Goal: Task Accomplishment & Management: Manage account settings

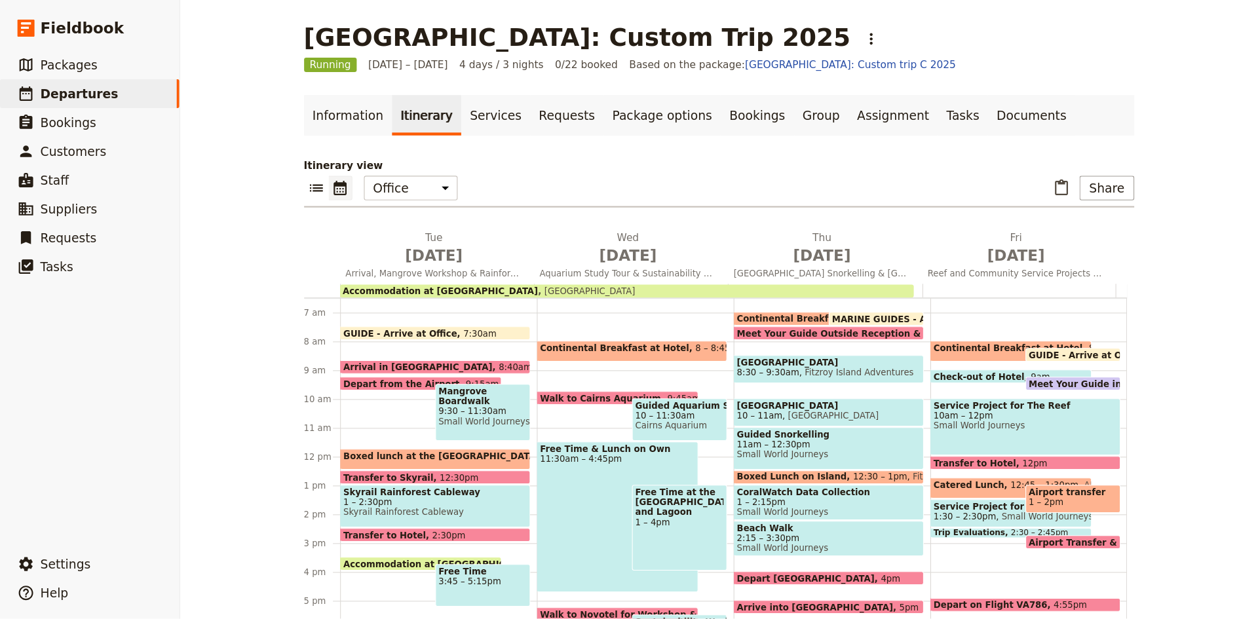
scroll to position [170, 0]
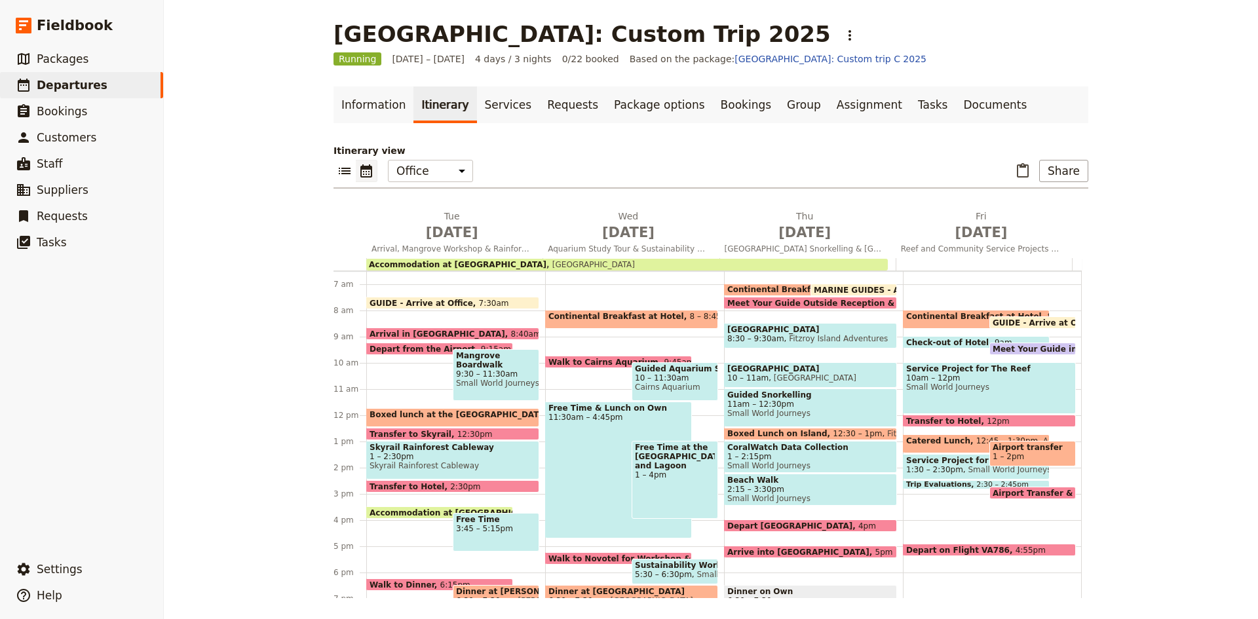
click at [990, 349] on span at bounding box center [1032, 351] width 85 height 5
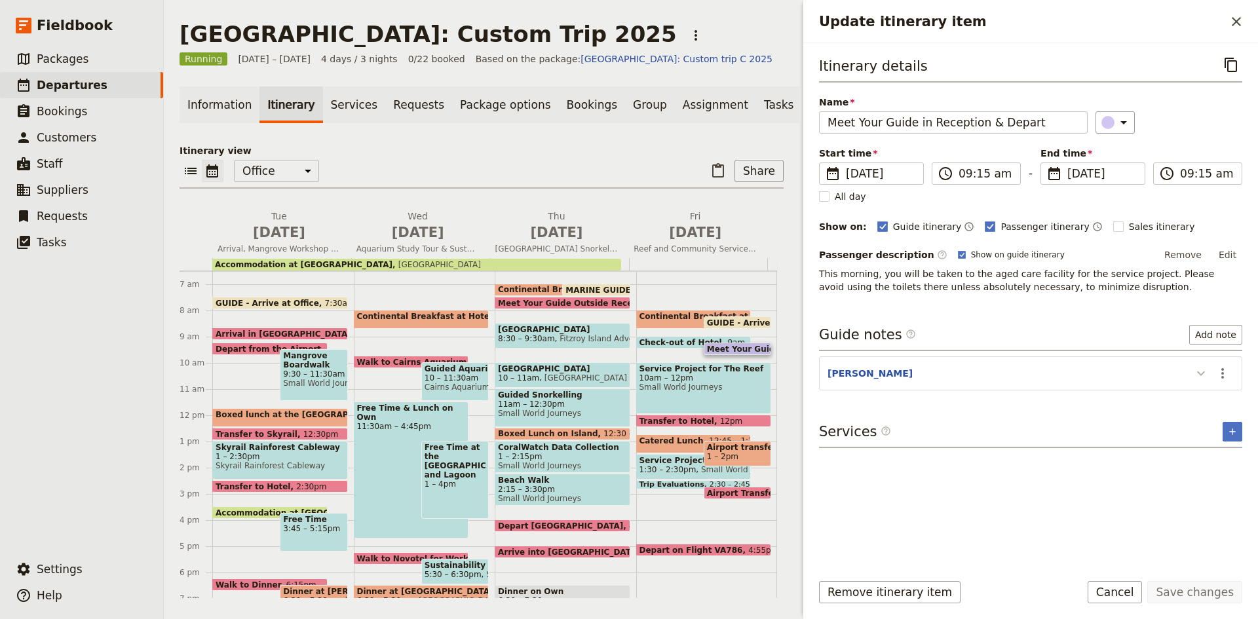
click at [1209, 377] on icon "Update itinerary item" at bounding box center [1201, 374] width 16 height 16
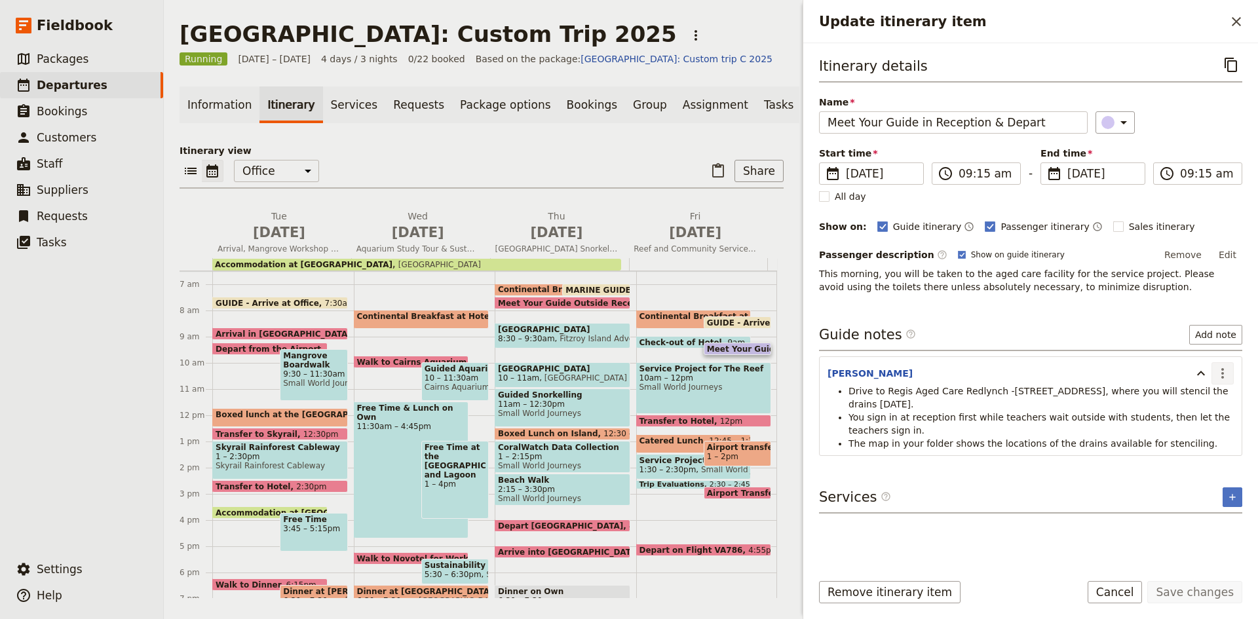
click at [1223, 375] on icon "Actions" at bounding box center [1223, 374] width 16 height 16
click at [1214, 398] on span "Edit note" at bounding box center [1195, 401] width 61 height 13
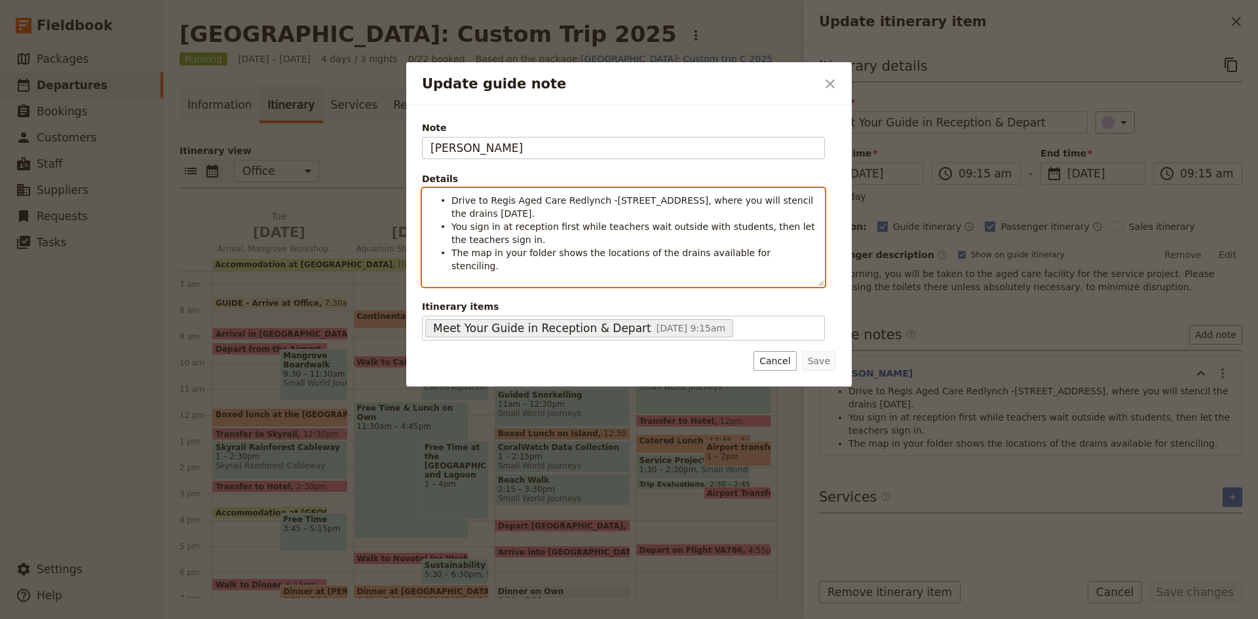
click at [452, 203] on span "Drive to Regis Aged Care Redlynch -[STREET_ADDRESS], where you will stencil the…" at bounding box center [634, 207] width 365 height 24
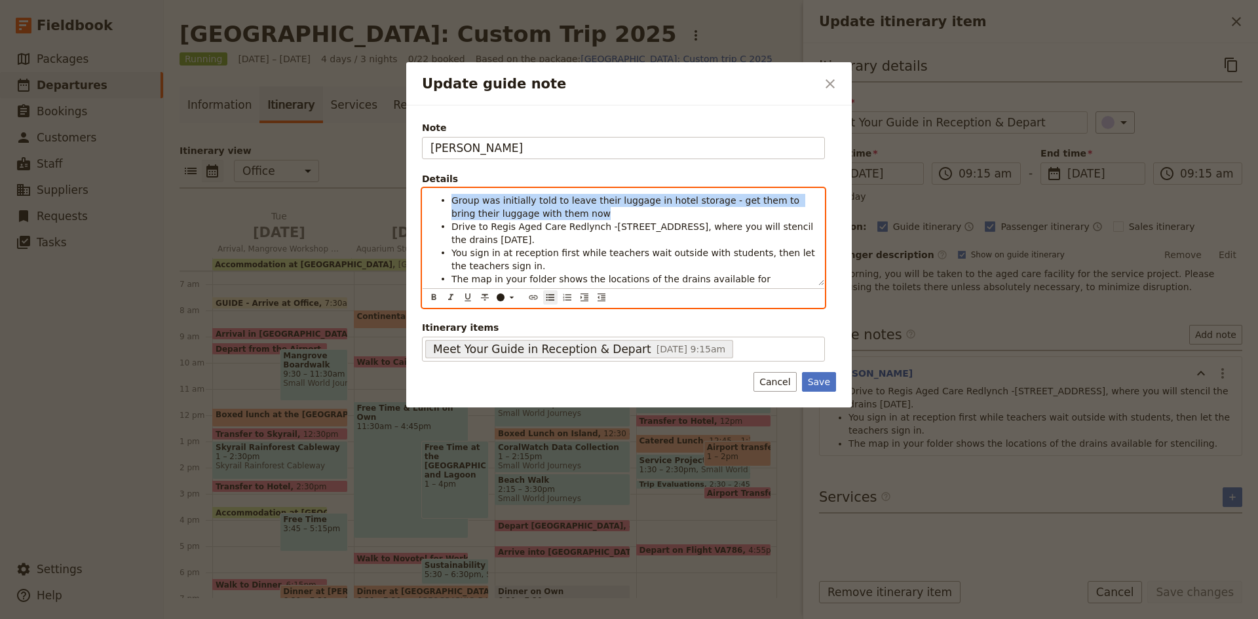
drag, startPoint x: 549, startPoint y: 212, endPoint x: 444, endPoint y: 199, distance: 105.8
click at [452, 199] on li "Group was initially told to leave their luggage in hotel storage - get them to …" at bounding box center [634, 206] width 365 height 26
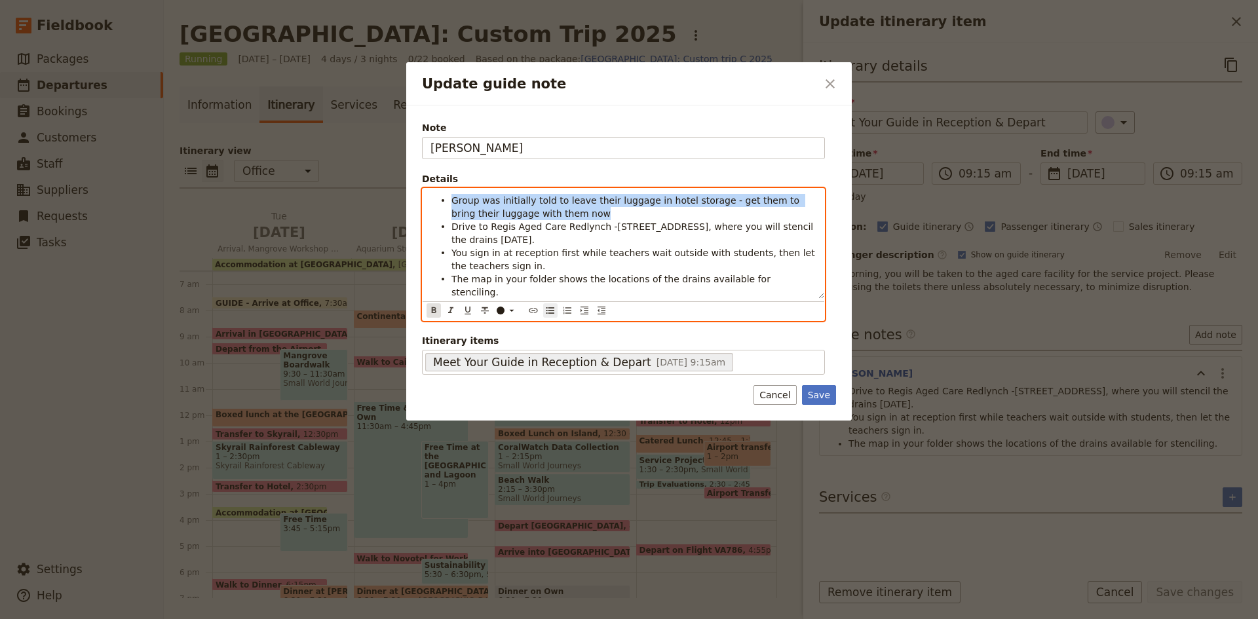
click at [435, 305] on icon "Format bold" at bounding box center [434, 310] width 10 height 10
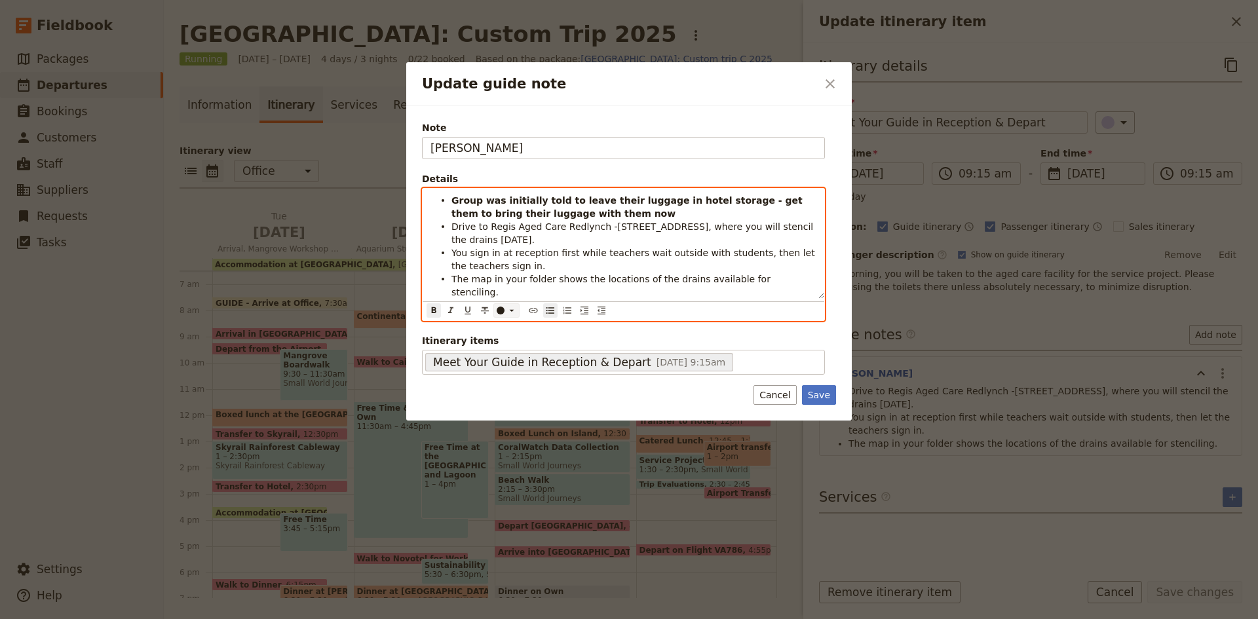
click at [506, 303] on button "​" at bounding box center [506, 310] width 26 height 14
click at [501, 327] on div "button" at bounding box center [501, 329] width 8 height 8
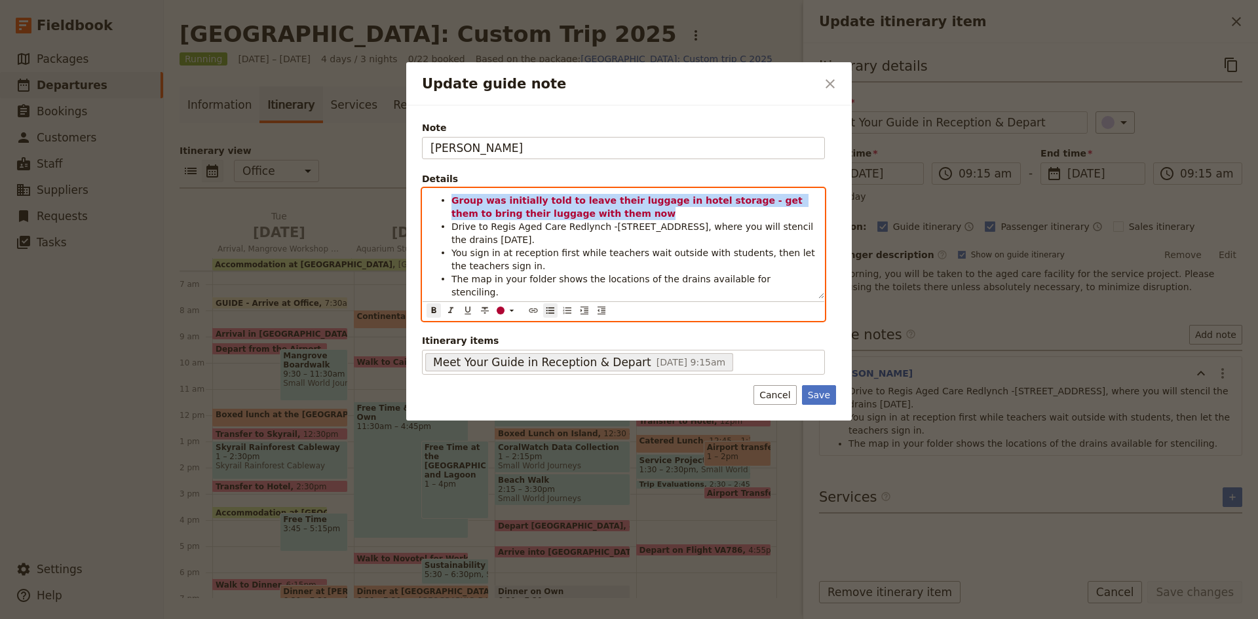
click at [606, 237] on li "Drive to Regis Aged Care Redlynch -[STREET_ADDRESS], where you will stencil the…" at bounding box center [634, 233] width 365 height 26
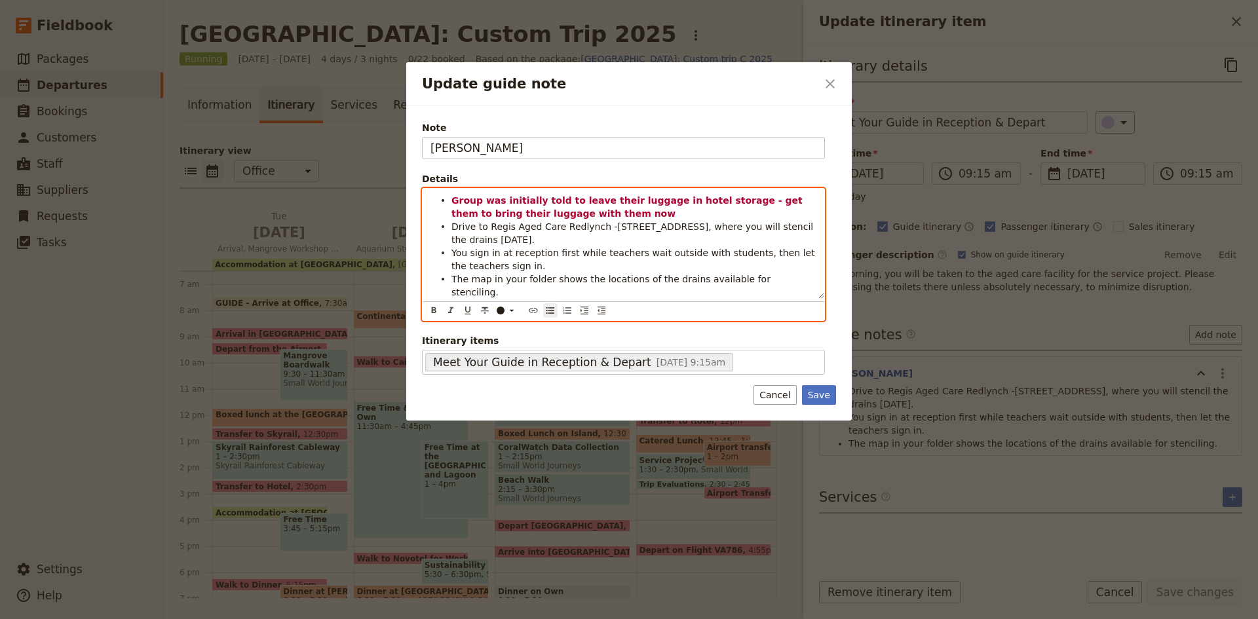
click at [581, 213] on li "Group was initially told to leave their luggage in hotel storage - get them to …" at bounding box center [634, 206] width 365 height 26
click at [429, 305] on icon "Format bold" at bounding box center [434, 310] width 10 height 10
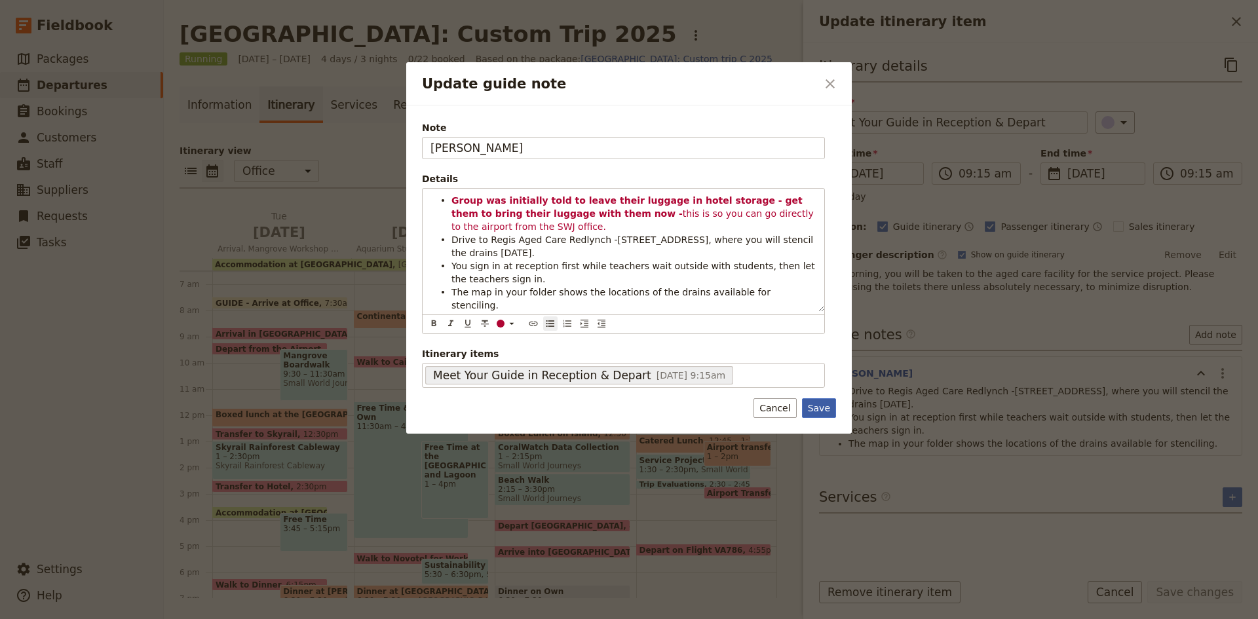
click at [821, 400] on button "Save" at bounding box center [819, 408] width 34 height 20
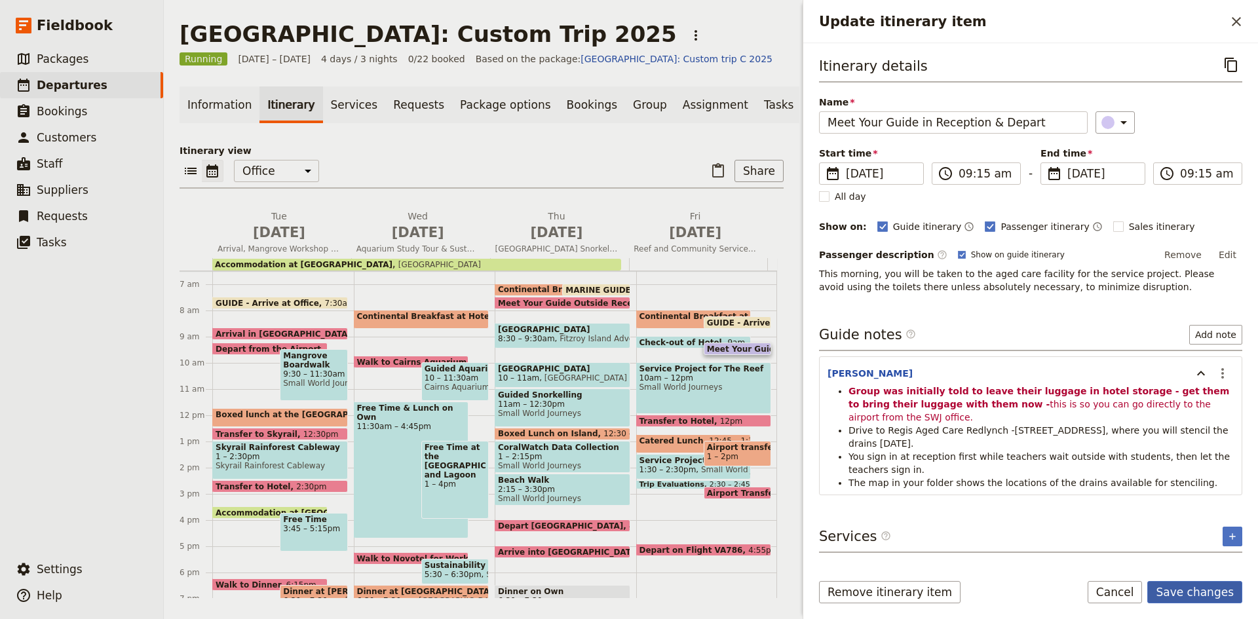
click at [1175, 588] on button "Save changes" at bounding box center [1195, 592] width 95 height 22
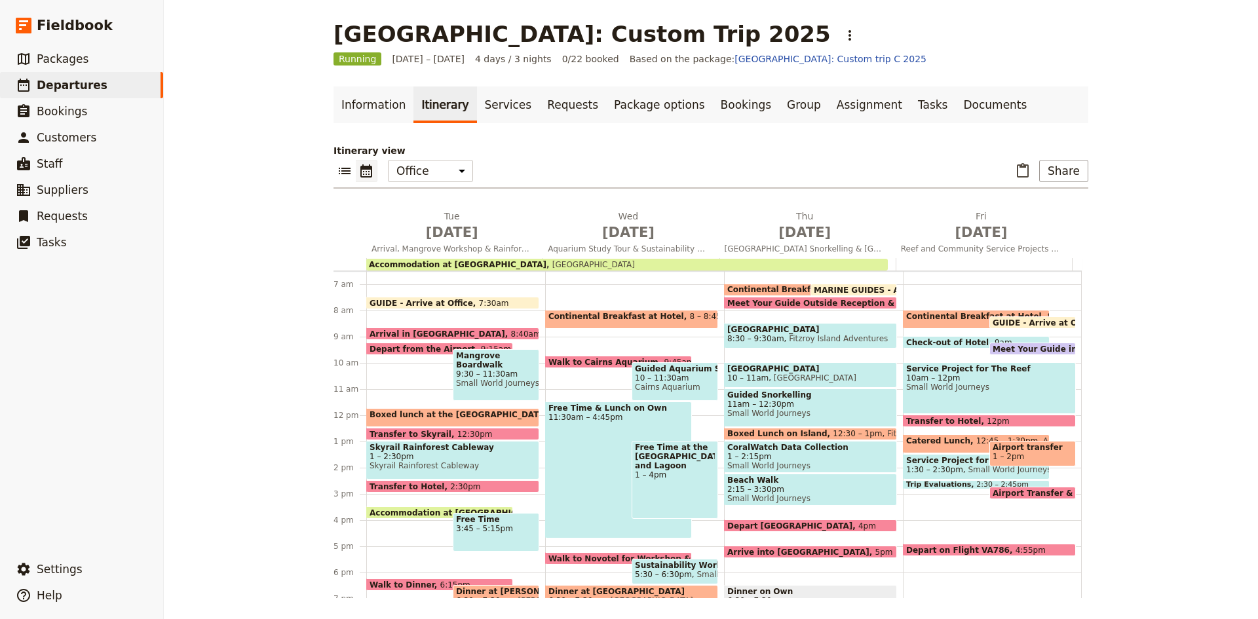
click at [961, 391] on span "Small World Journeys" at bounding box center [989, 387] width 166 height 9
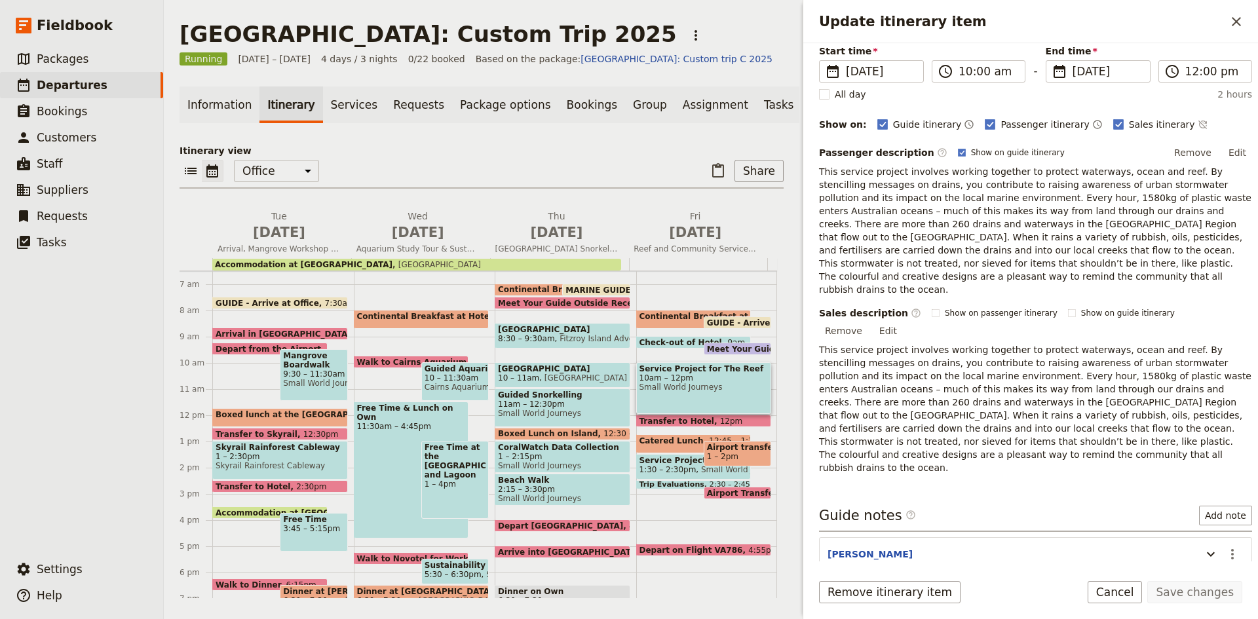
scroll to position [176, 0]
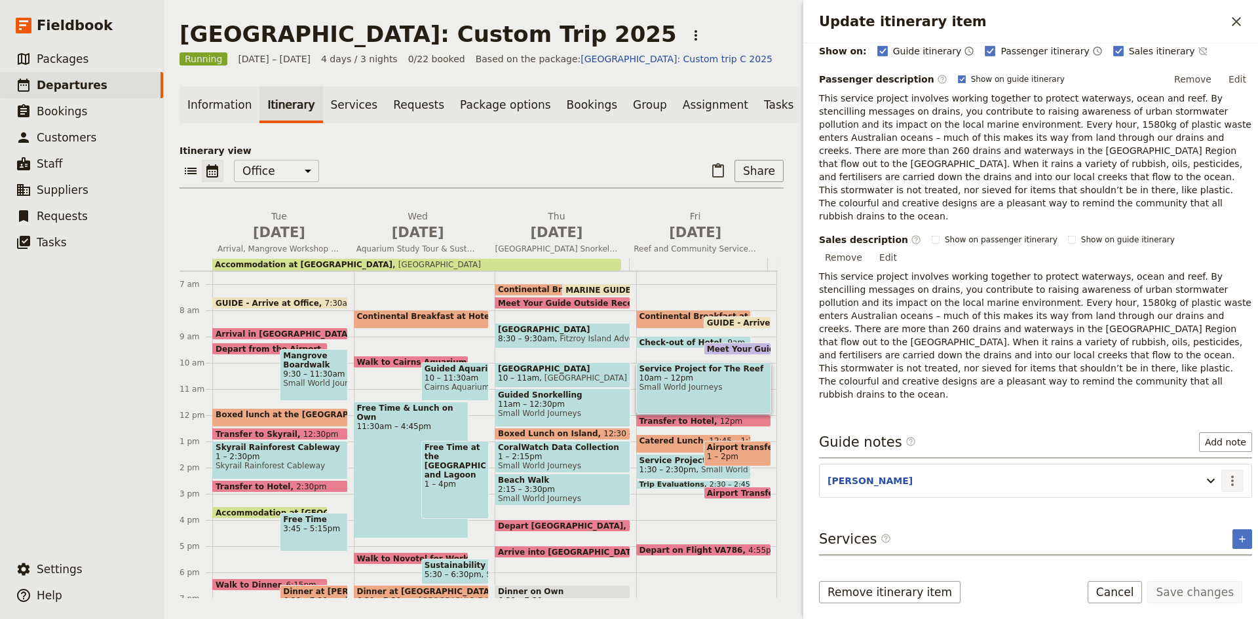
click at [1225, 473] on icon "Actions" at bounding box center [1233, 481] width 16 height 16
click at [1197, 473] on span "Edit note" at bounding box center [1185, 468] width 41 height 13
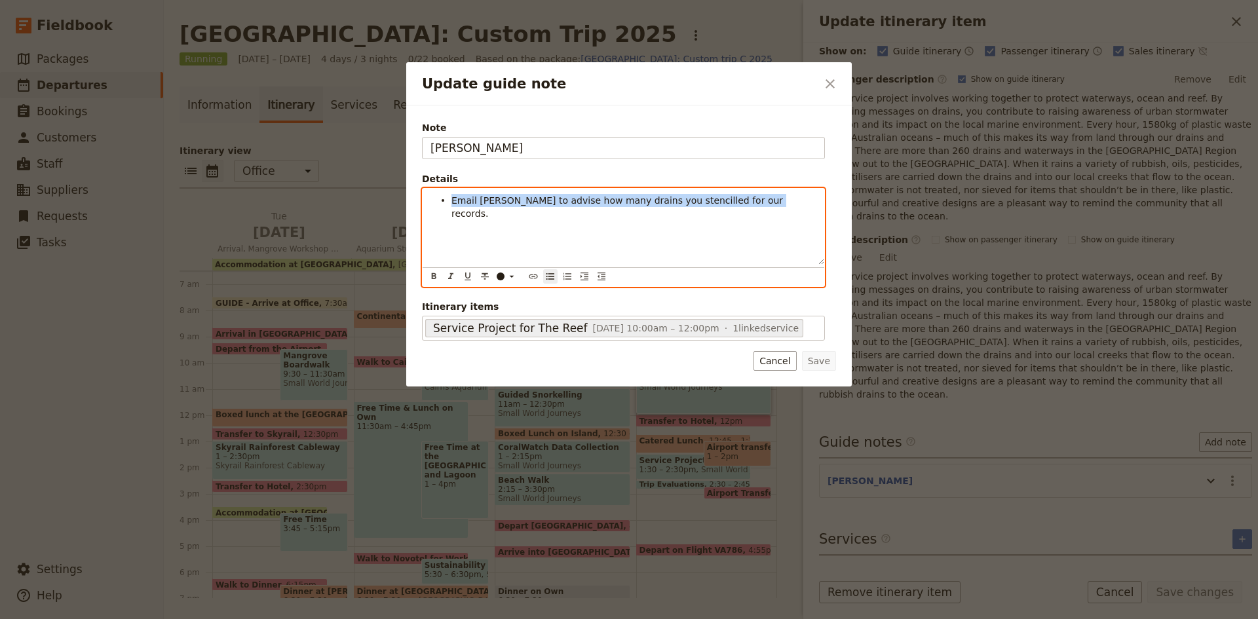
drag, startPoint x: 749, startPoint y: 201, endPoint x: 446, endPoint y: 210, distance: 302.9
click at [446, 210] on div "Email [PERSON_NAME] to advise how many drains you stencilled for our records." at bounding box center [624, 227] width 402 height 76
drag, startPoint x: 452, startPoint y: 200, endPoint x: 478, endPoint y: 202, distance: 25.6
click at [478, 202] on span "Count how many drains have been stencilled." at bounding box center [557, 200] width 210 height 10
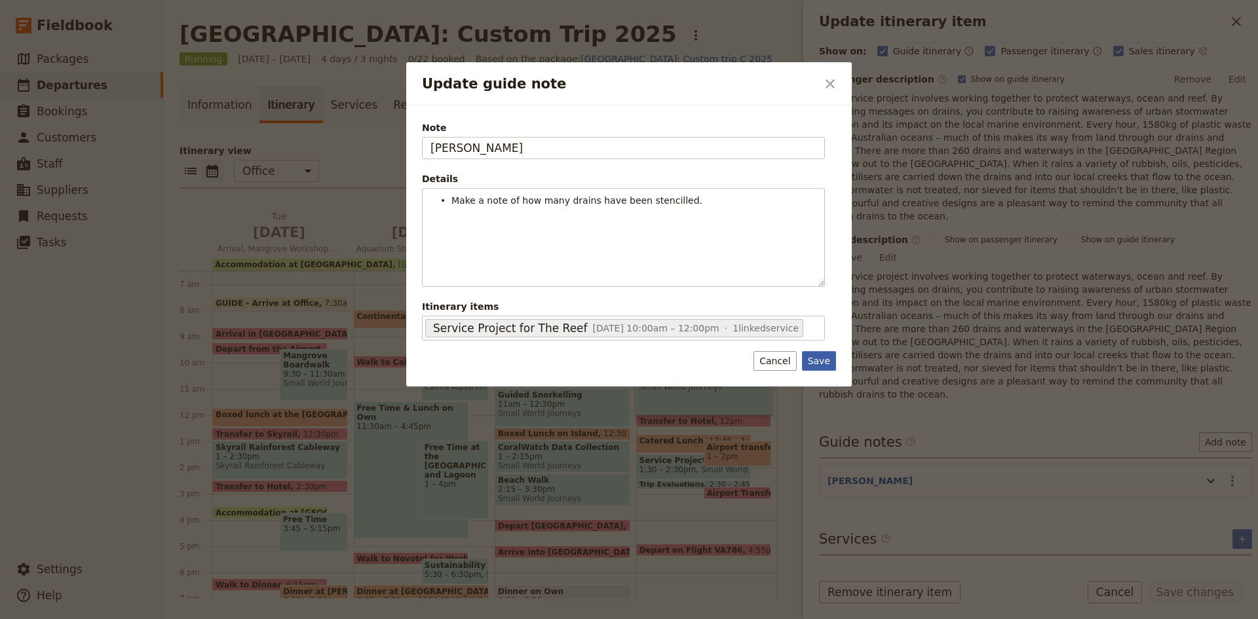
click at [822, 366] on button "Save" at bounding box center [819, 361] width 34 height 20
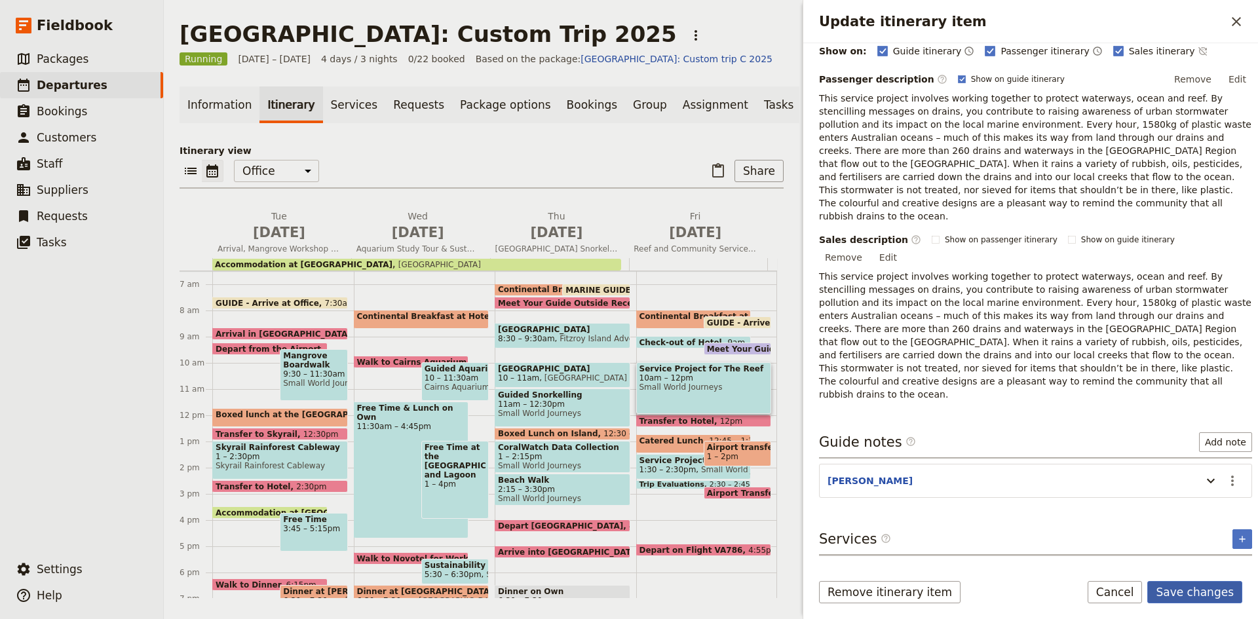
click at [1216, 592] on button "Save changes" at bounding box center [1195, 592] width 95 height 22
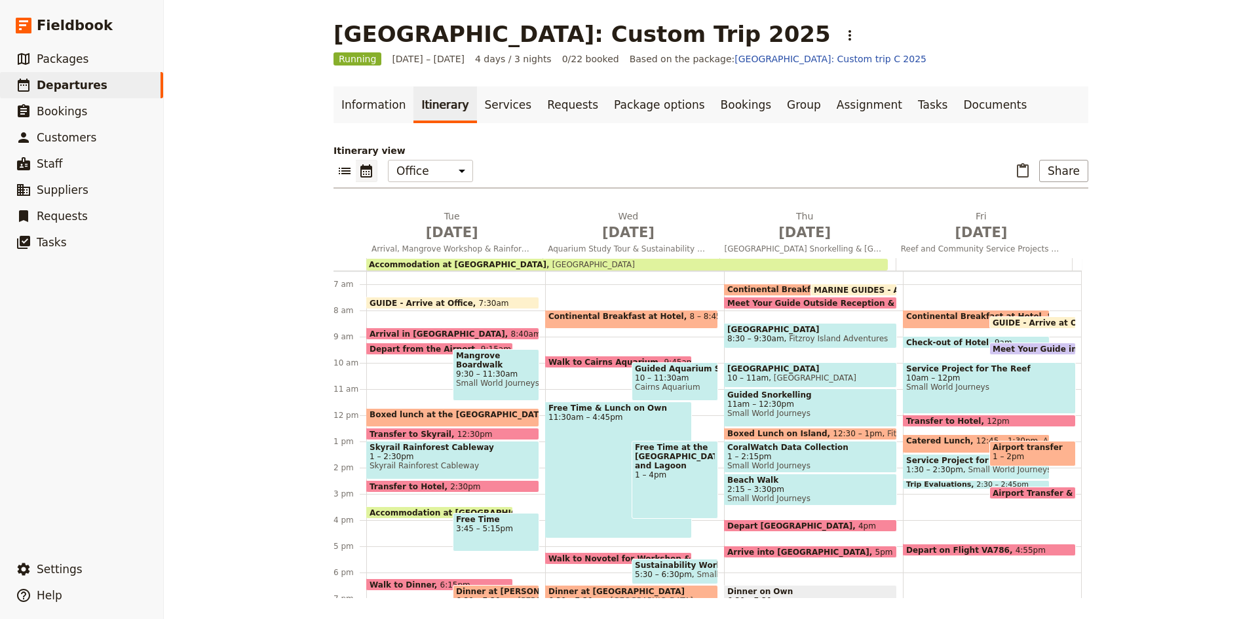
click at [975, 375] on span "10am – 12pm" at bounding box center [989, 378] width 166 height 9
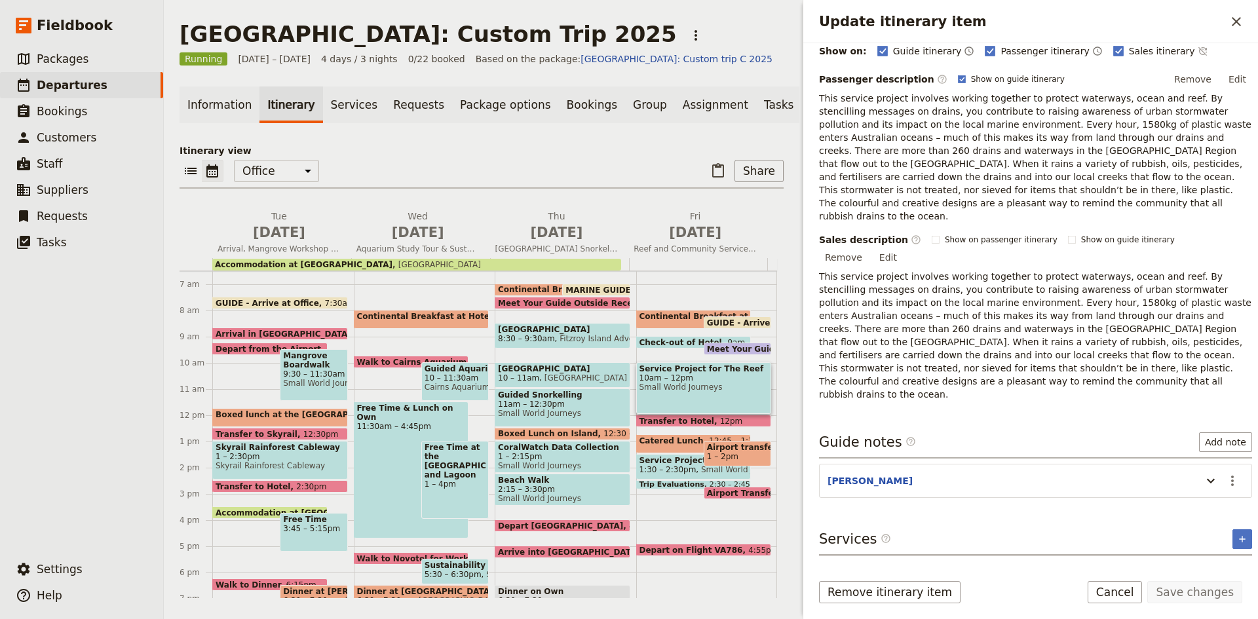
click at [707, 353] on span "Meet Your Guide in Reception & Depart" at bounding box center [797, 349] width 180 height 9
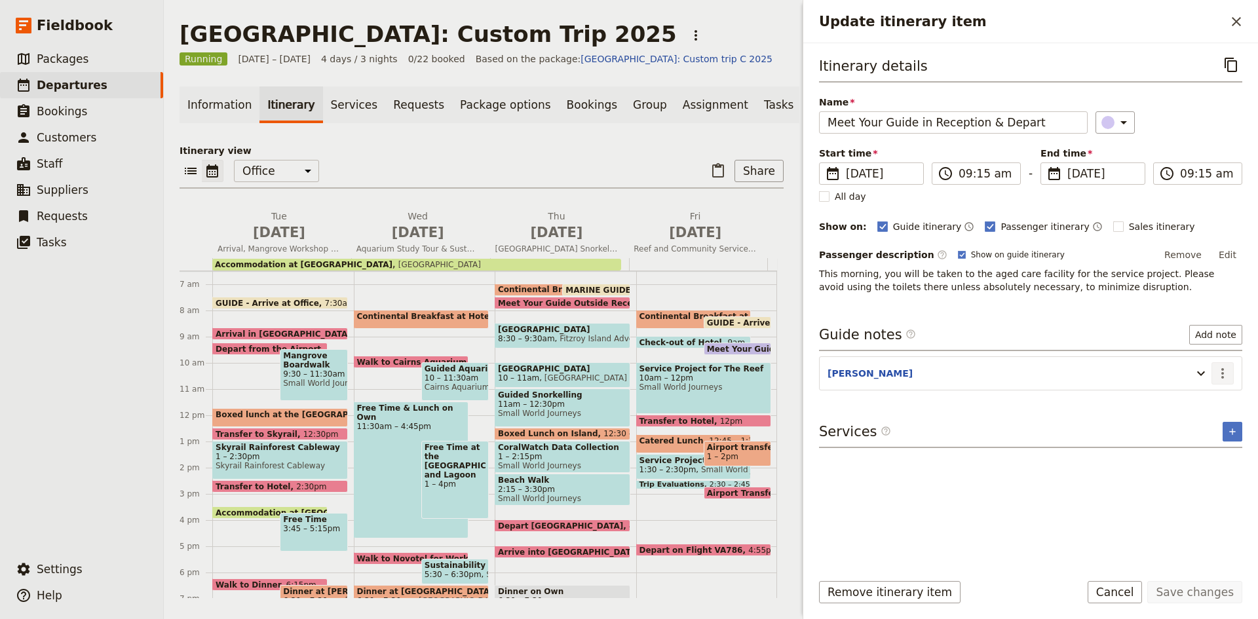
click at [1219, 376] on icon "Actions" at bounding box center [1223, 374] width 16 height 16
click at [1210, 401] on span "Edit note" at bounding box center [1195, 401] width 61 height 13
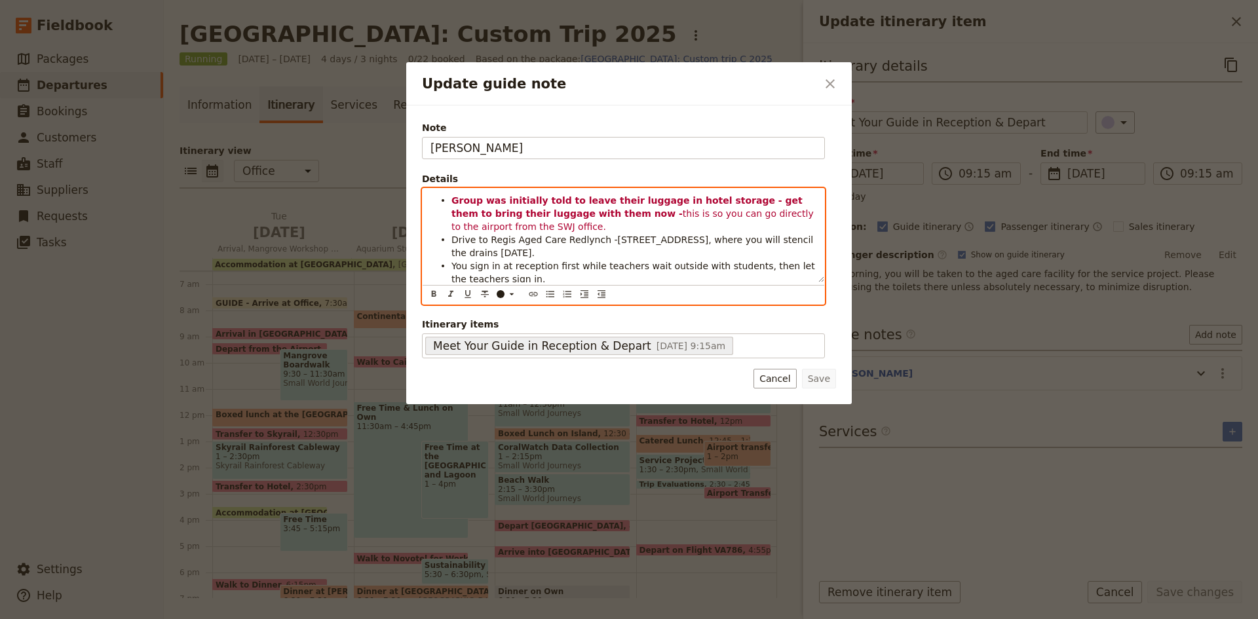
click at [526, 249] on li "Drive to Regis Aged Care Redlynch -[STREET_ADDRESS], where you will stencil the…" at bounding box center [634, 246] width 365 height 26
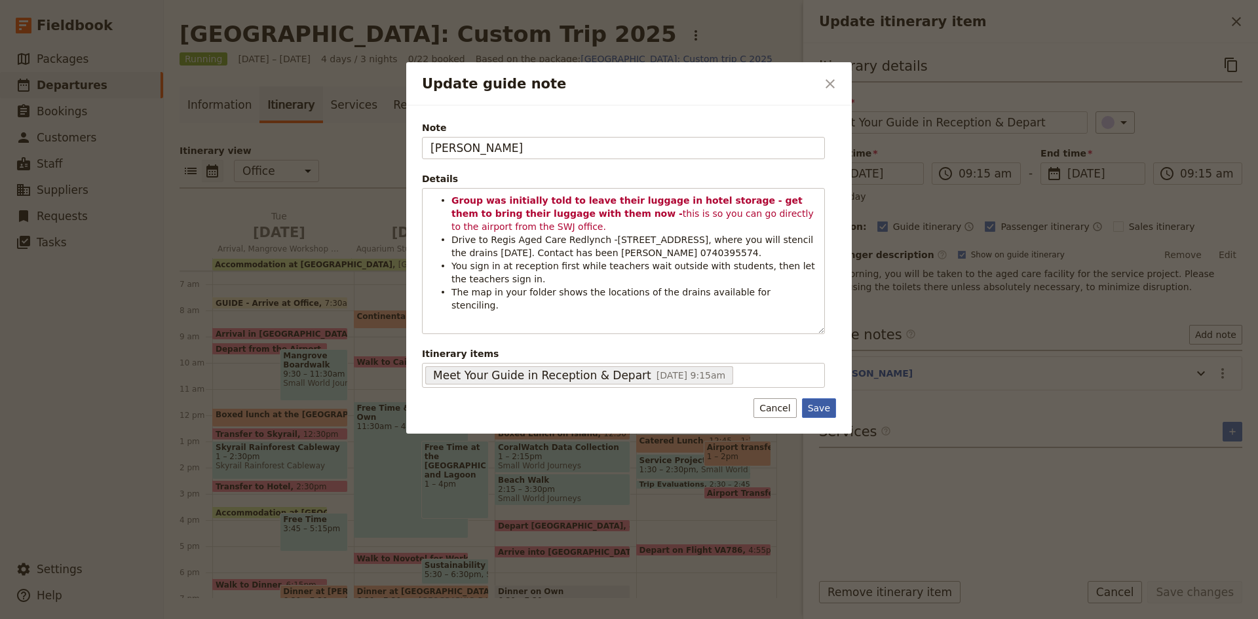
click at [833, 399] on button "Save" at bounding box center [819, 408] width 34 height 20
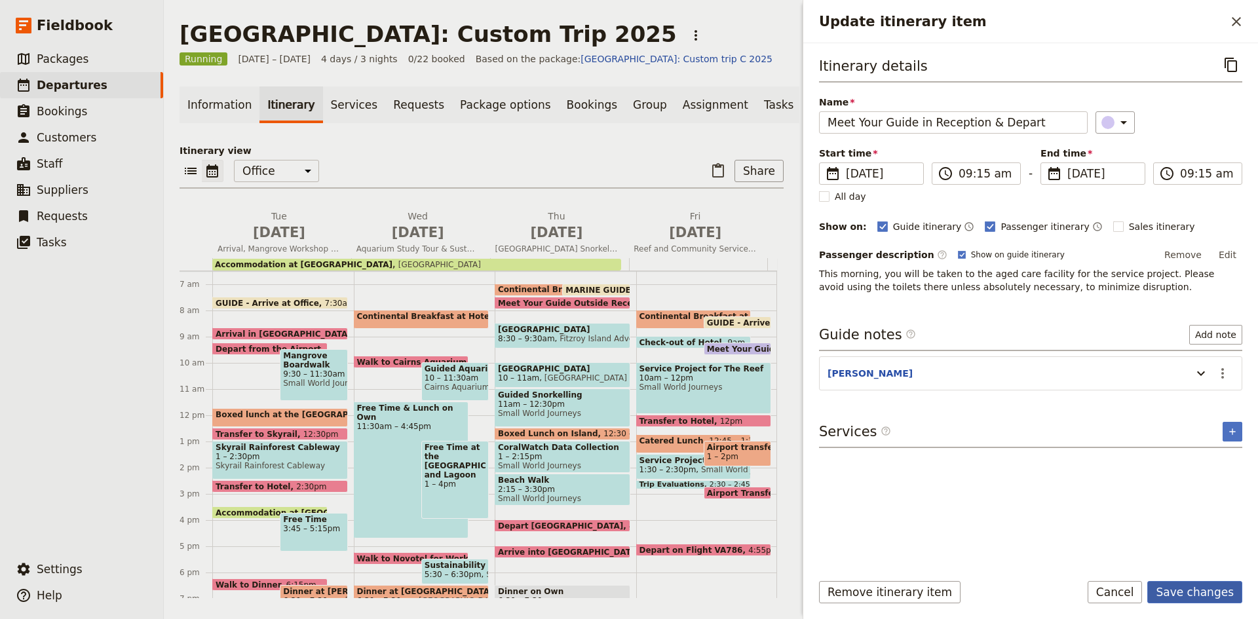
click at [1185, 599] on button "Save changes" at bounding box center [1195, 592] width 95 height 22
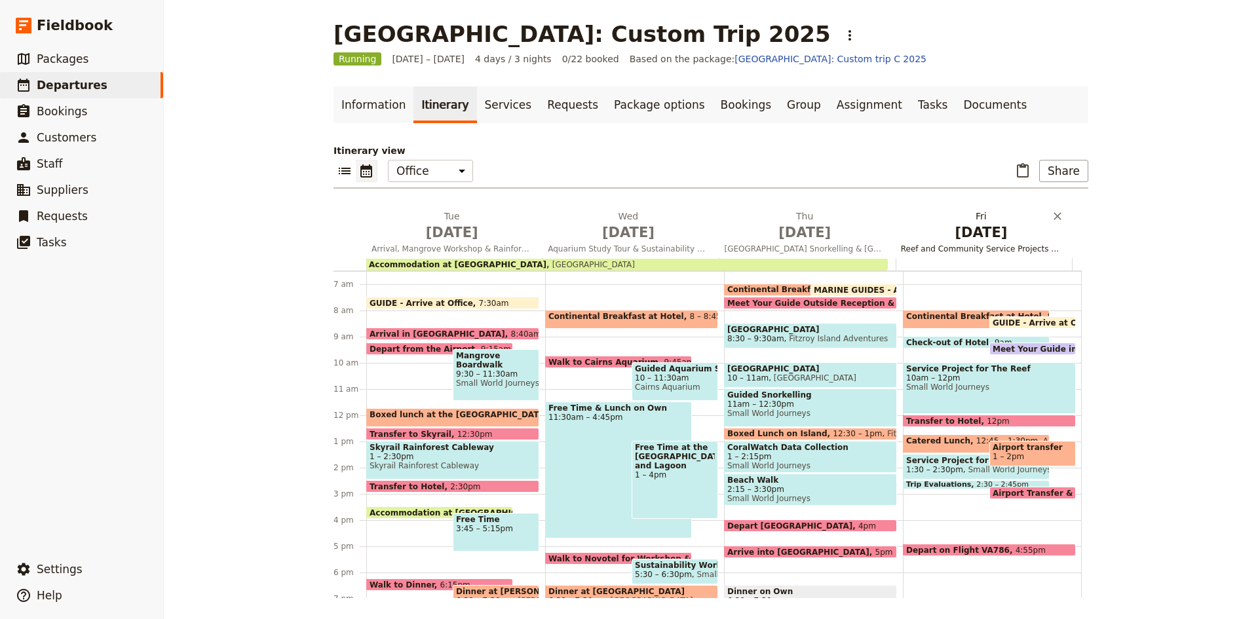
click at [973, 235] on span "[DATE]" at bounding box center [981, 233] width 161 height 20
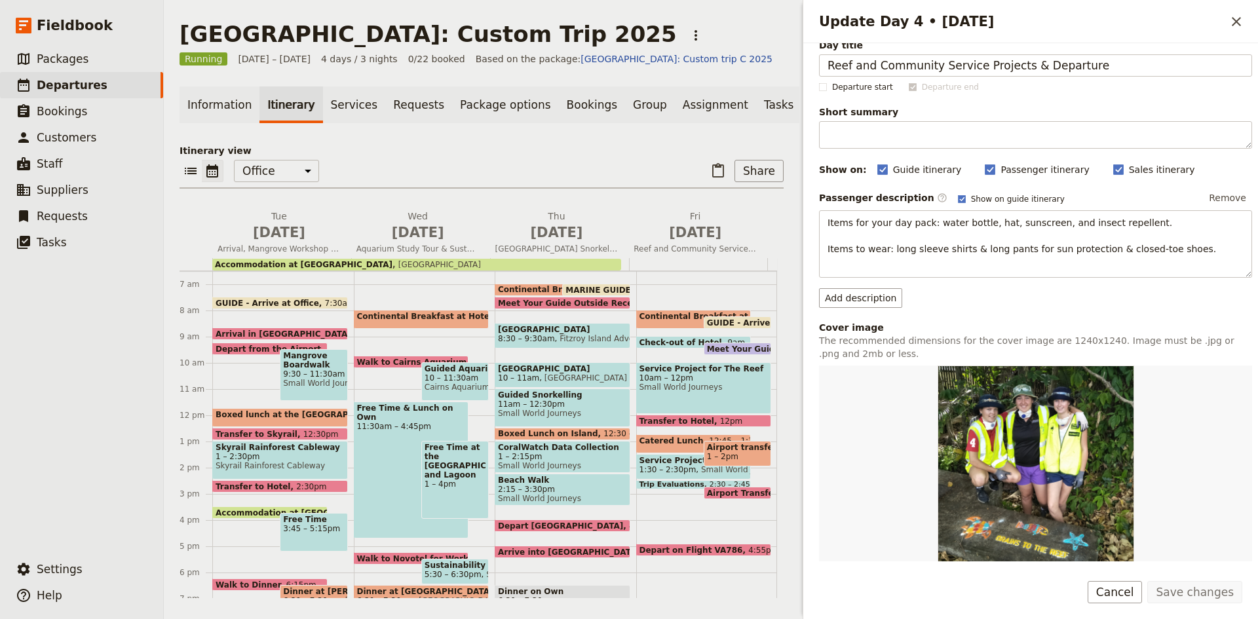
scroll to position [0, 0]
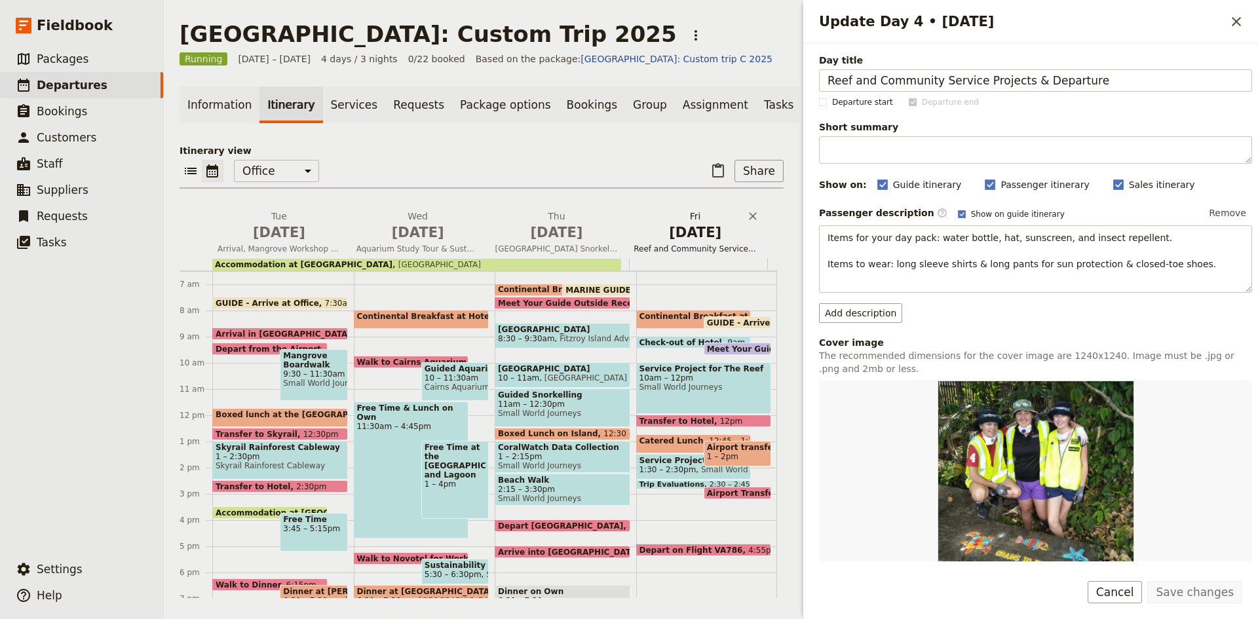
click at [664, 242] on span "[DATE]" at bounding box center [695, 233] width 123 height 20
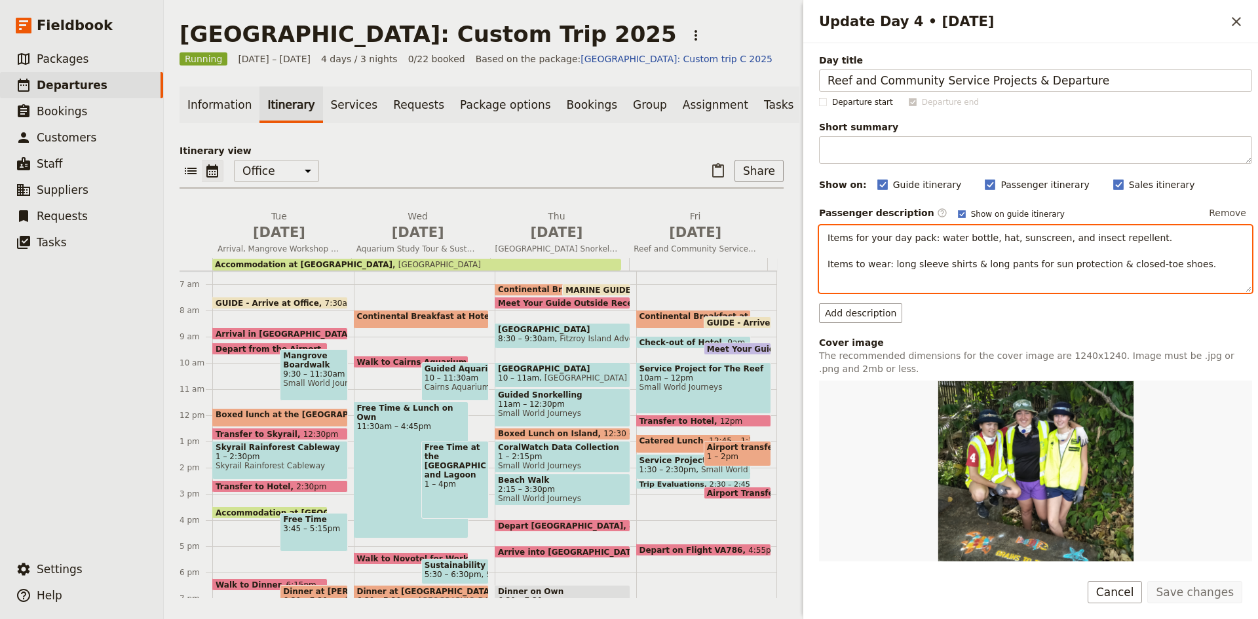
click at [903, 273] on div "Items for your day pack: water bottle, hat, sunscreen, and insect repellent. It…" at bounding box center [1035, 259] width 433 height 68
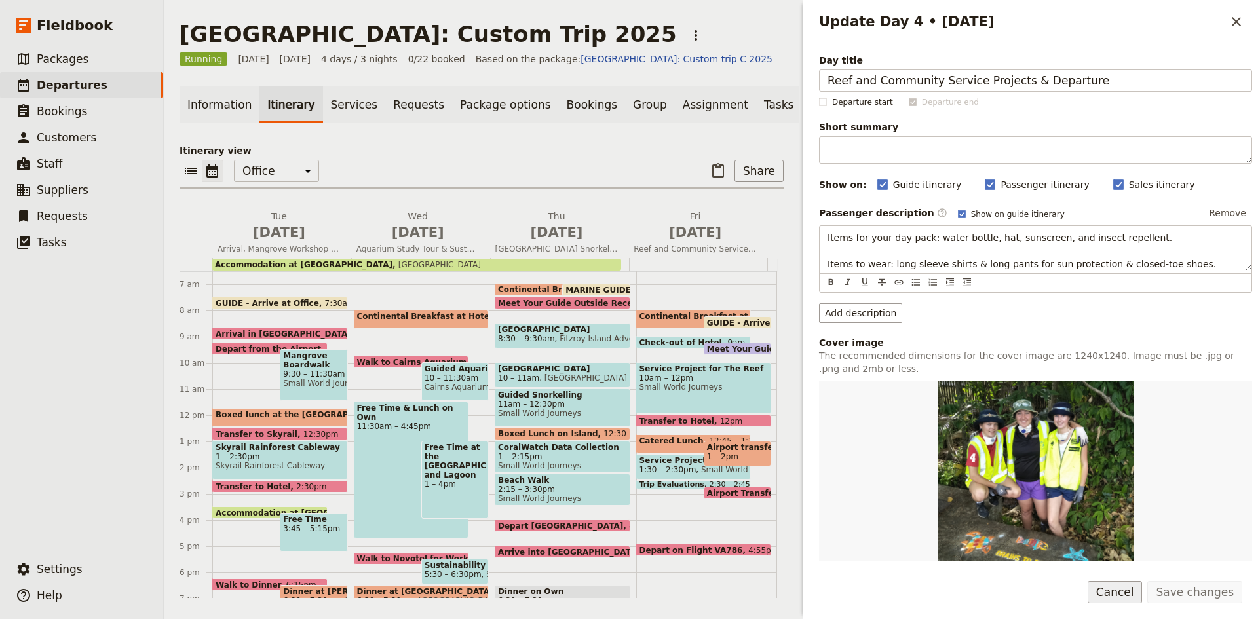
click at [1119, 592] on button "Cancel" at bounding box center [1115, 592] width 55 height 22
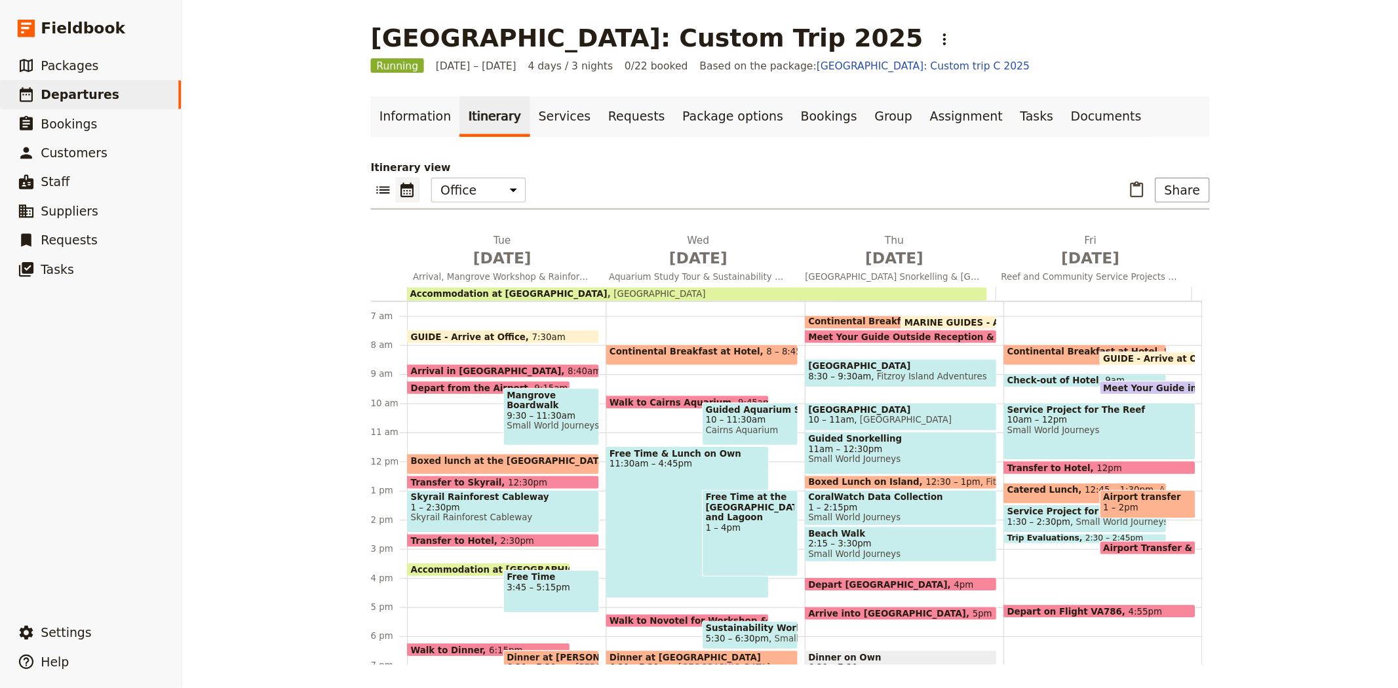
scroll to position [170, 0]
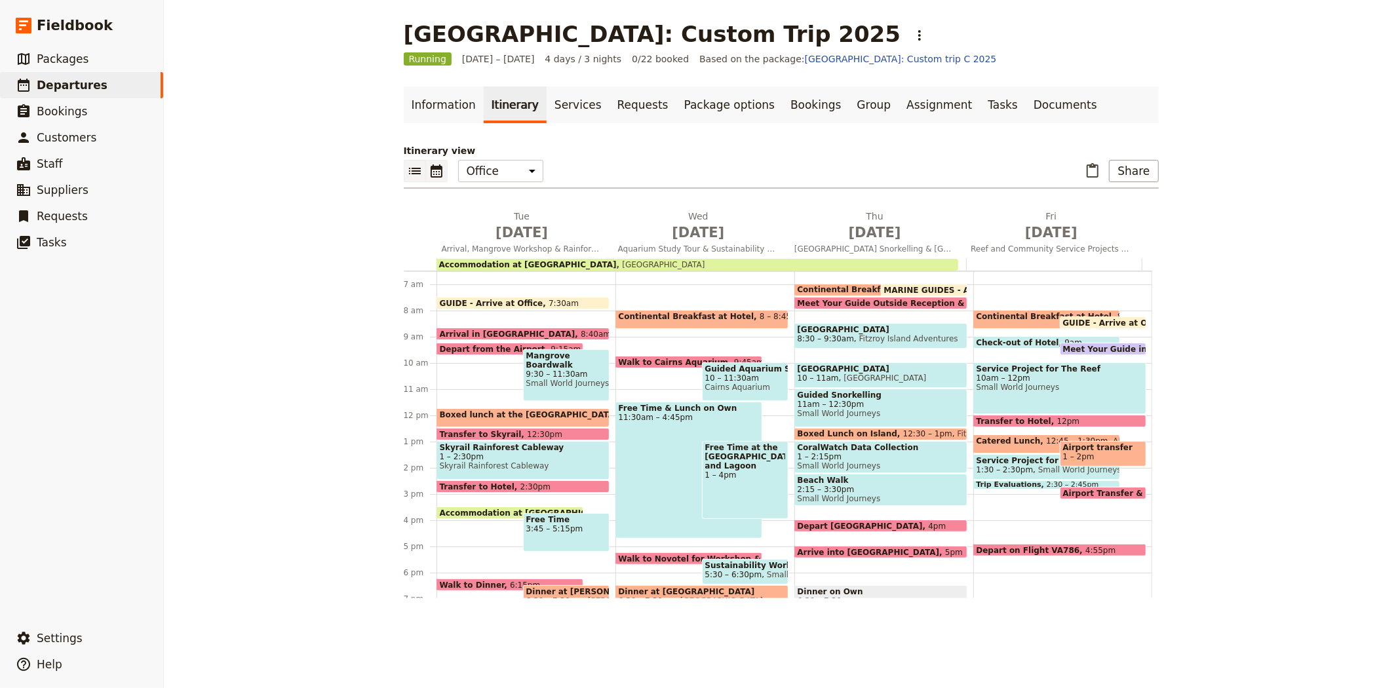
click at [410, 171] on icon "List view" at bounding box center [415, 171] width 12 height 7
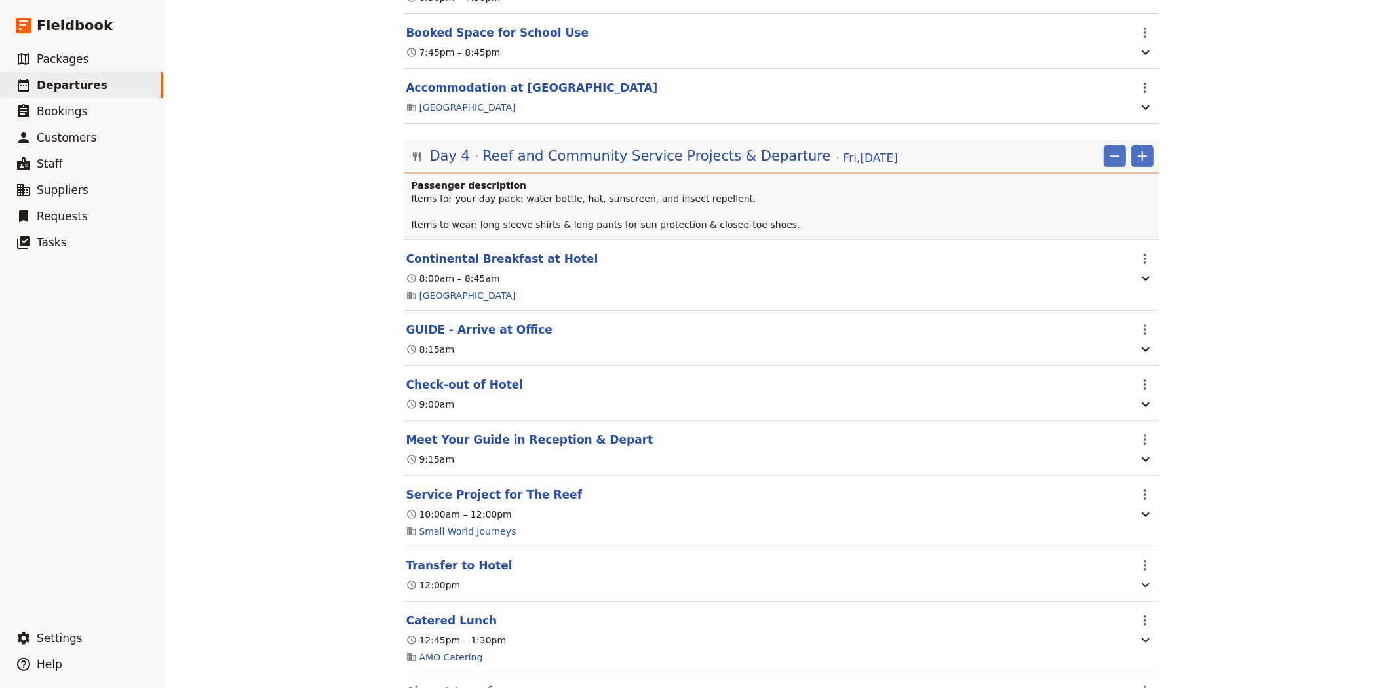
scroll to position [2829, 0]
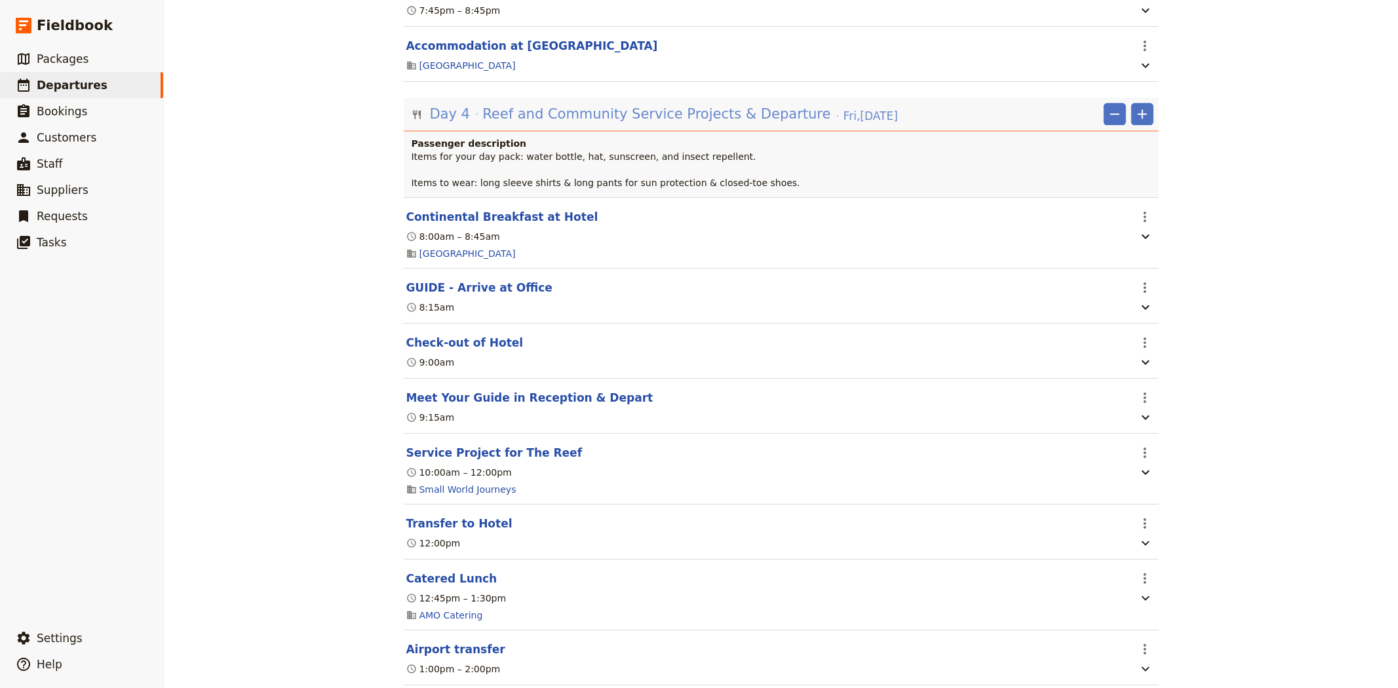
click at [502, 124] on span "Reef and Community Service Projects & Departure" at bounding box center [656, 114] width 348 height 20
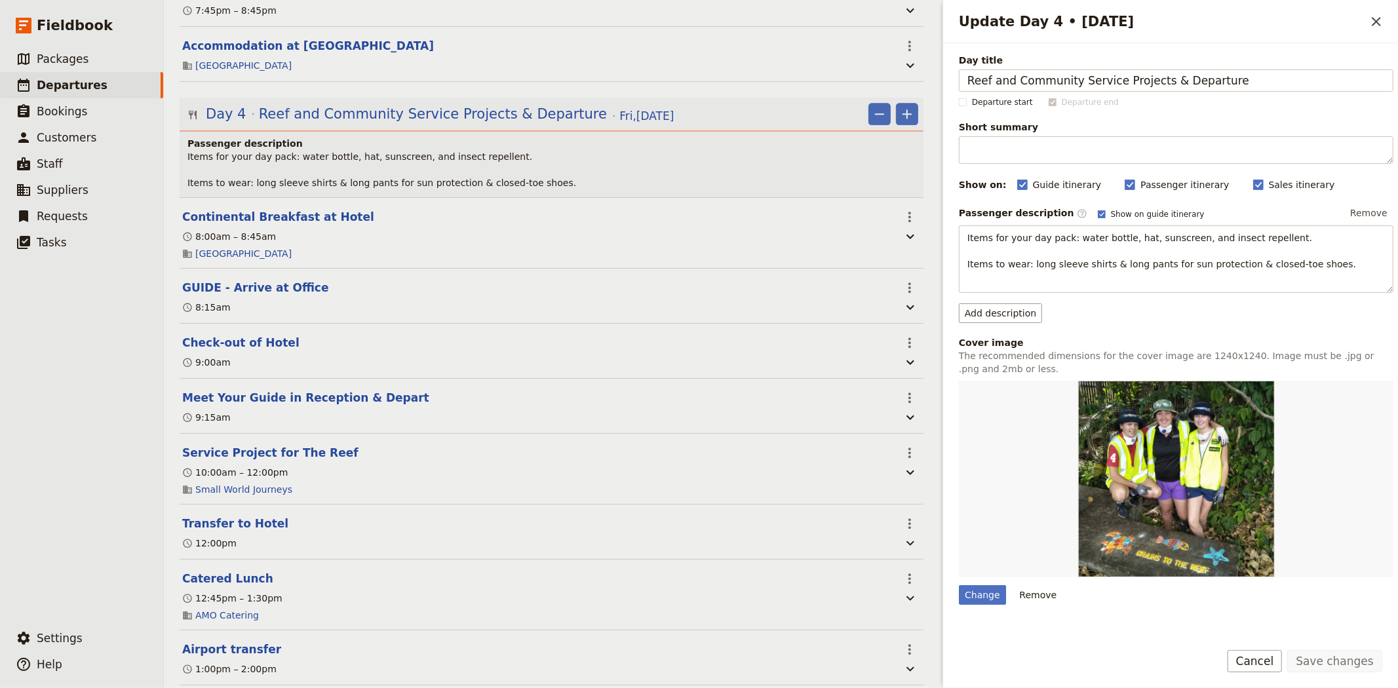
click at [305, 177] on span "Items for your day pack: water bottle, hat, sunscreen, and insect repellent. It…" at bounding box center [381, 169] width 389 height 37
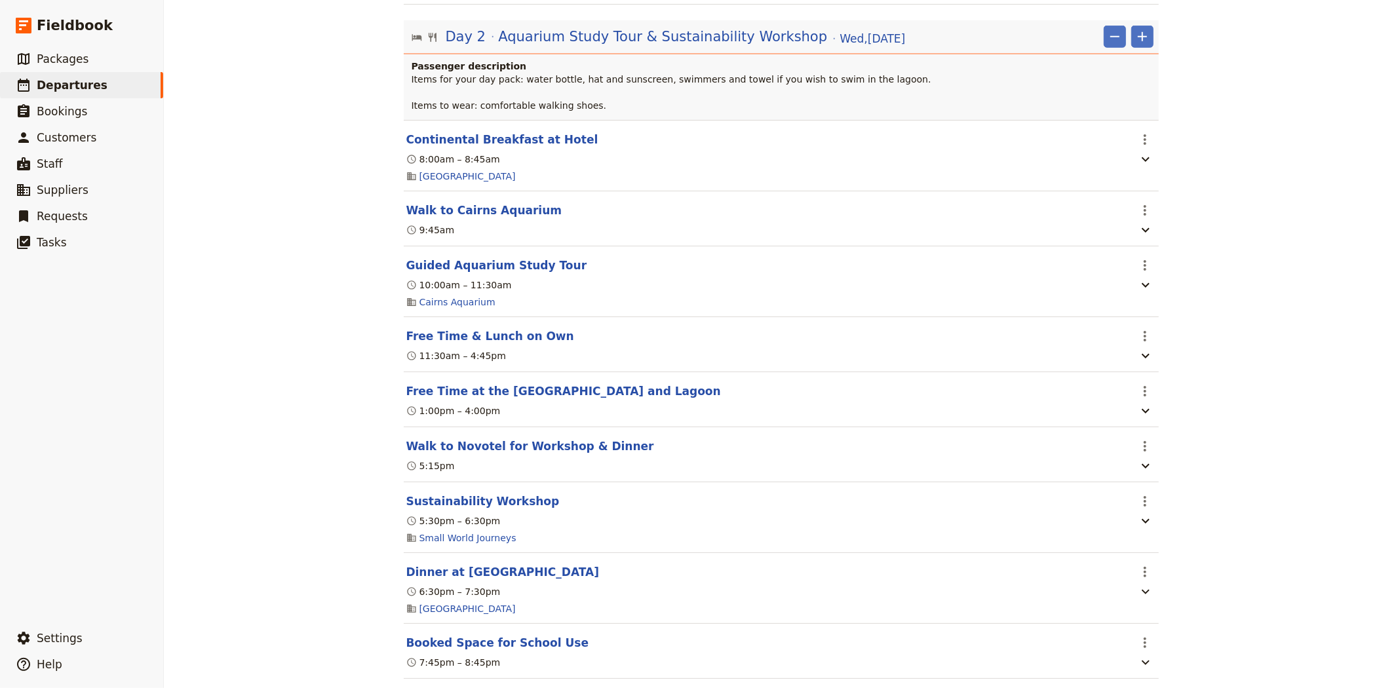
scroll to position [0, 0]
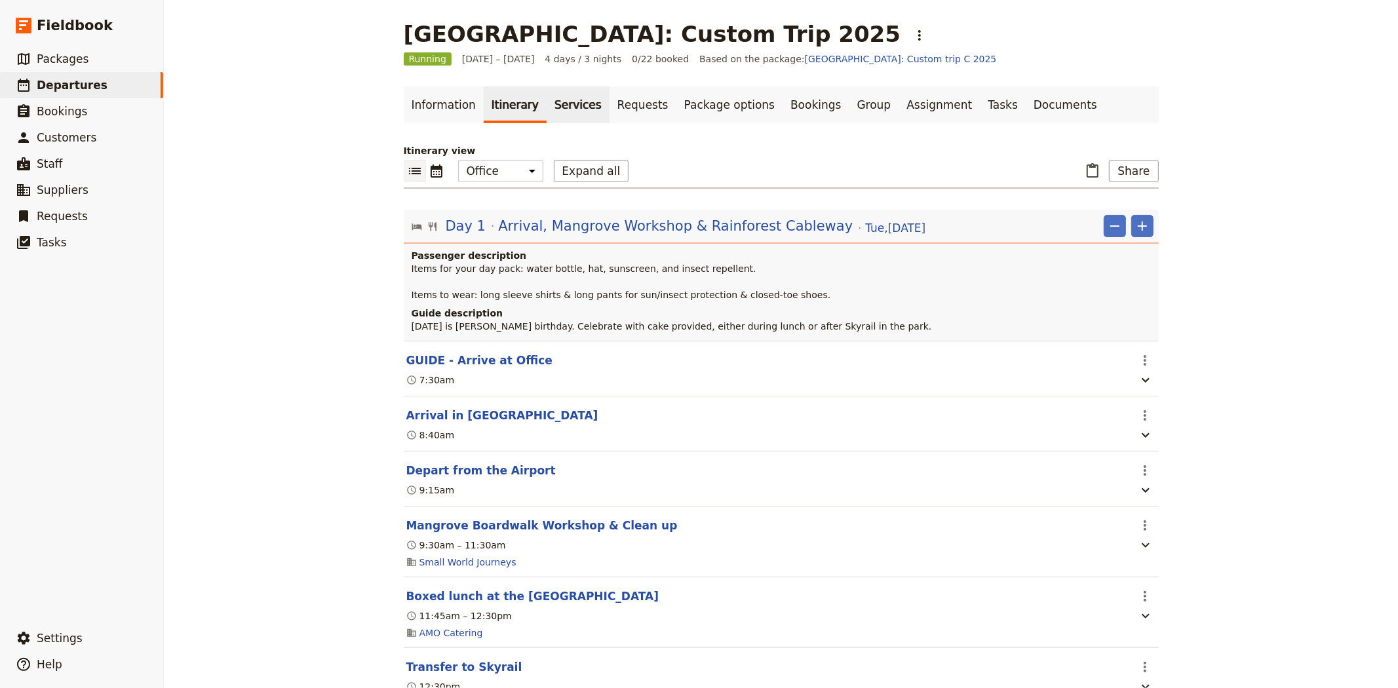
click at [574, 99] on link "Services" at bounding box center [578, 105] width 63 height 37
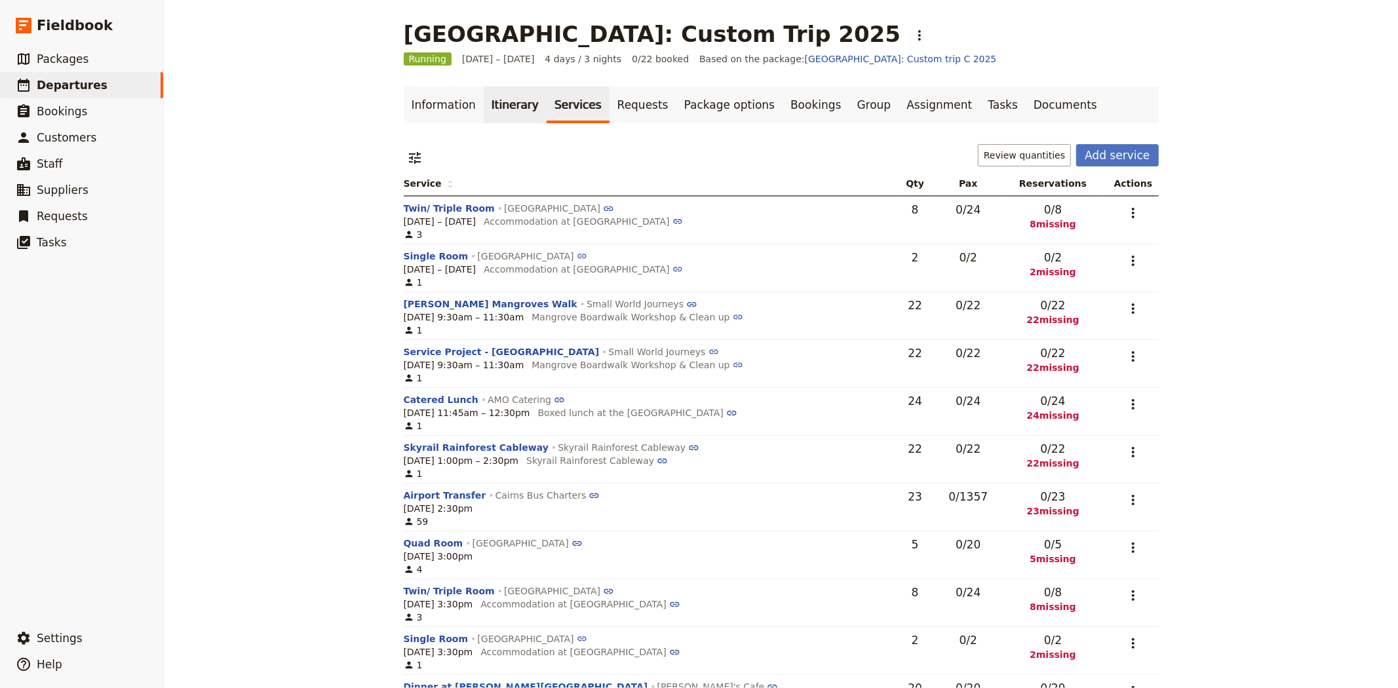
click at [512, 102] on link "Itinerary" at bounding box center [515, 105] width 63 height 37
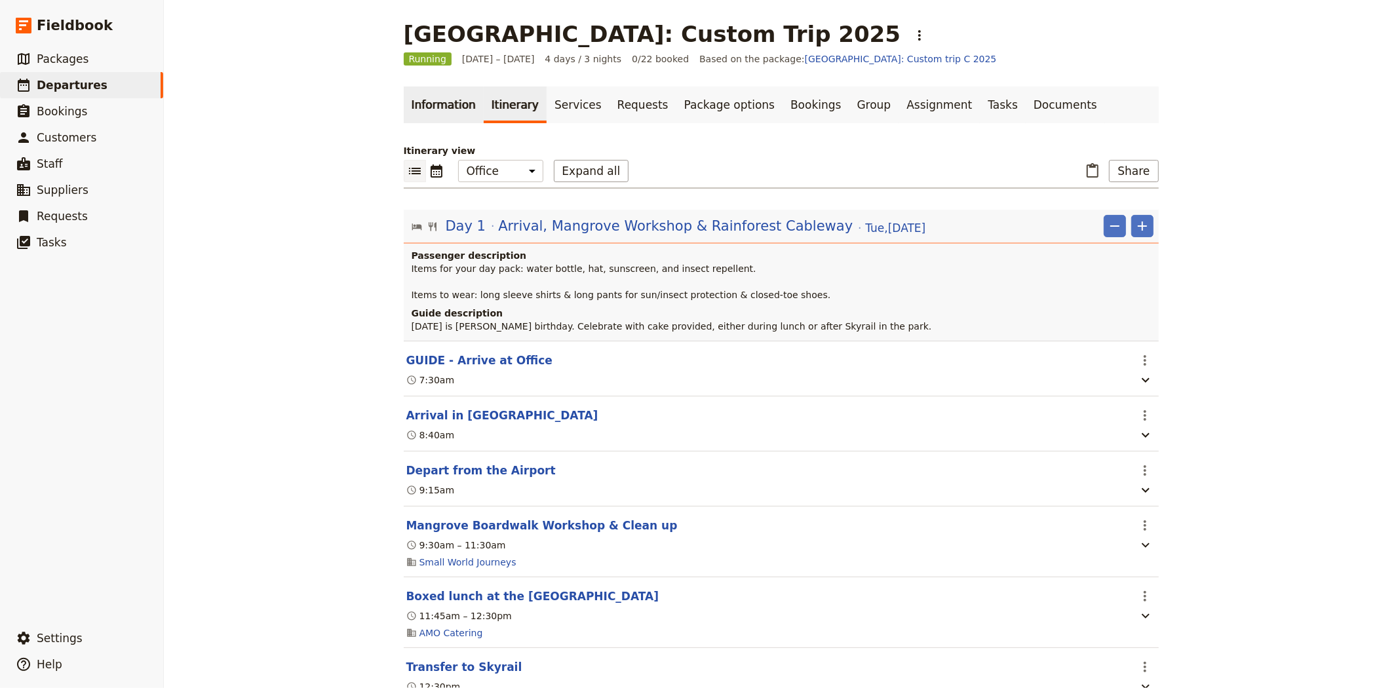
click at [417, 96] on link "Information" at bounding box center [444, 105] width 80 height 37
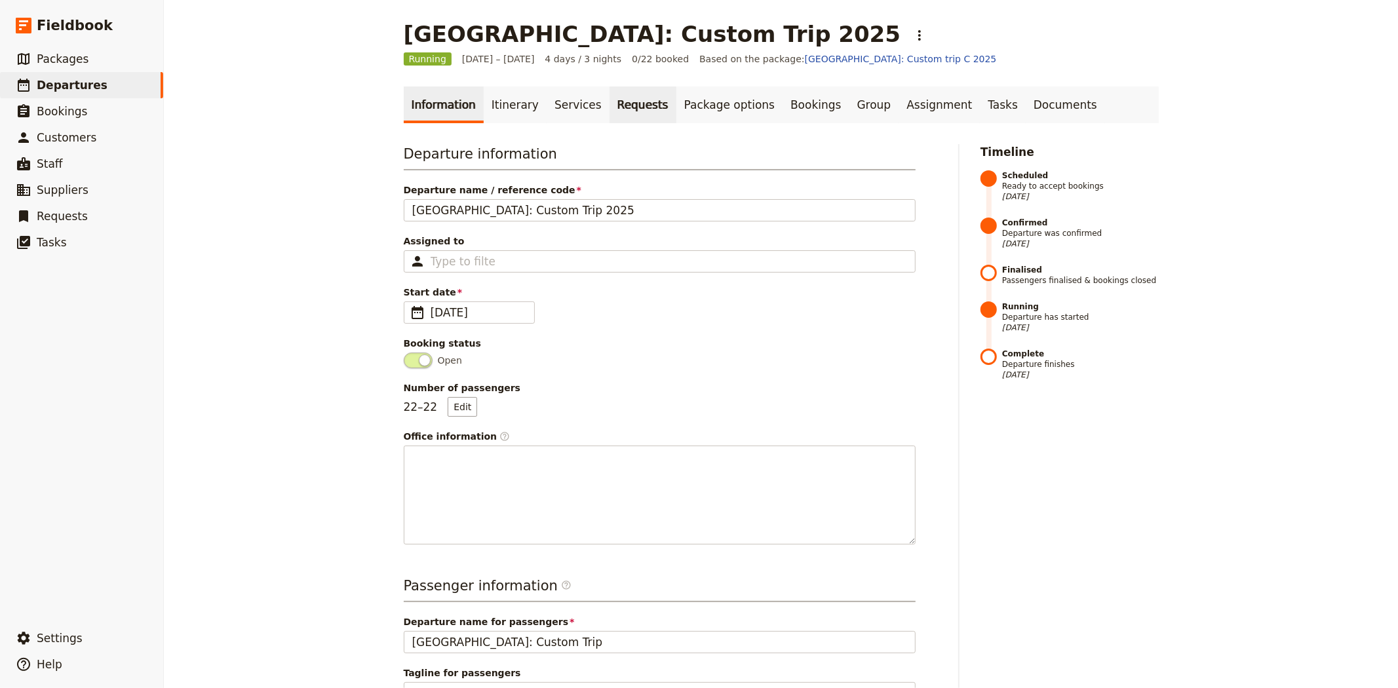
click at [617, 99] on link "Requests" at bounding box center [643, 105] width 67 height 37
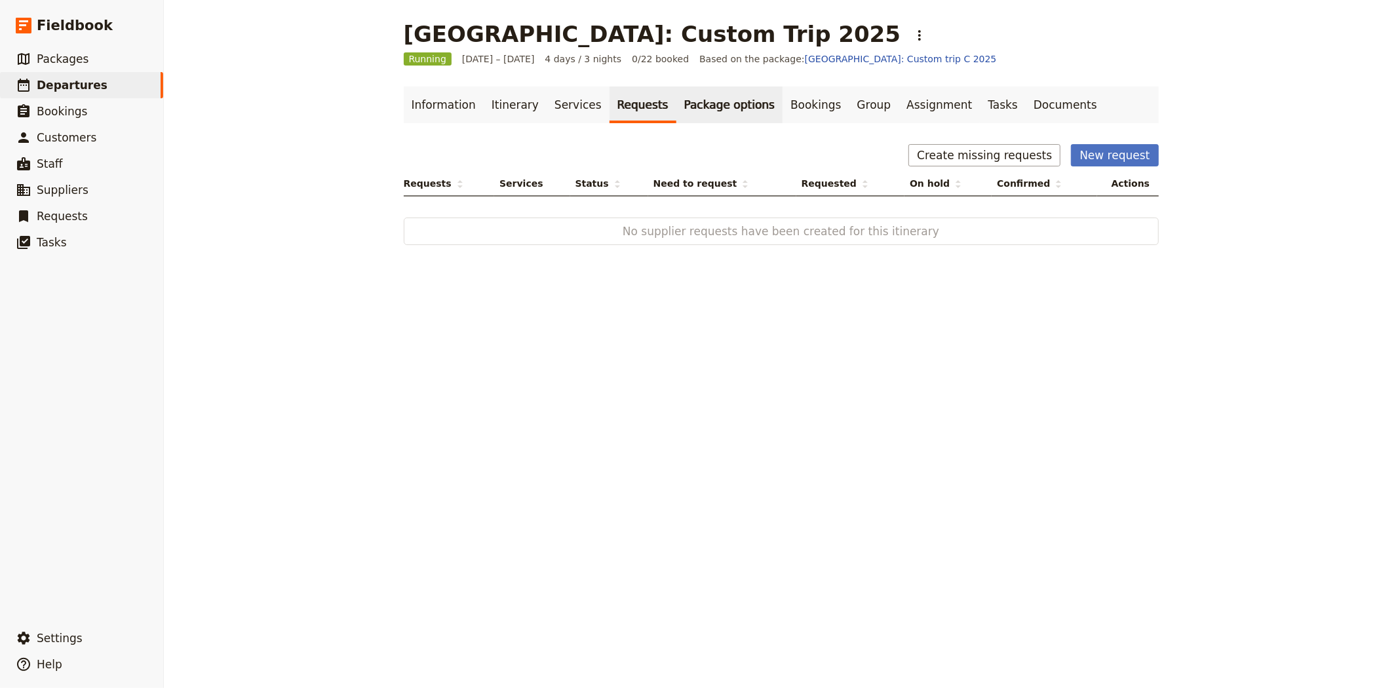
click at [696, 104] on link "Package options" at bounding box center [729, 105] width 106 height 37
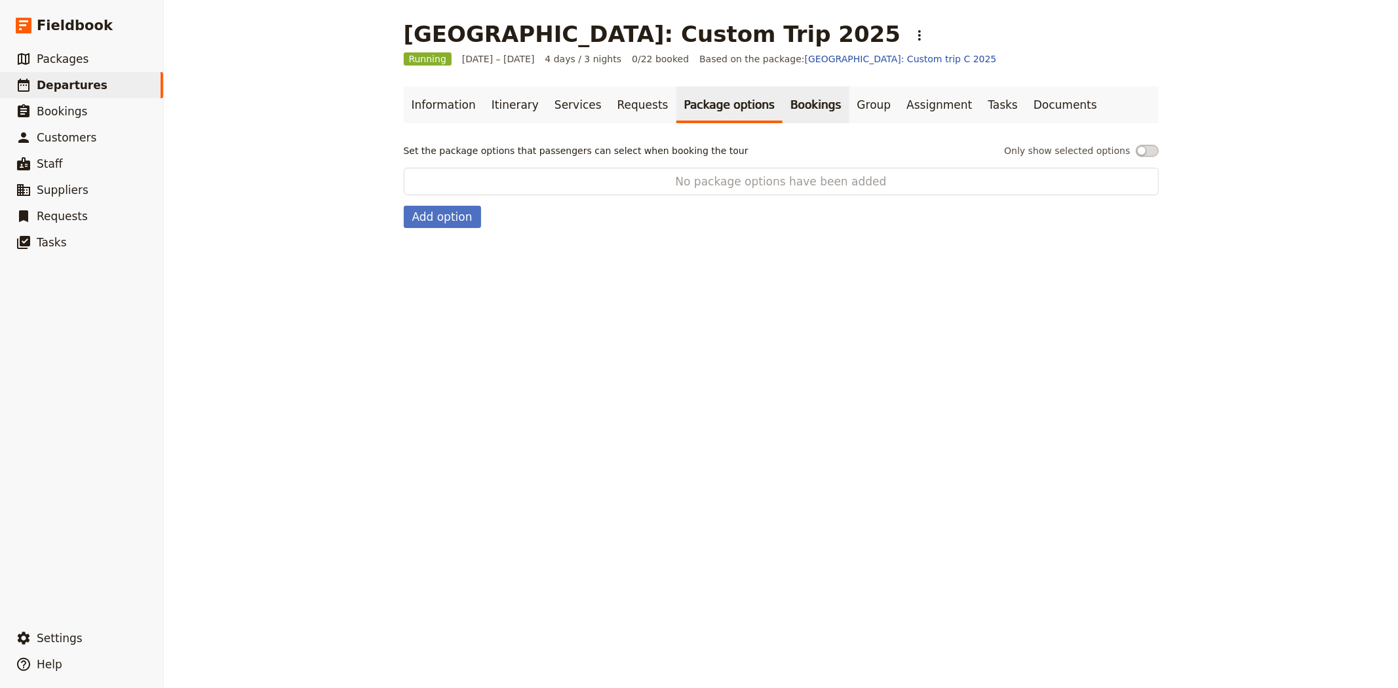
click at [785, 107] on link "Bookings" at bounding box center [816, 105] width 66 height 37
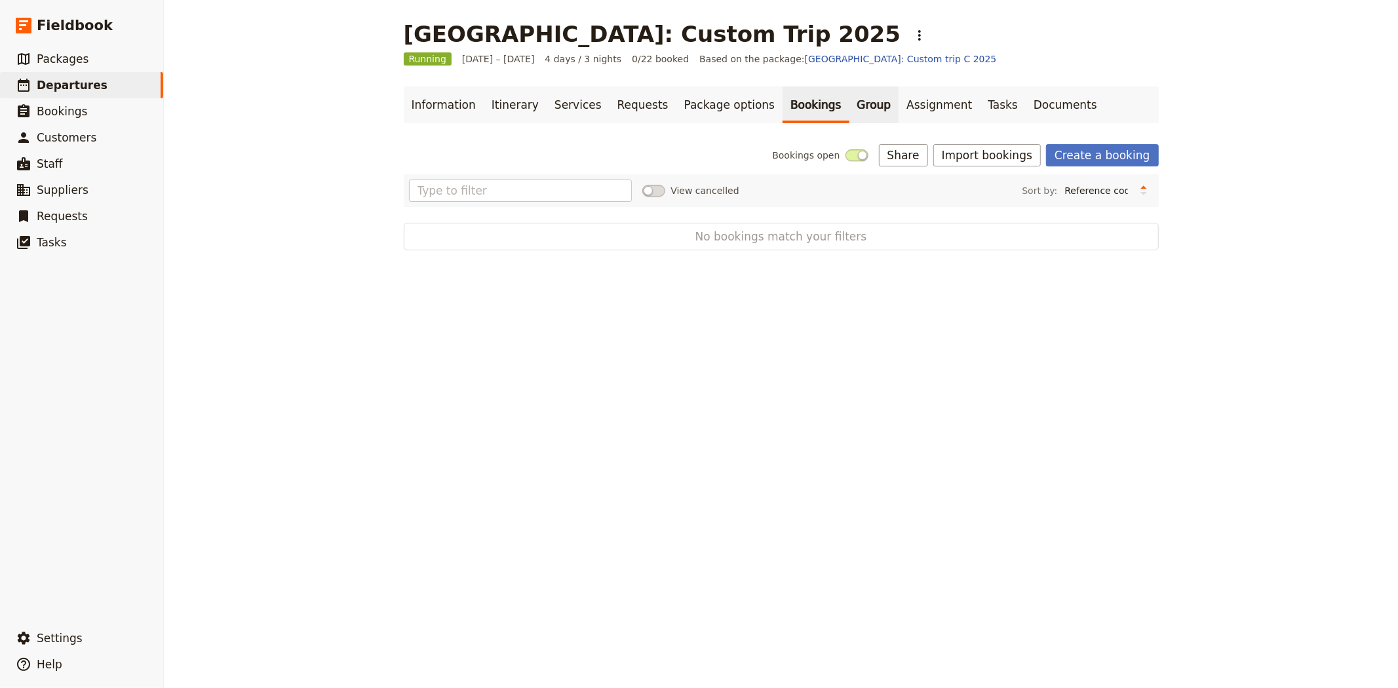
click at [849, 104] on link "Group" at bounding box center [874, 105] width 50 height 37
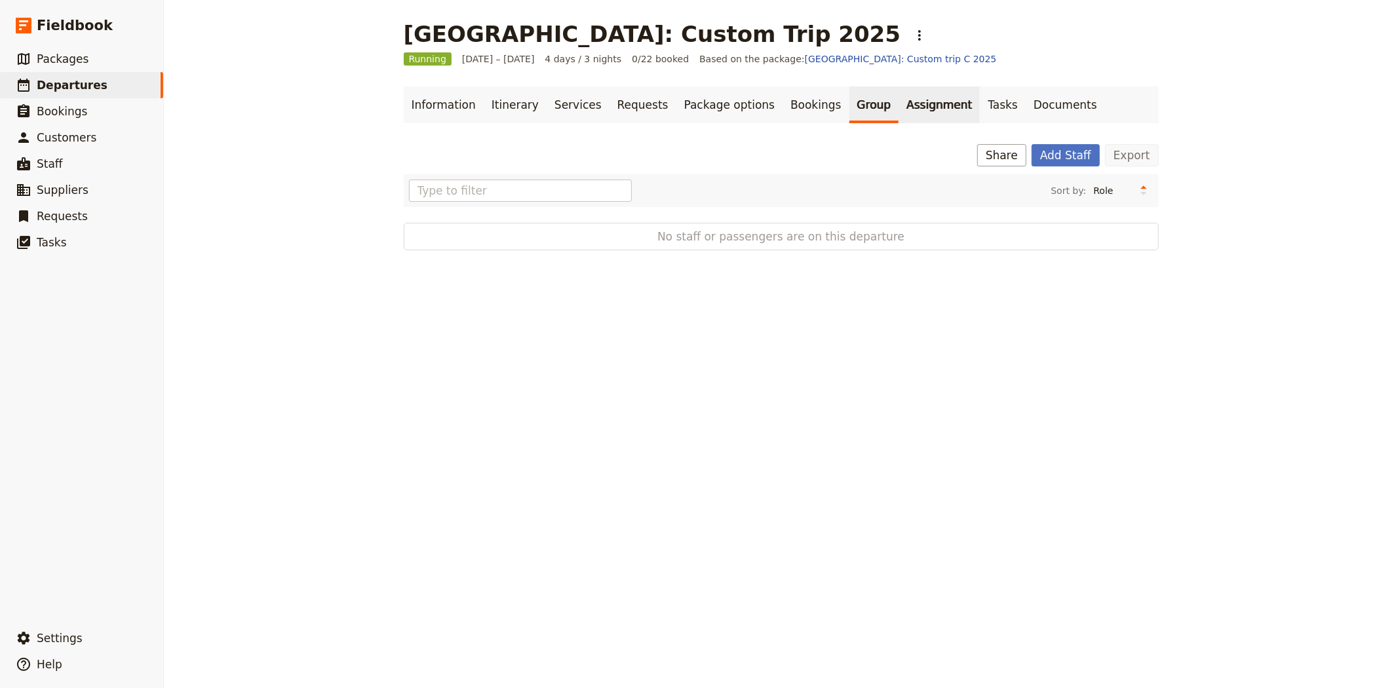
click at [899, 102] on link "Assignment" at bounding box center [939, 105] width 81 height 37
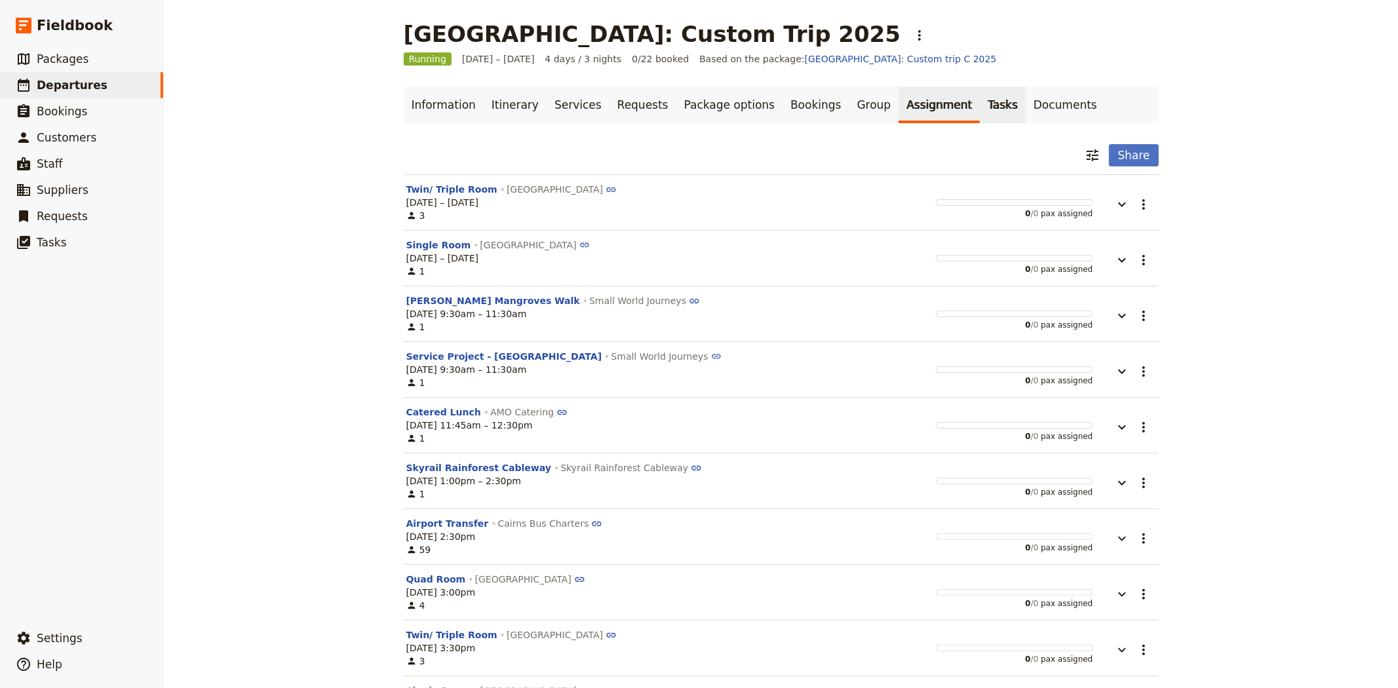
click at [980, 103] on link "Tasks" at bounding box center [1003, 105] width 46 height 37
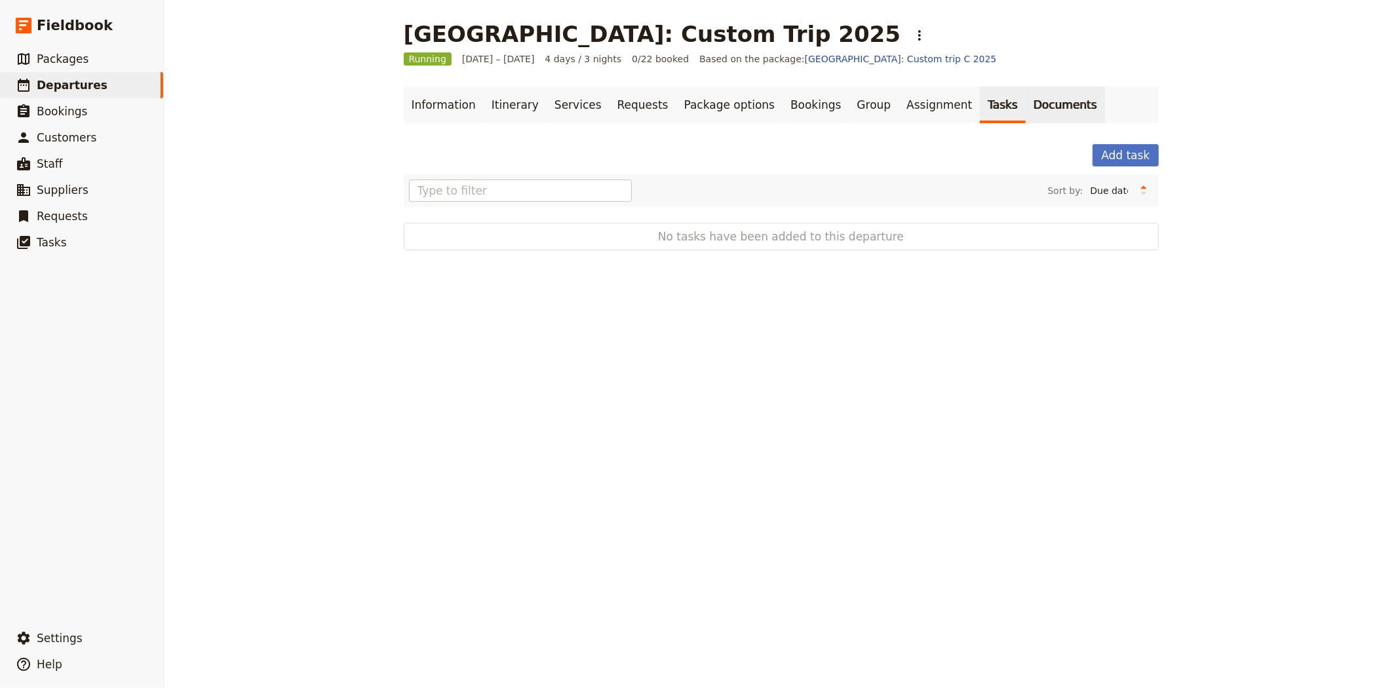
click at [1026, 104] on link "Documents" at bounding box center [1065, 105] width 79 height 37
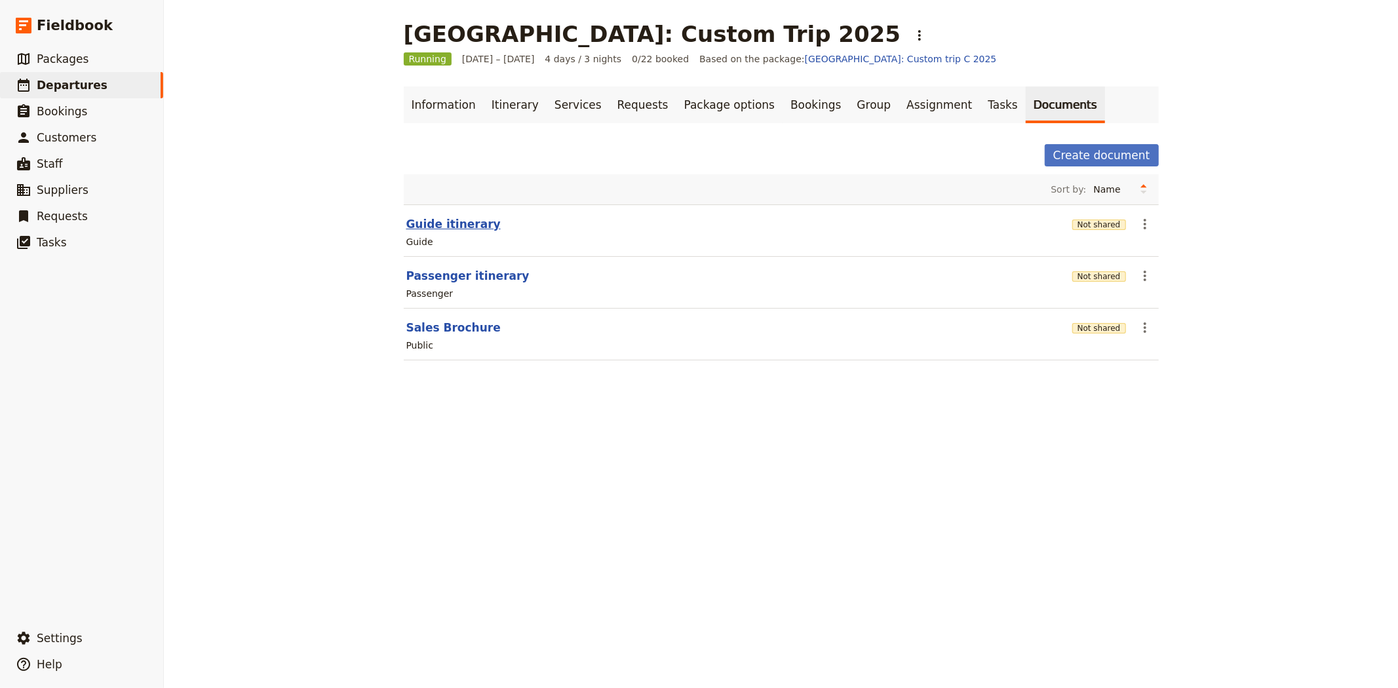
click at [444, 221] on button "Guide itinerary" at bounding box center [453, 224] width 94 height 16
select select "STAFF"
select select "RUN_SHEET"
select select "DEFAULT"
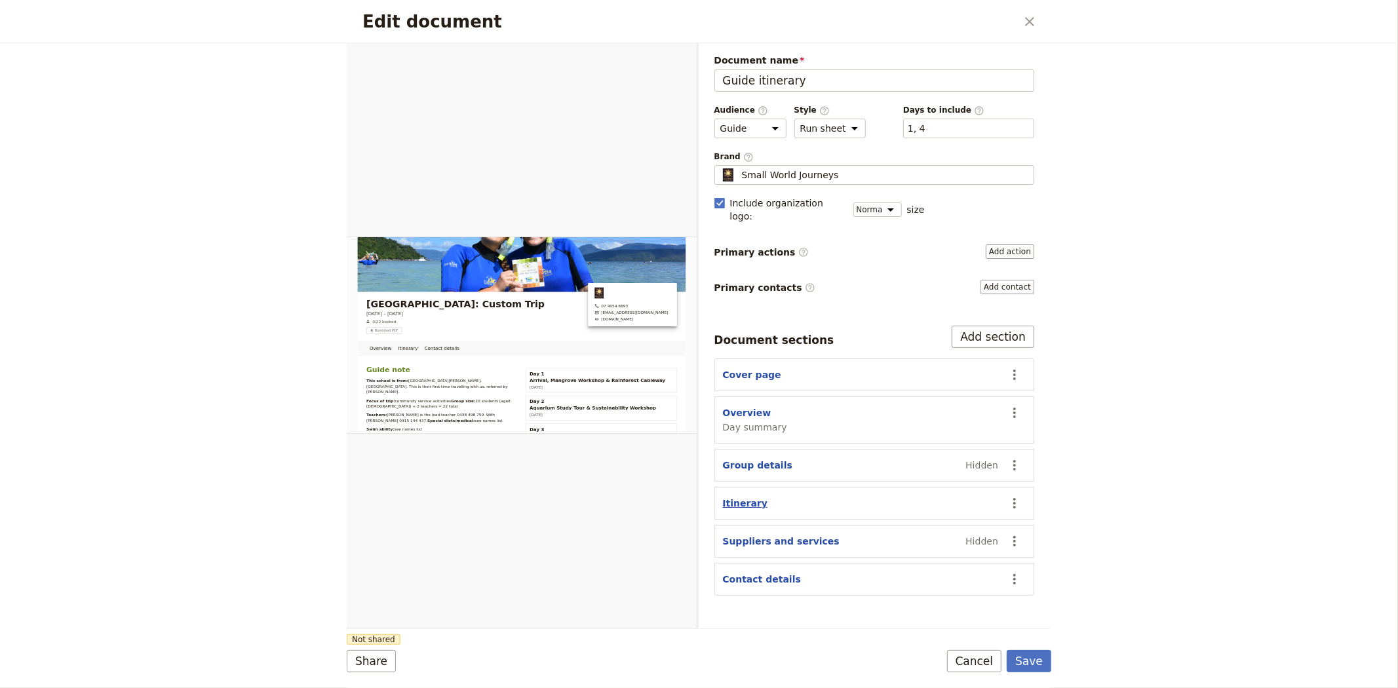
click at [737, 497] on button "Itinerary" at bounding box center [745, 503] width 45 height 13
select select "ITINERARY"
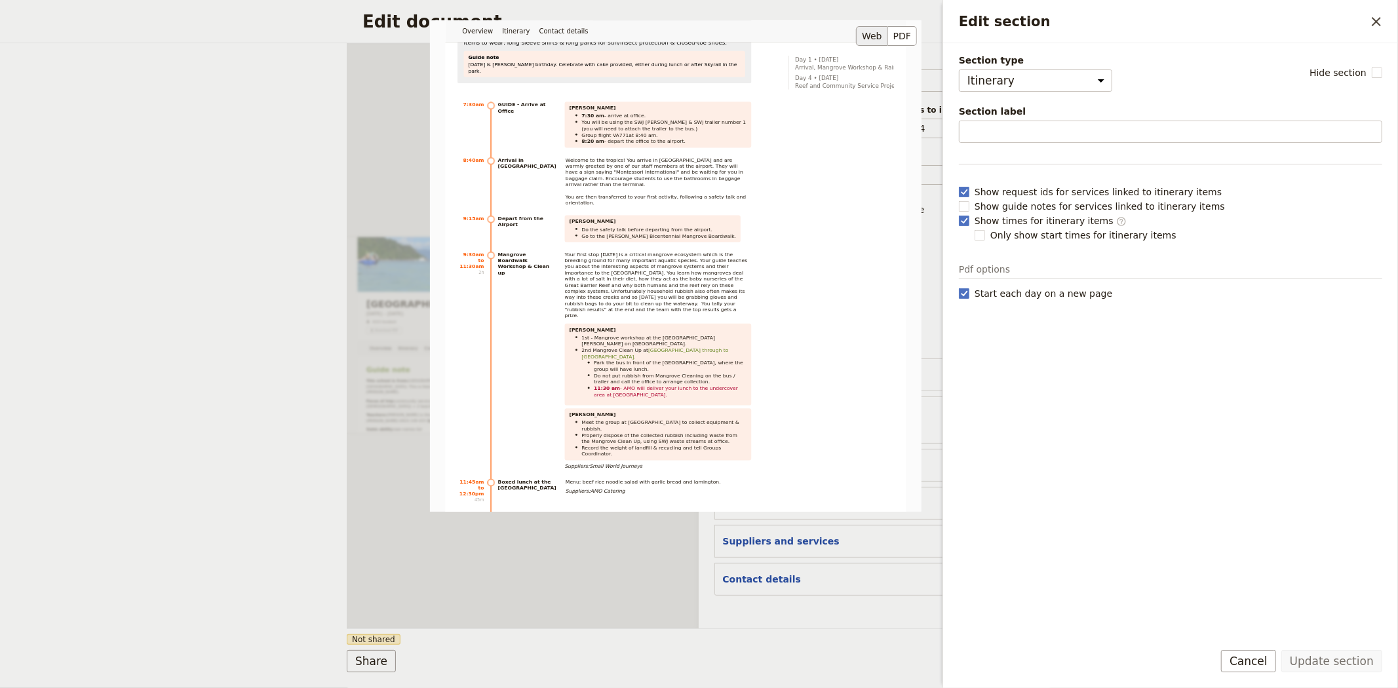
scroll to position [73, 0]
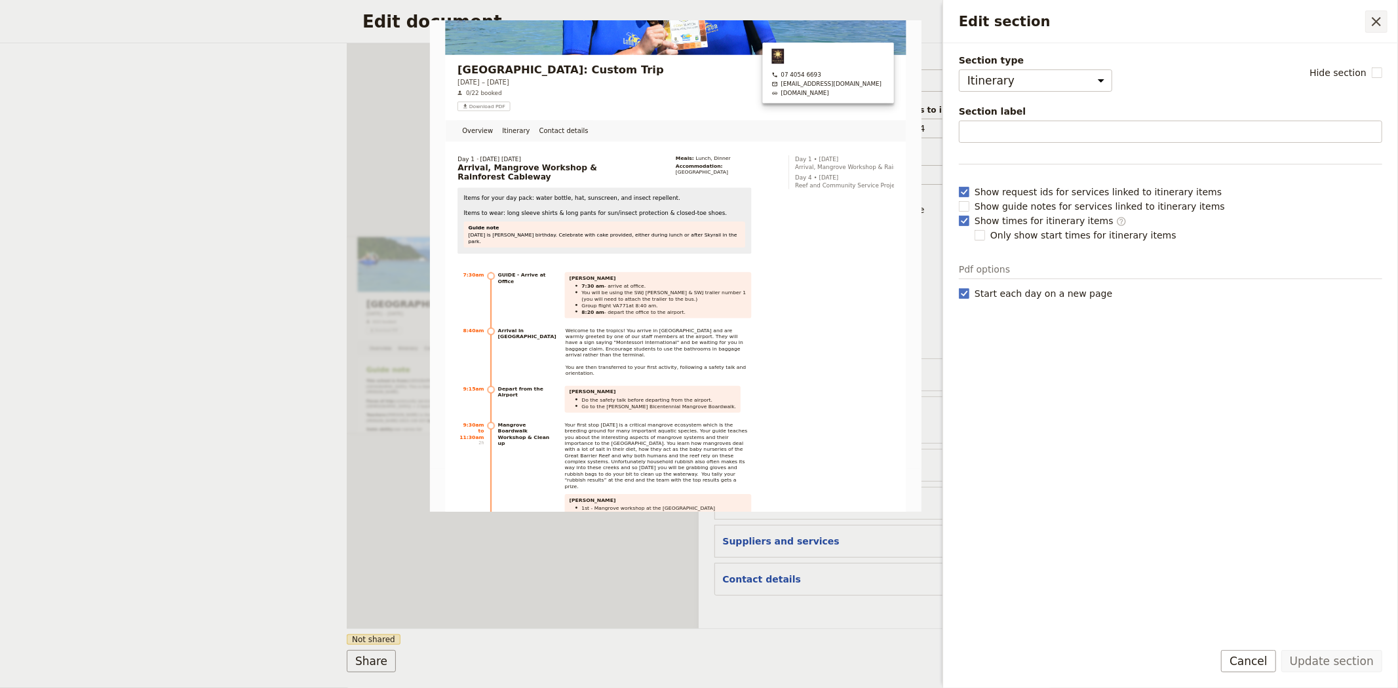
click at [1378, 20] on icon "Close drawer" at bounding box center [1376, 21] width 9 height 9
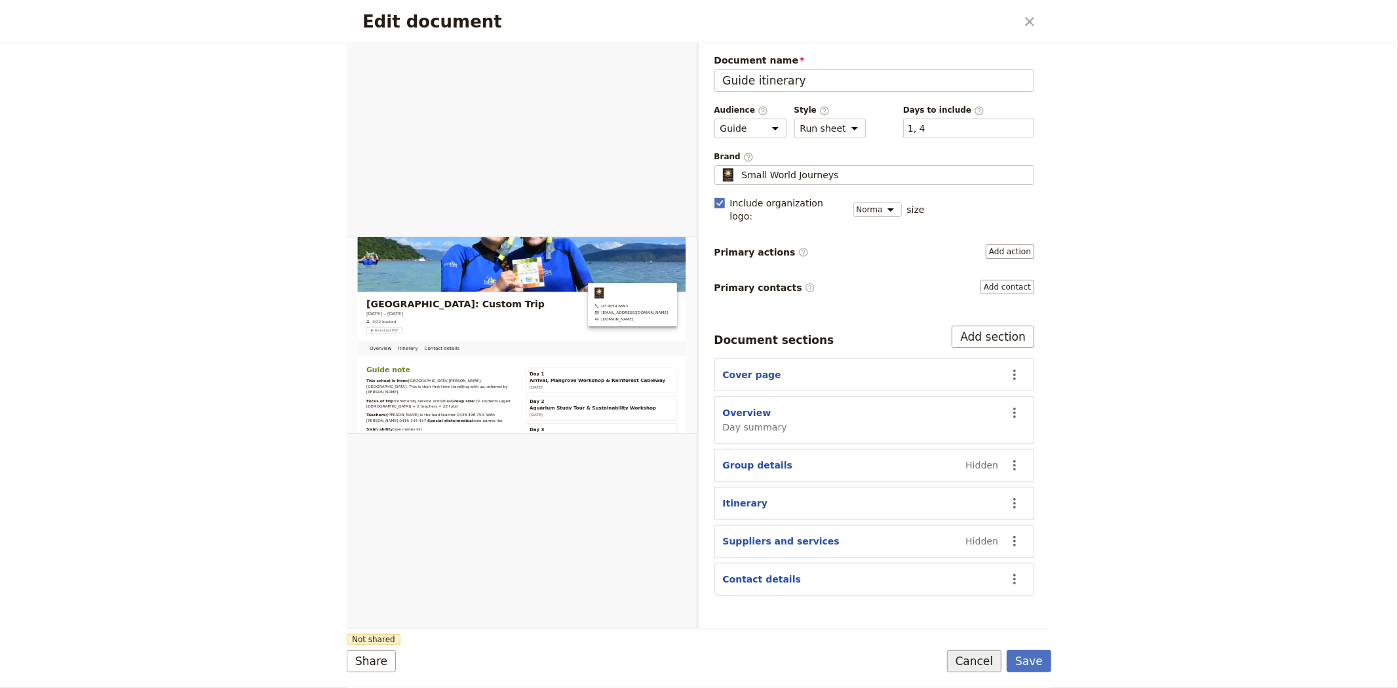
click at [979, 666] on button "Cancel" at bounding box center [974, 661] width 55 height 22
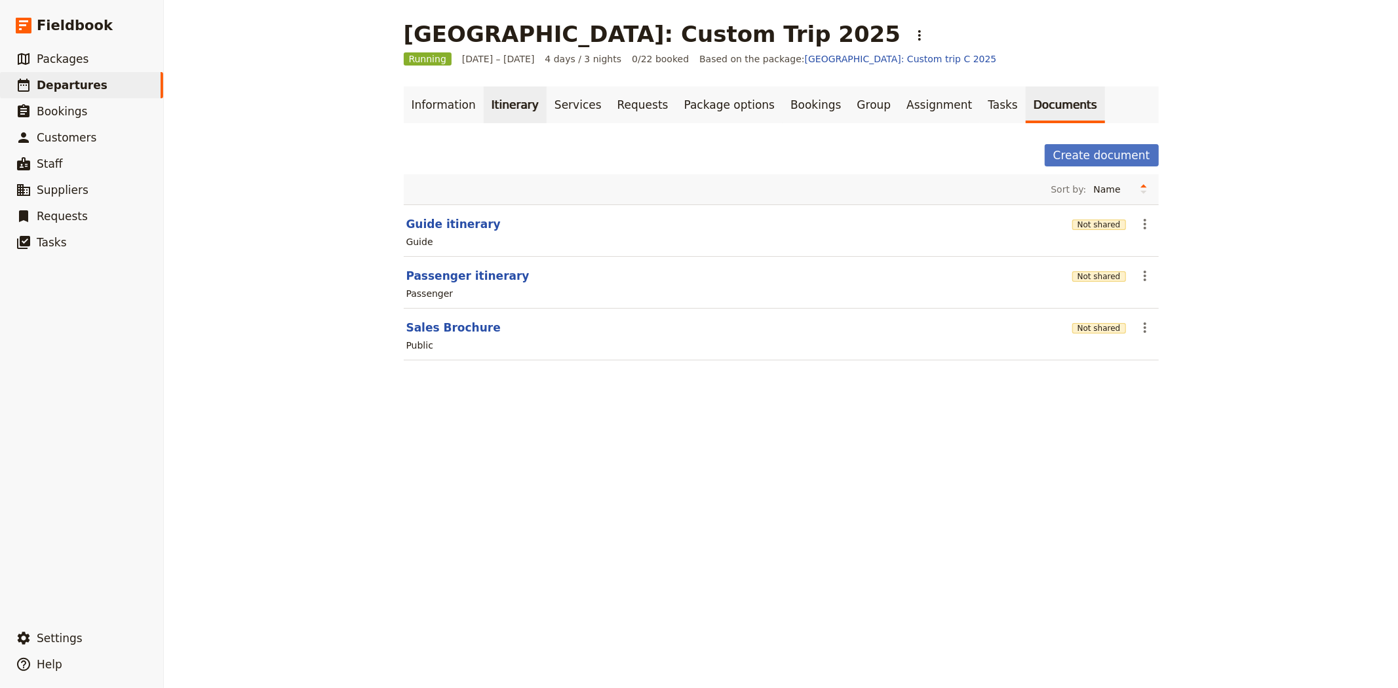
click at [495, 96] on link "Itinerary" at bounding box center [515, 105] width 63 height 37
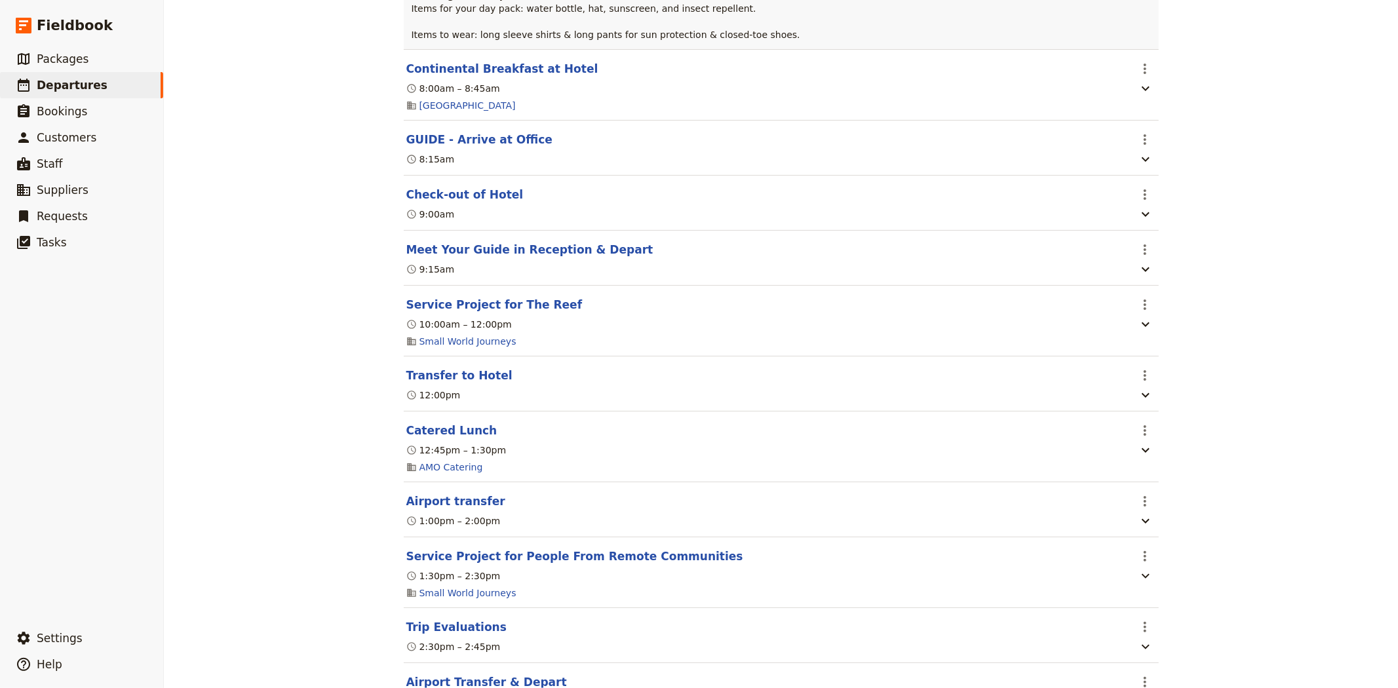
scroll to position [2905, 0]
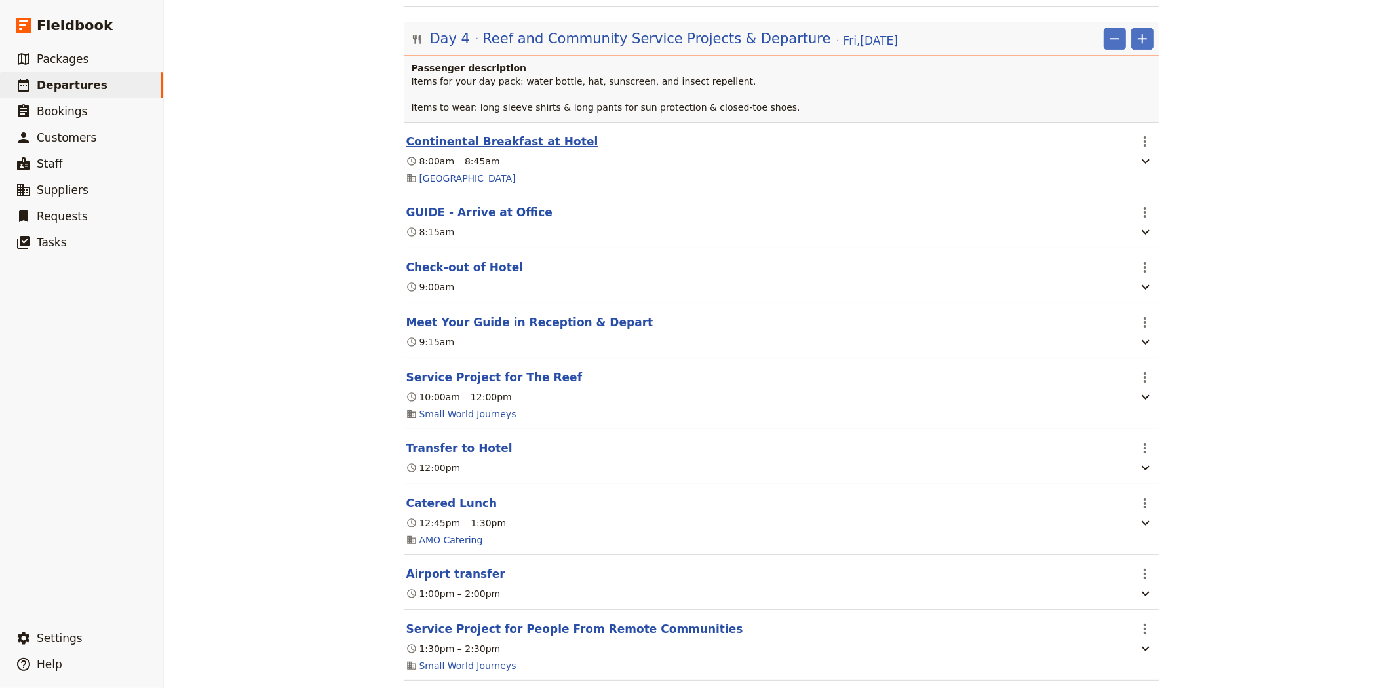
click at [455, 149] on button "Continental Breakfast at Hotel" at bounding box center [502, 142] width 192 height 16
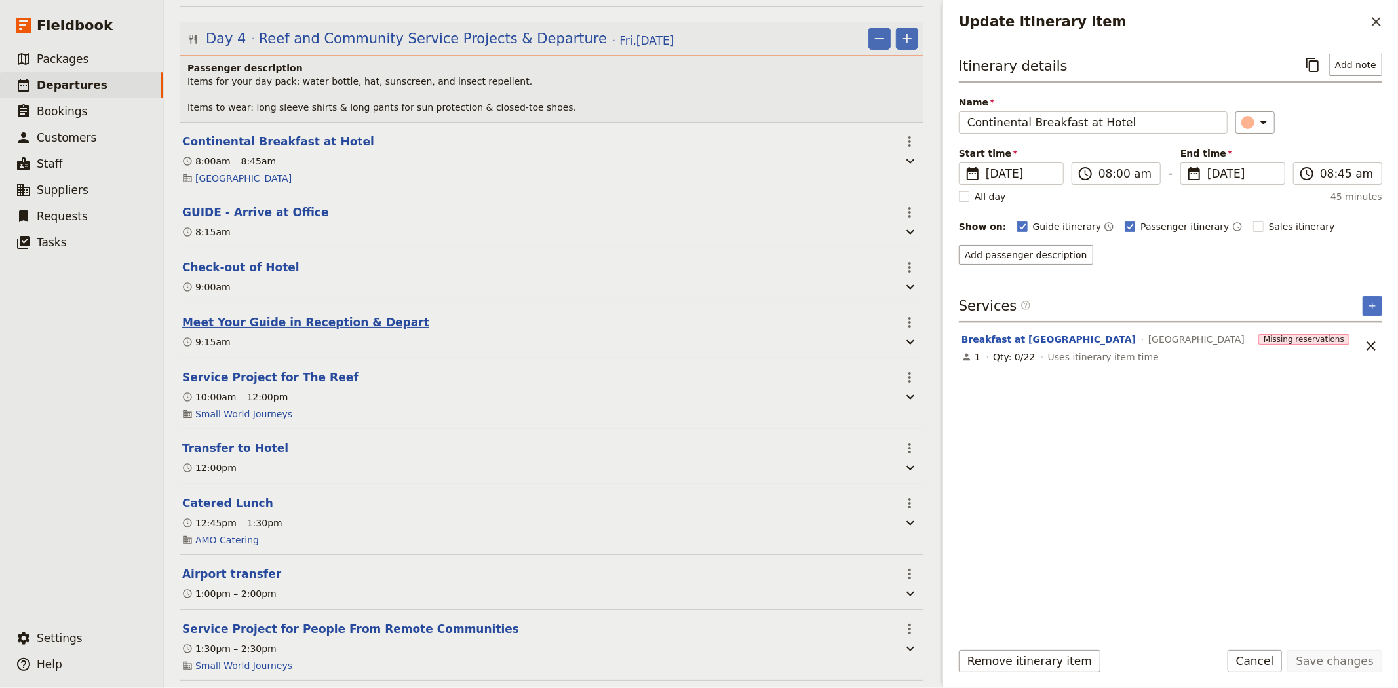
click at [248, 330] on button "Meet Your Guide in Reception & Depart" at bounding box center [305, 323] width 247 height 16
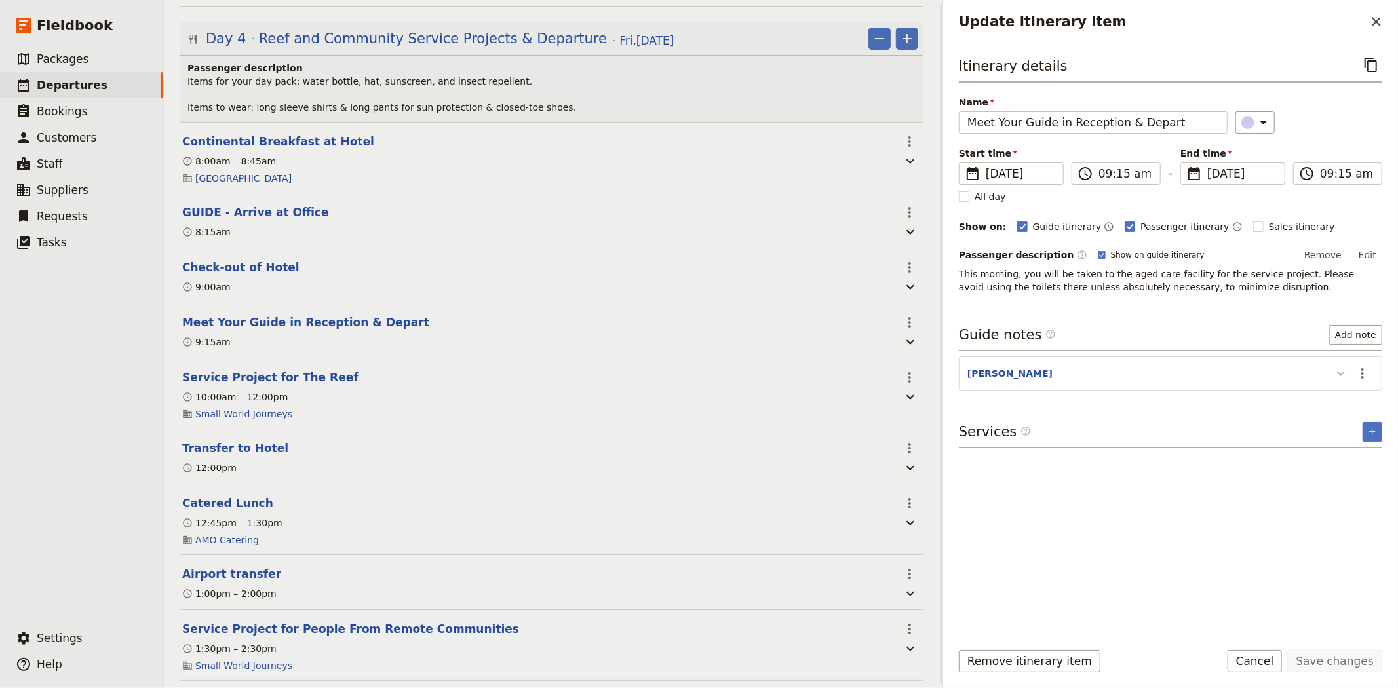
click at [1345, 371] on icon "Update itinerary item" at bounding box center [1341, 374] width 16 height 16
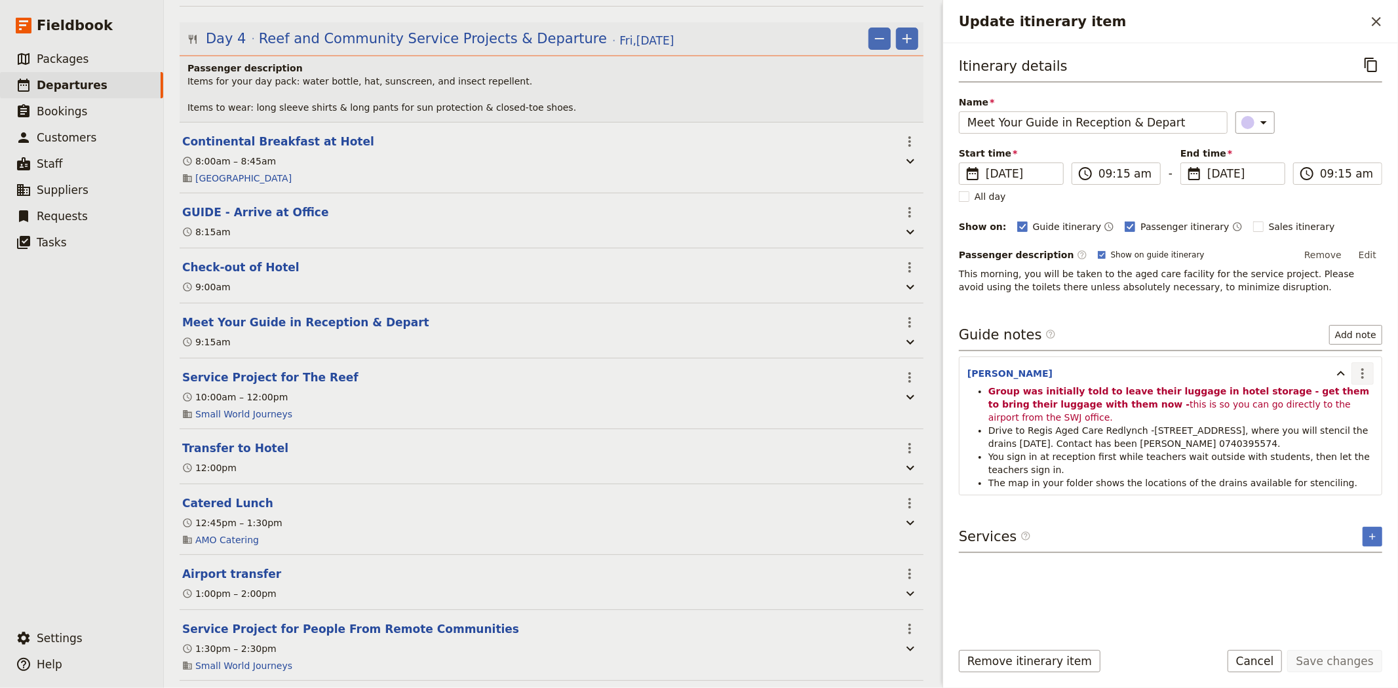
click at [1363, 372] on icon "Actions" at bounding box center [1362, 373] width 3 height 10
click at [1315, 402] on span "Edit note" at bounding box center [1324, 402] width 41 height 13
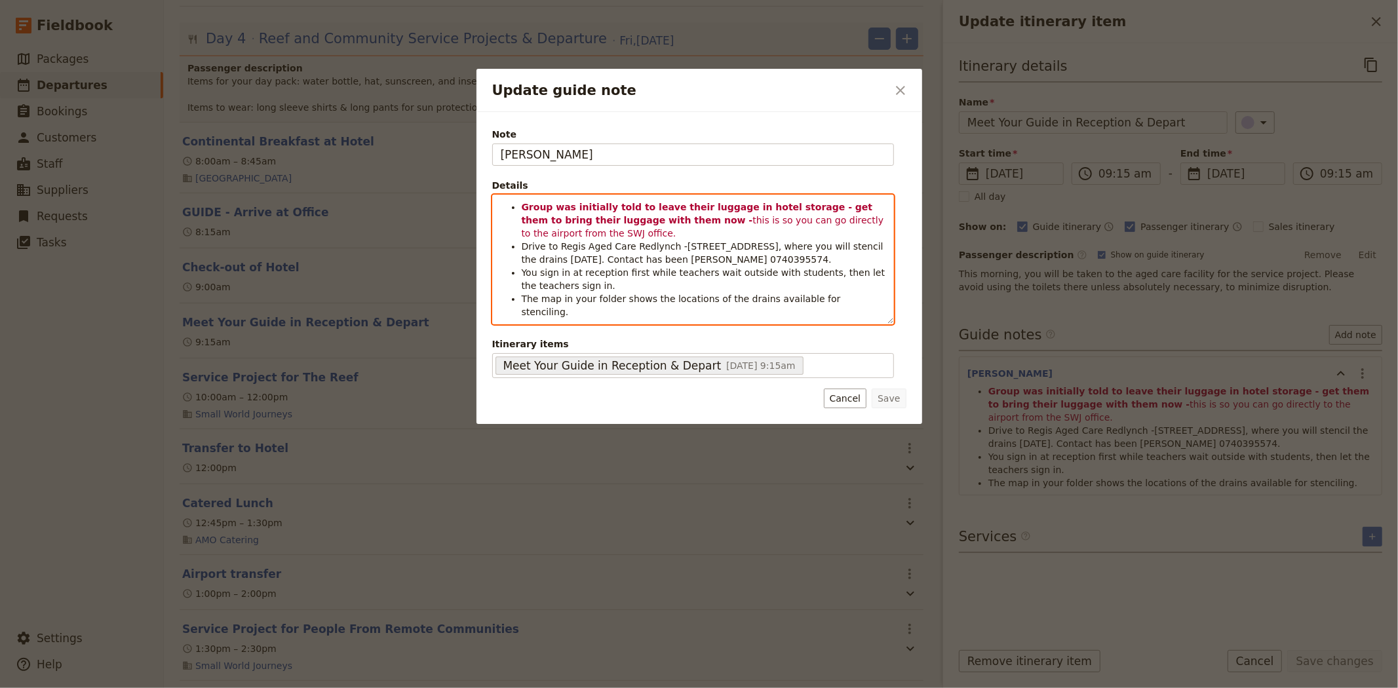
click at [793, 204] on strong "Group was initially told to leave their luggage in hotel storage - get them to …" at bounding box center [699, 214] width 355 height 24
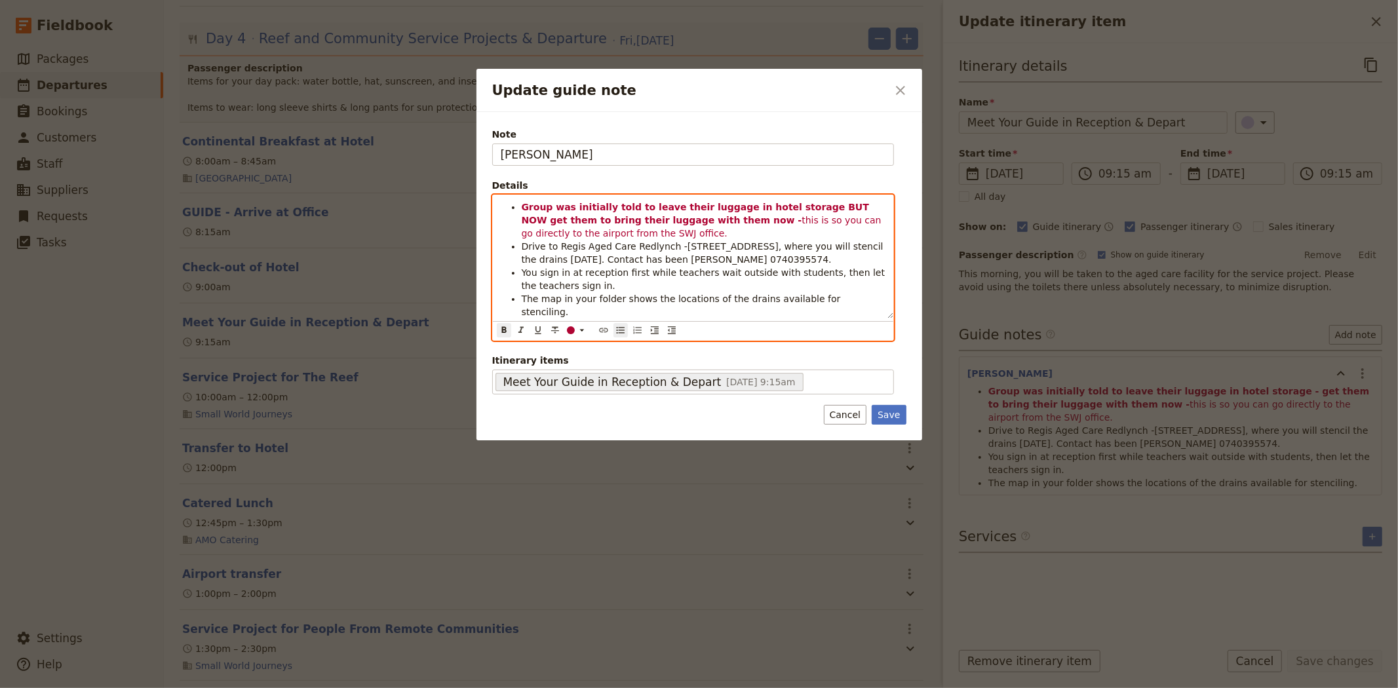
click at [629, 231] on li "Group was initially told to leave their luggage in hotel storage BUT NOW get th…" at bounding box center [704, 220] width 364 height 39
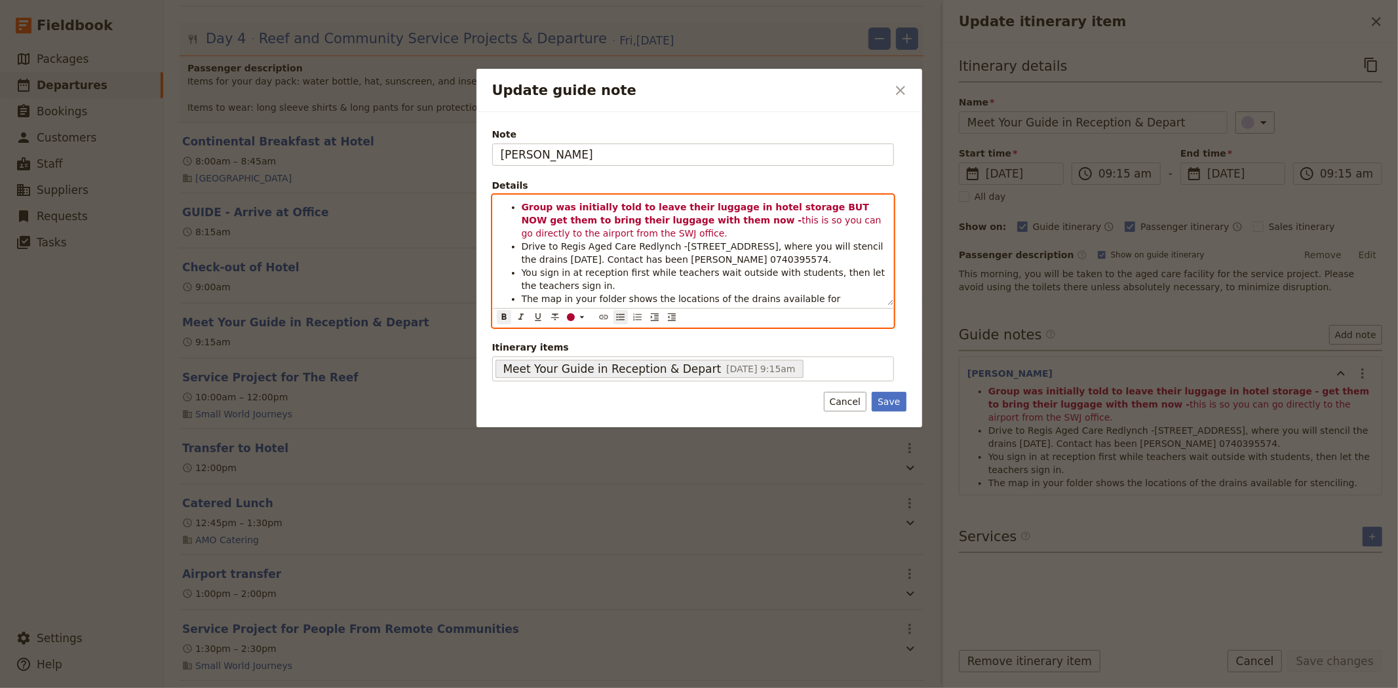
click at [832, 204] on strong "Group was initially told to leave their luggage in hotel storage BUT NOW get th…" at bounding box center [697, 214] width 351 height 24
drag, startPoint x: 837, startPoint y: 204, endPoint x: 792, endPoint y: 204, distance: 45.2
click at [792, 204] on strong "Group was initially told to leave their luggage in hotel storage BUT NOW get th…" at bounding box center [697, 214] width 351 height 24
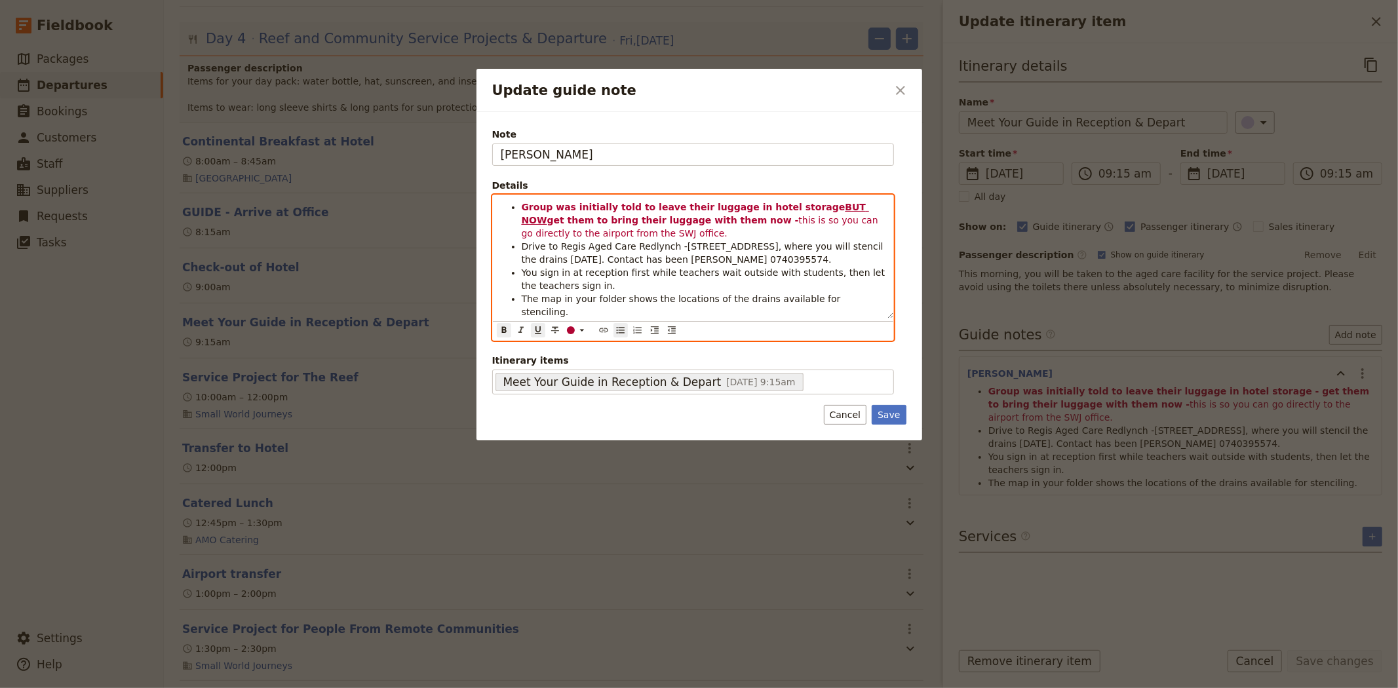
click at [674, 218] on strong "get them to bring their luggage with them now -" at bounding box center [673, 220] width 252 height 10
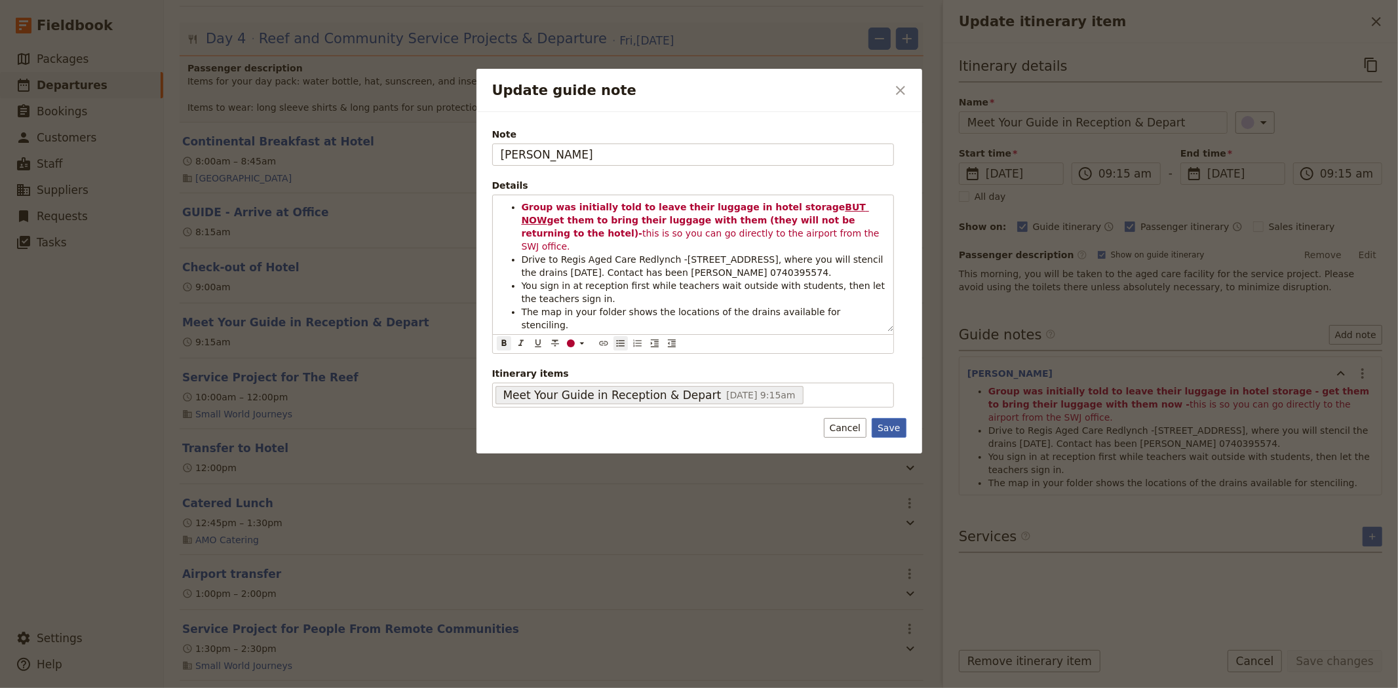
click at [895, 418] on button "Save" at bounding box center [889, 428] width 34 height 20
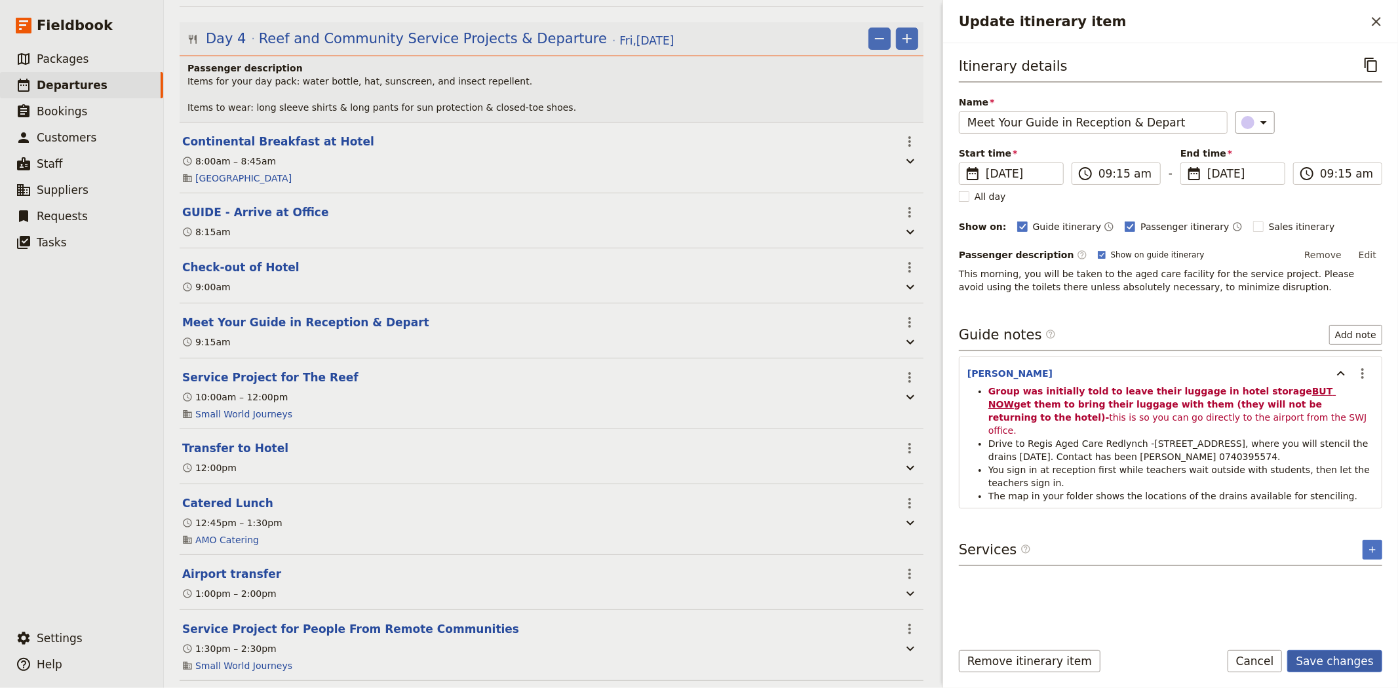
click at [1331, 659] on button "Save changes" at bounding box center [1334, 661] width 95 height 22
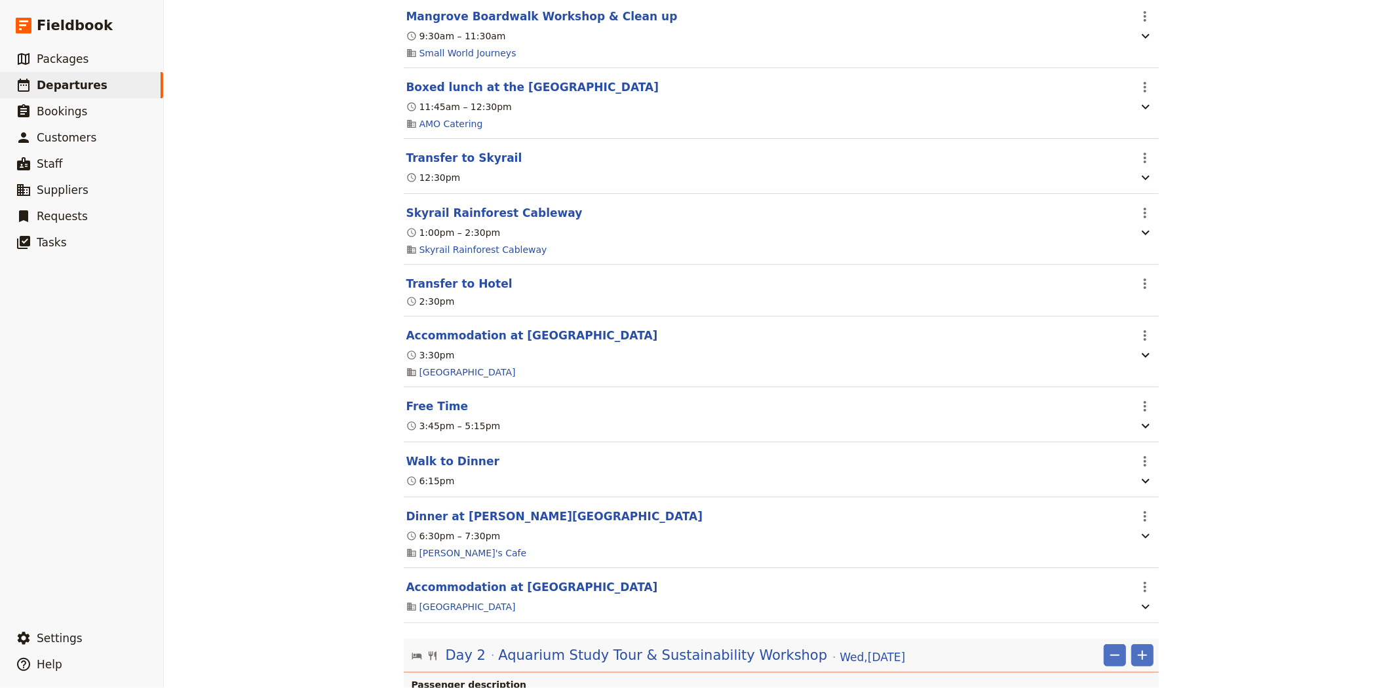
scroll to position [0, 0]
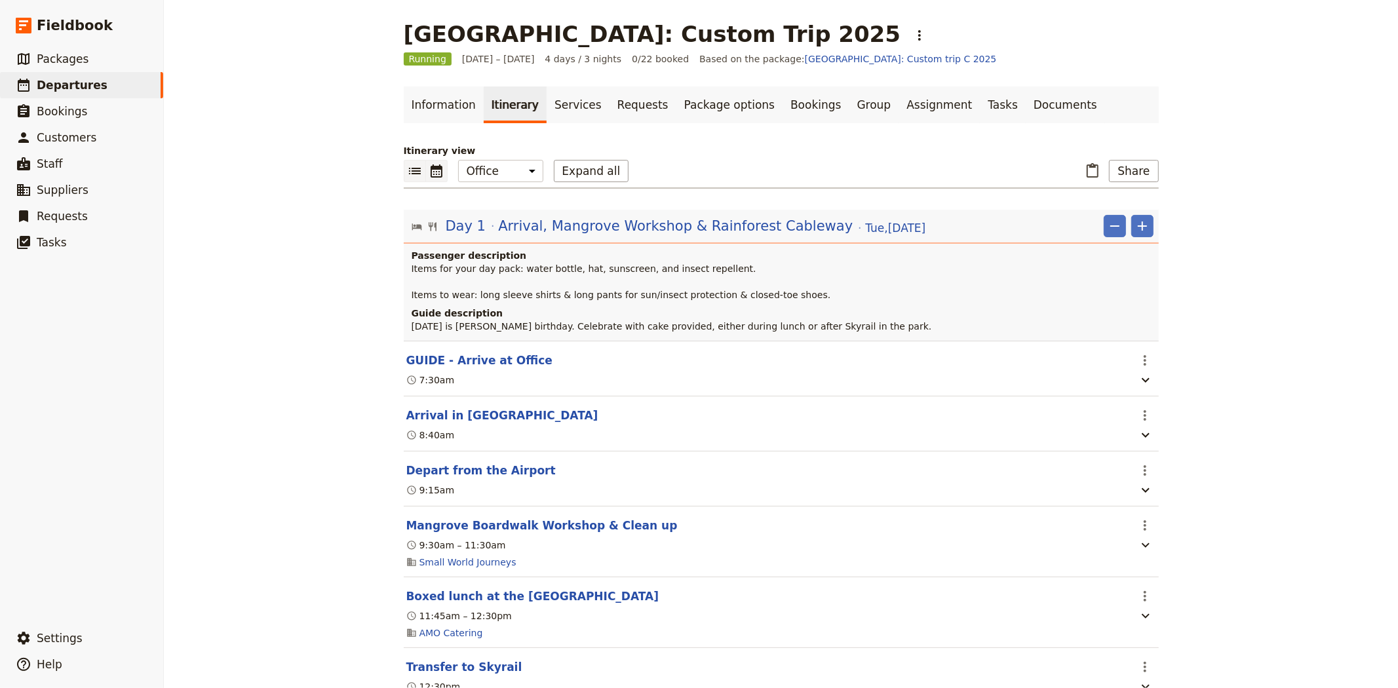
click at [431, 178] on icon "Calendar view" at bounding box center [437, 171] width 16 height 16
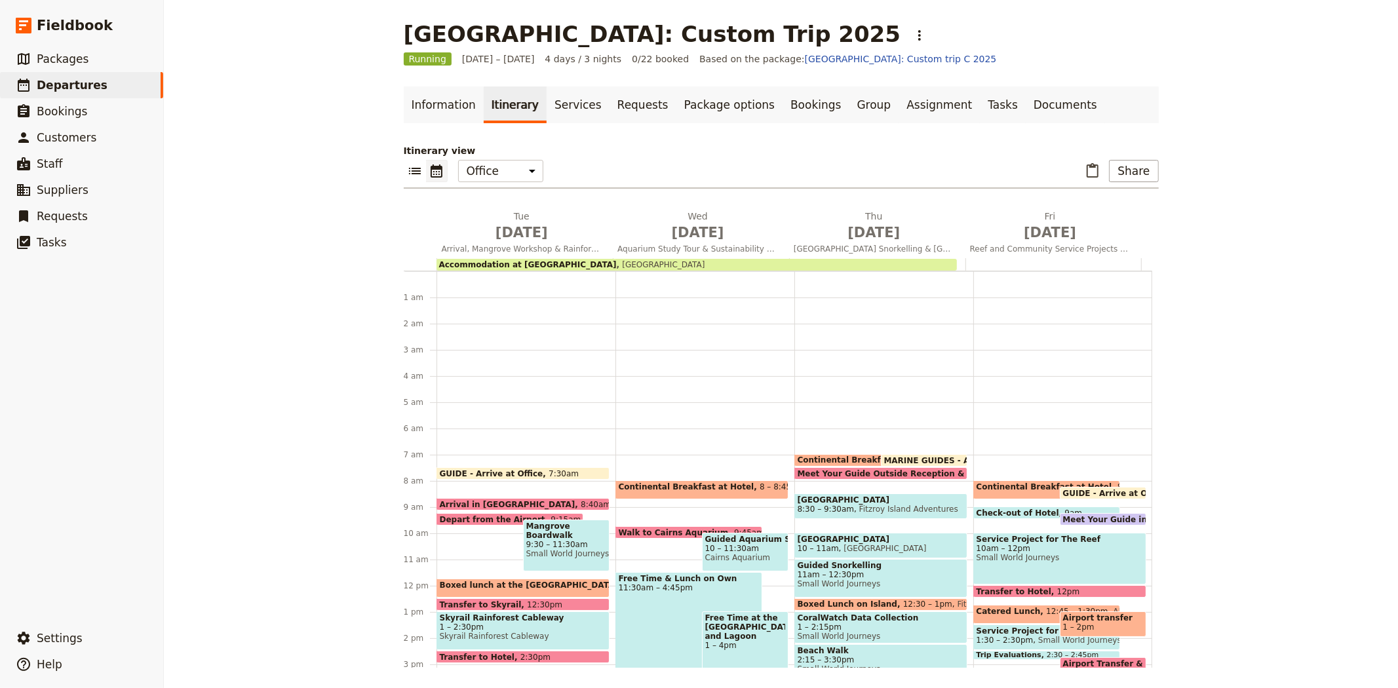
scroll to position [170, 0]
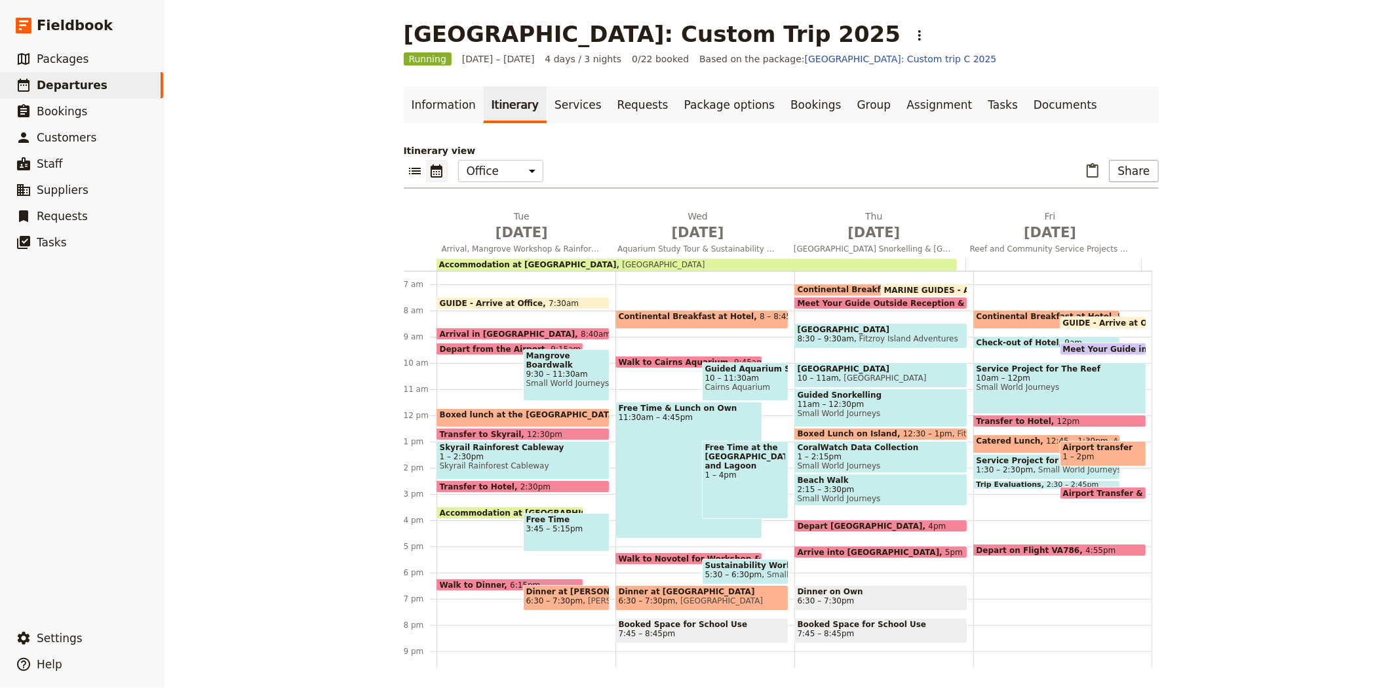
click at [1024, 417] on span "Transfer to Hotel" at bounding box center [1017, 421] width 81 height 9
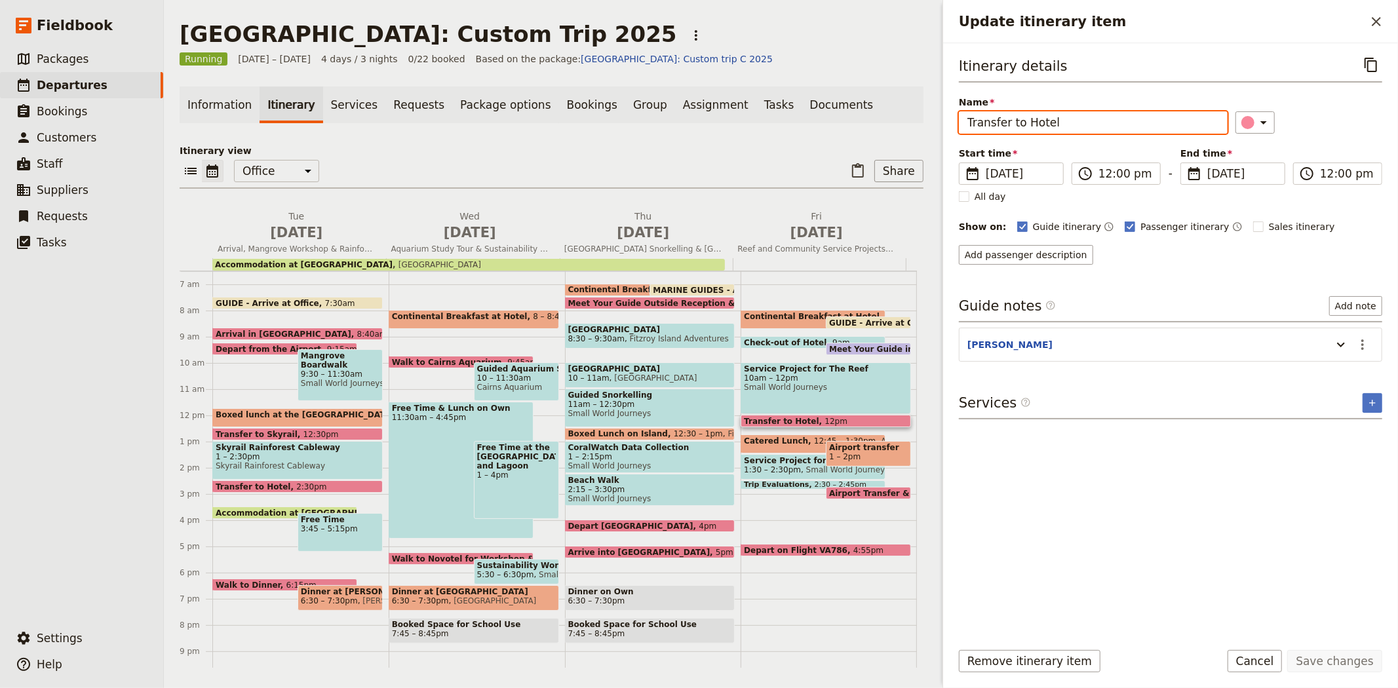
click at [1037, 121] on input "Transfer to Hotel" at bounding box center [1093, 122] width 269 height 22
click at [1062, 121] on input "Transfer to SWJ Office" at bounding box center [1093, 122] width 269 height 22
type input "Transfer to SWJ Presentation Room"
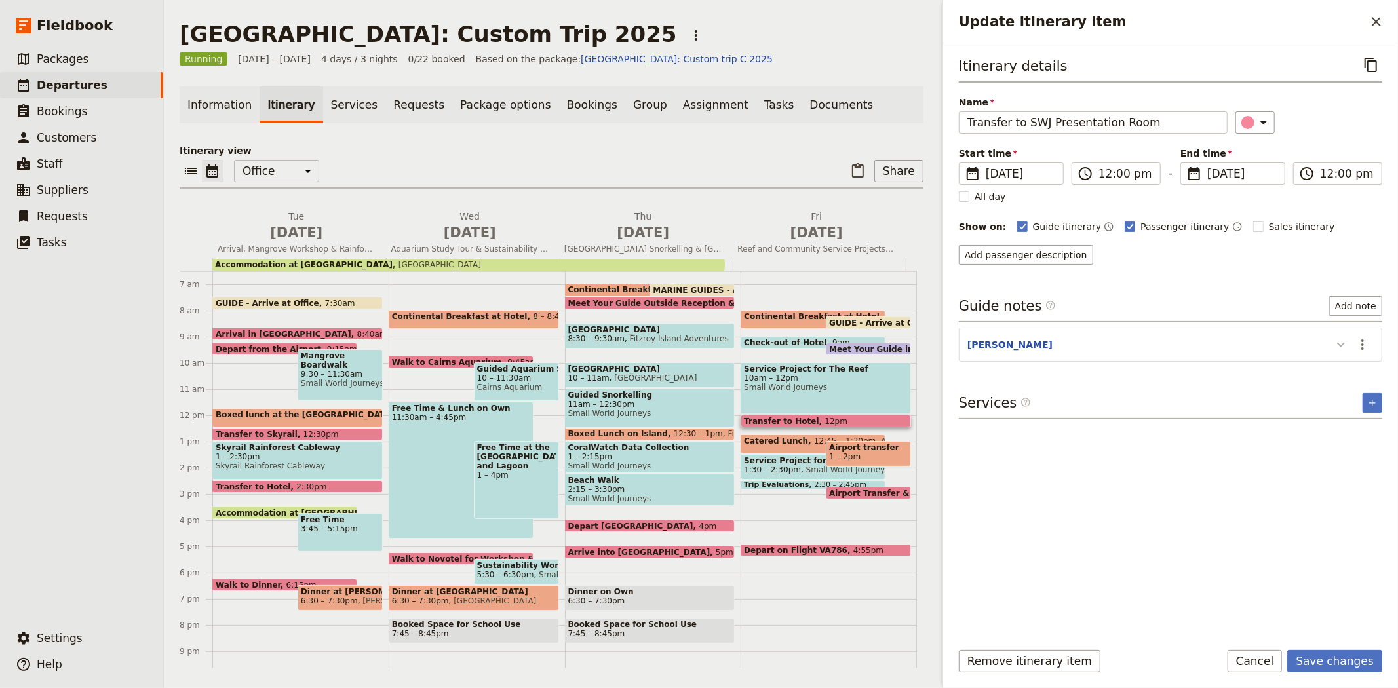
click at [1338, 341] on icon "Update itinerary item" at bounding box center [1341, 345] width 16 height 16
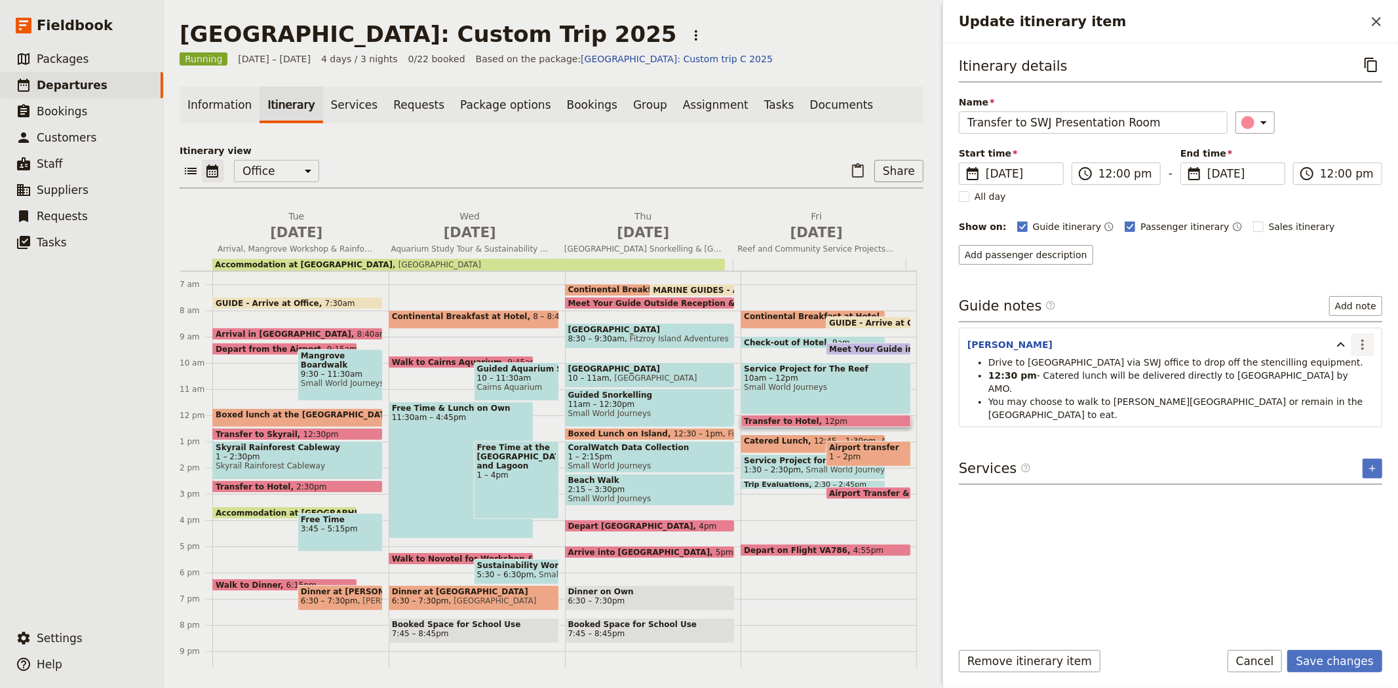
click at [1358, 345] on icon "Actions" at bounding box center [1363, 345] width 16 height 16
click at [1345, 371] on span "Edit note" at bounding box center [1324, 373] width 41 height 13
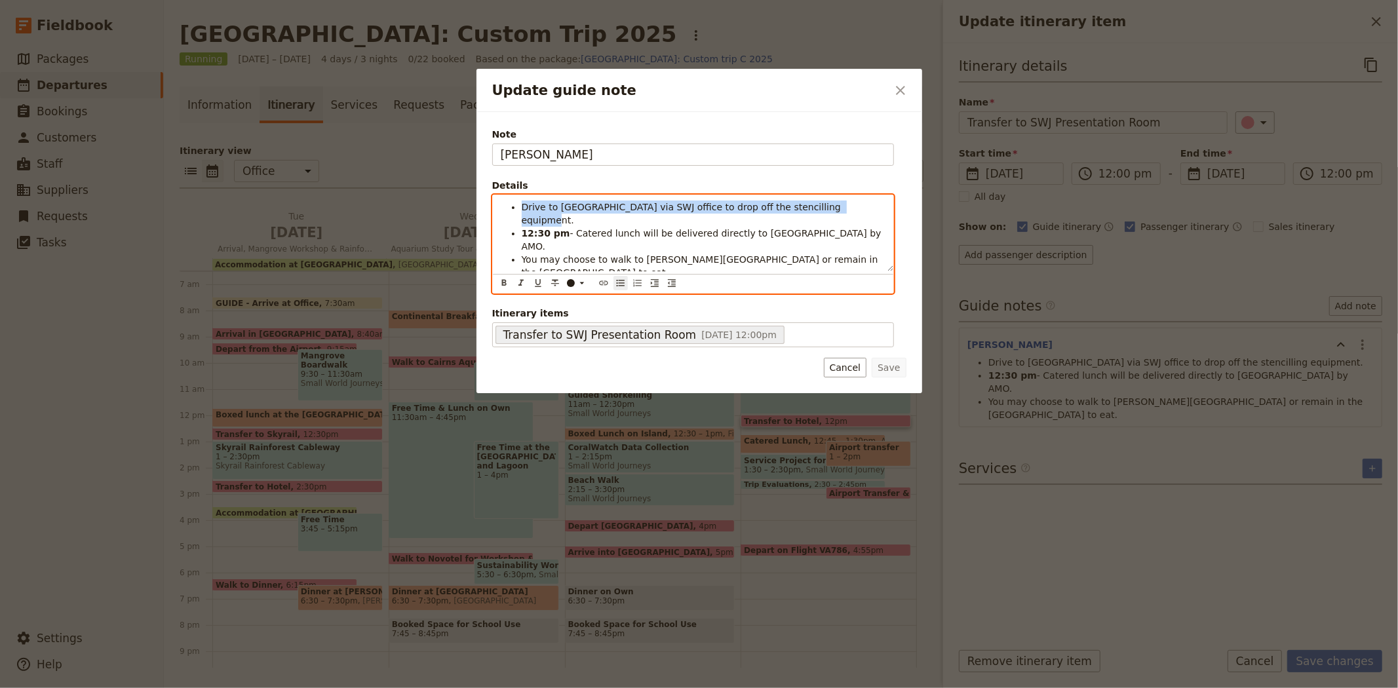
drag, startPoint x: 850, startPoint y: 206, endPoint x: 441, endPoint y: 185, distance: 409.5
click at [441, 688] on div "Update guide note ​ Note [PERSON_NAME] Details Drive to [GEOGRAPHIC_DATA] via S…" at bounding box center [699, 688] width 1398 height 0
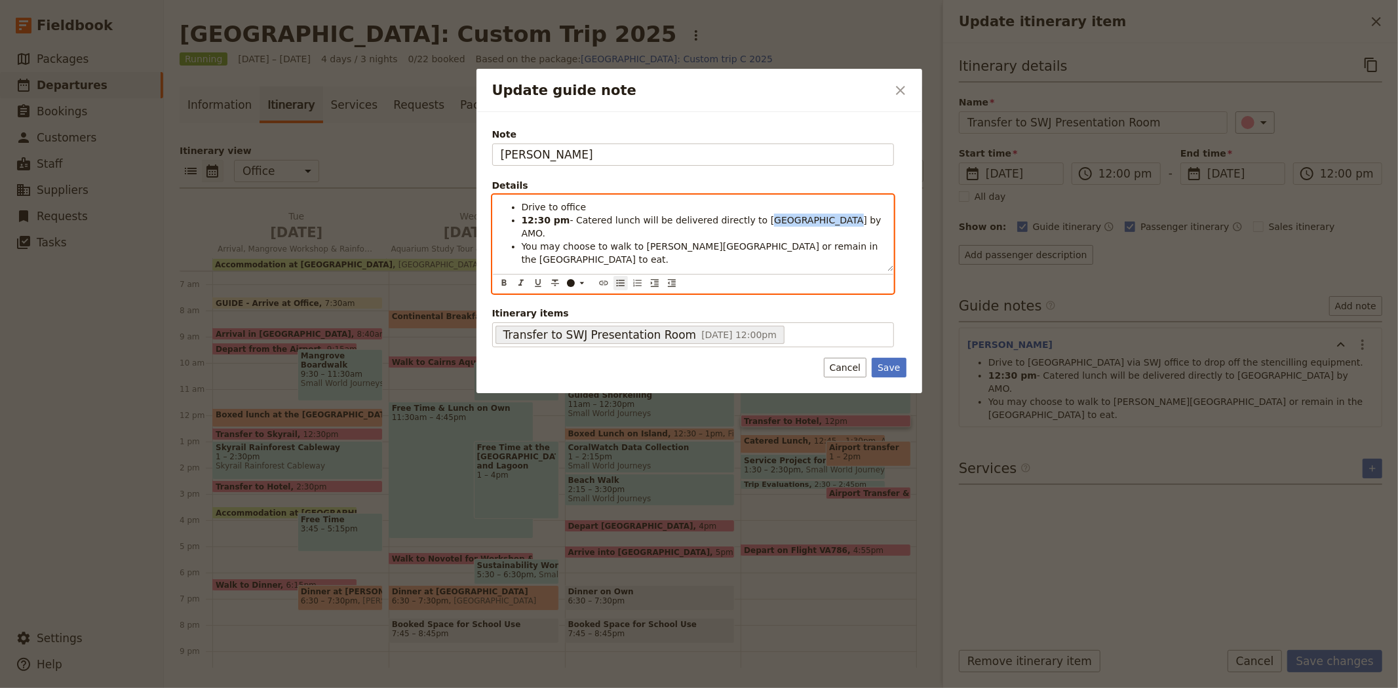
drag, startPoint x: 752, startPoint y: 219, endPoint x: 798, endPoint y: 220, distance: 45.9
click at [798, 220] on span "- Catered lunch will be delivered directly to [GEOGRAPHIC_DATA] by AMO." at bounding box center [703, 227] width 363 height 24
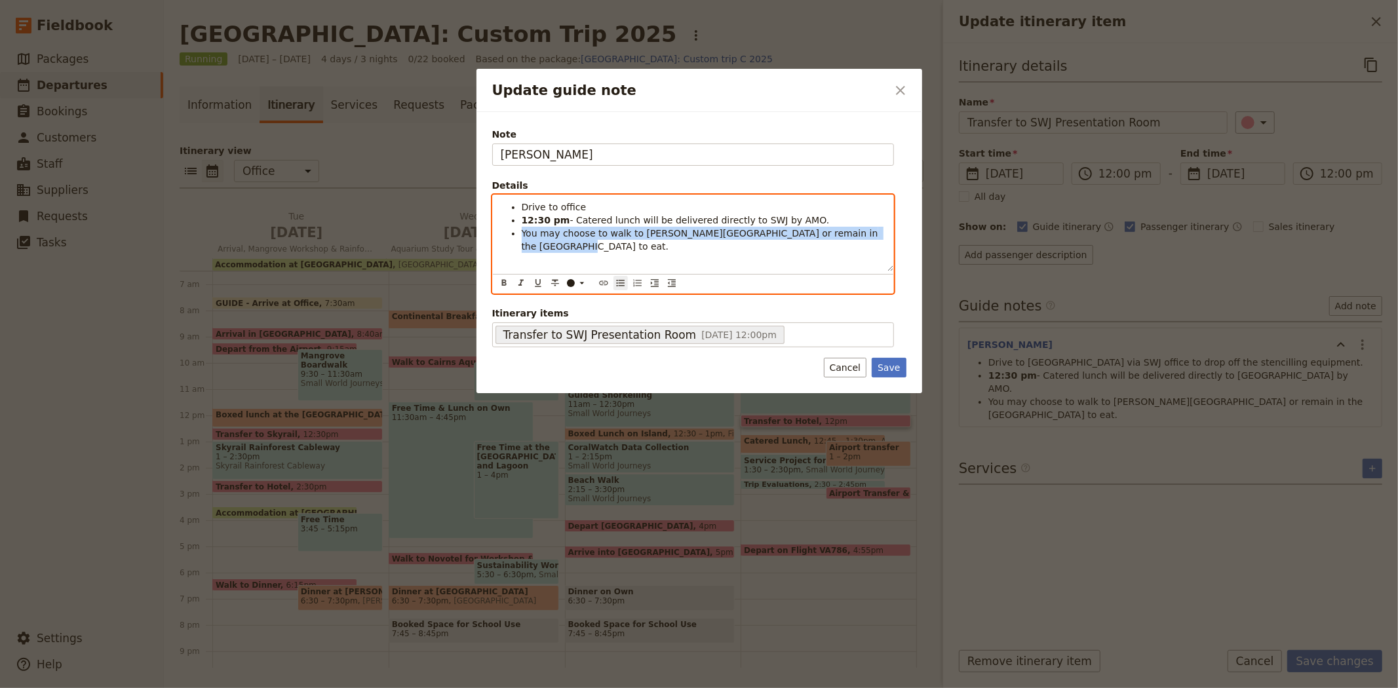
drag, startPoint x: 877, startPoint y: 233, endPoint x: 514, endPoint y: 230, distance: 362.4
click at [514, 230] on ul "Drive to office 12:30 pm - Catered lunch will be delivered directly to SWJ by A…" at bounding box center [693, 227] width 385 height 52
click at [540, 228] on span "The presentation has been set up for" at bounding box center [607, 233] width 170 height 10
click at [608, 232] on span "The SWJ presentation has been set up for" at bounding box center [617, 233] width 191 height 10
click at [731, 231] on li "The SWJ presentation room has been set up for" at bounding box center [704, 233] width 364 height 13
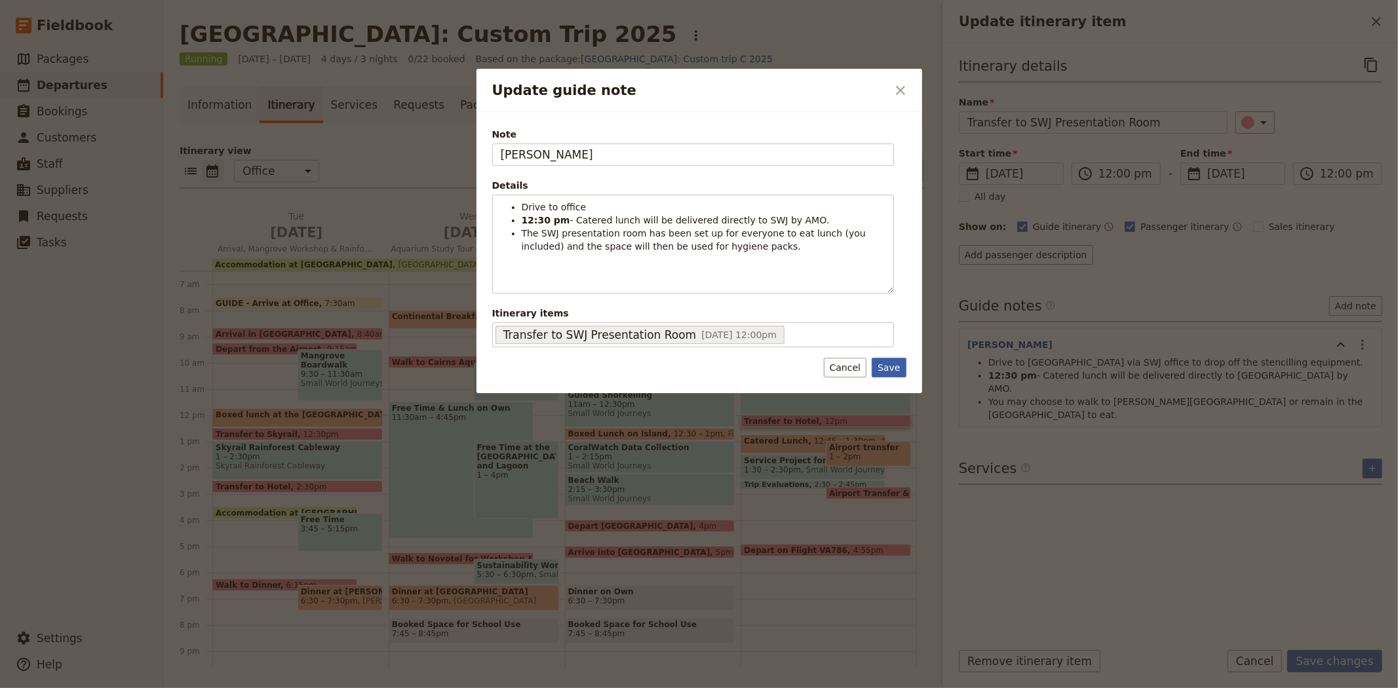
click at [889, 365] on button "Save" at bounding box center [889, 368] width 34 height 20
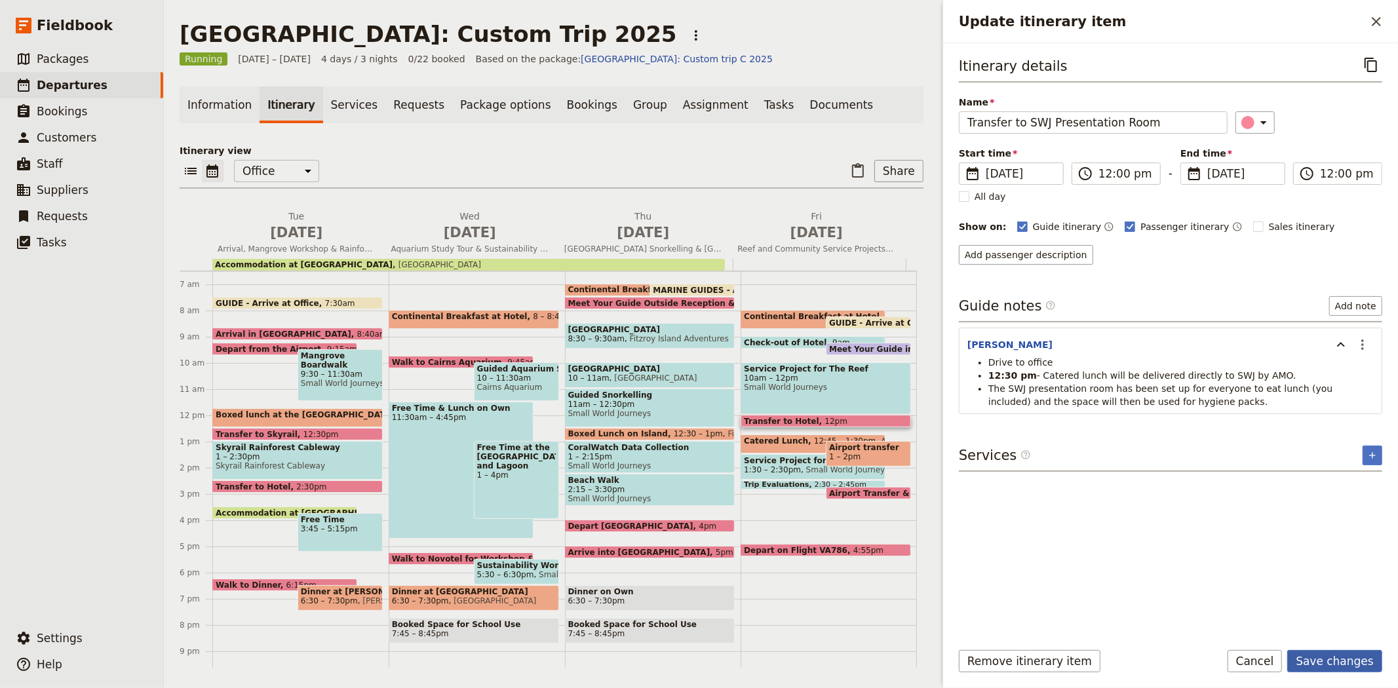
click at [1342, 665] on button "Save changes" at bounding box center [1334, 661] width 95 height 22
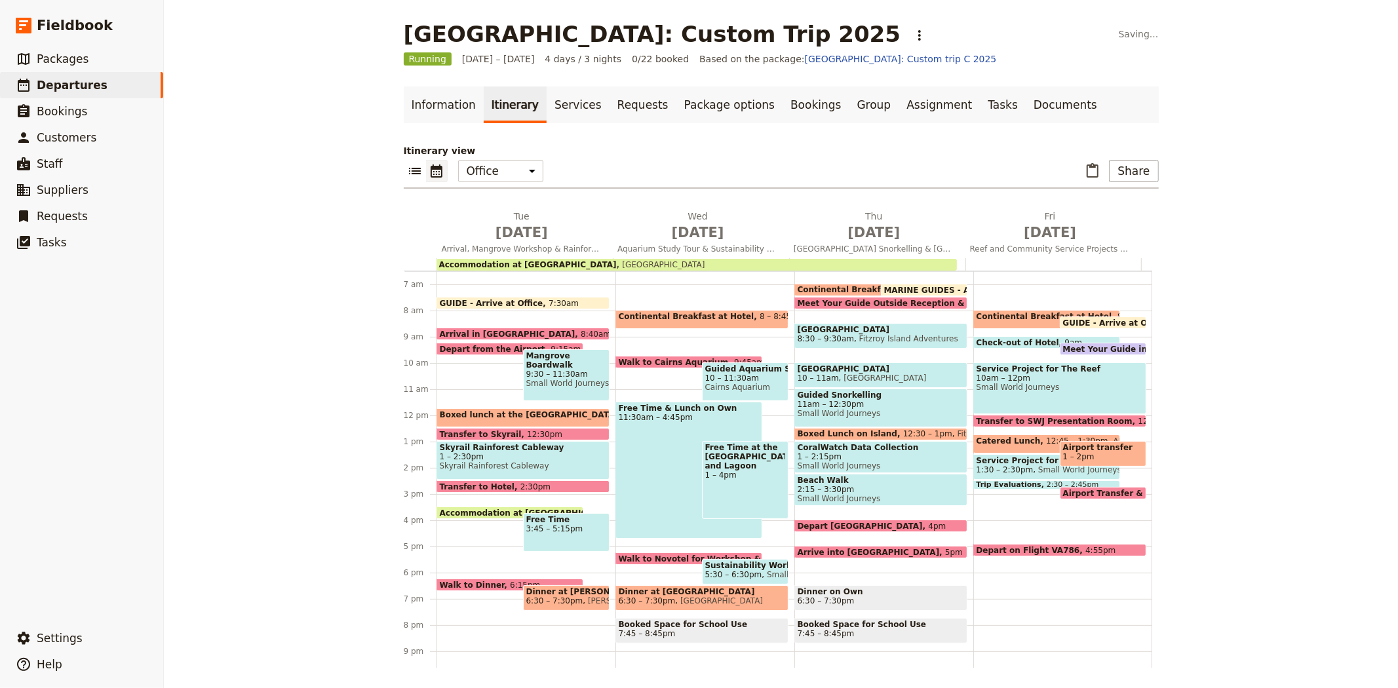
click at [981, 437] on span "Catered Lunch" at bounding box center [1012, 440] width 70 height 9
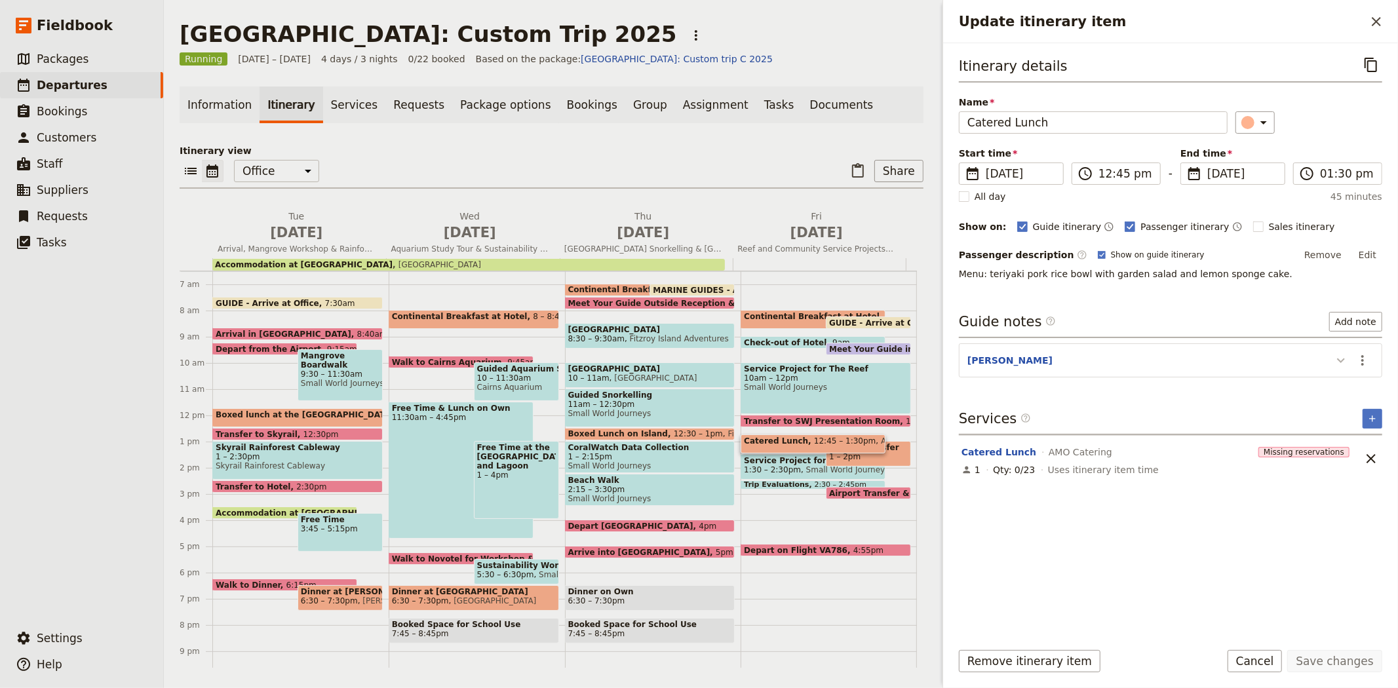
click at [1340, 364] on icon "Update itinerary item" at bounding box center [1341, 361] width 16 height 16
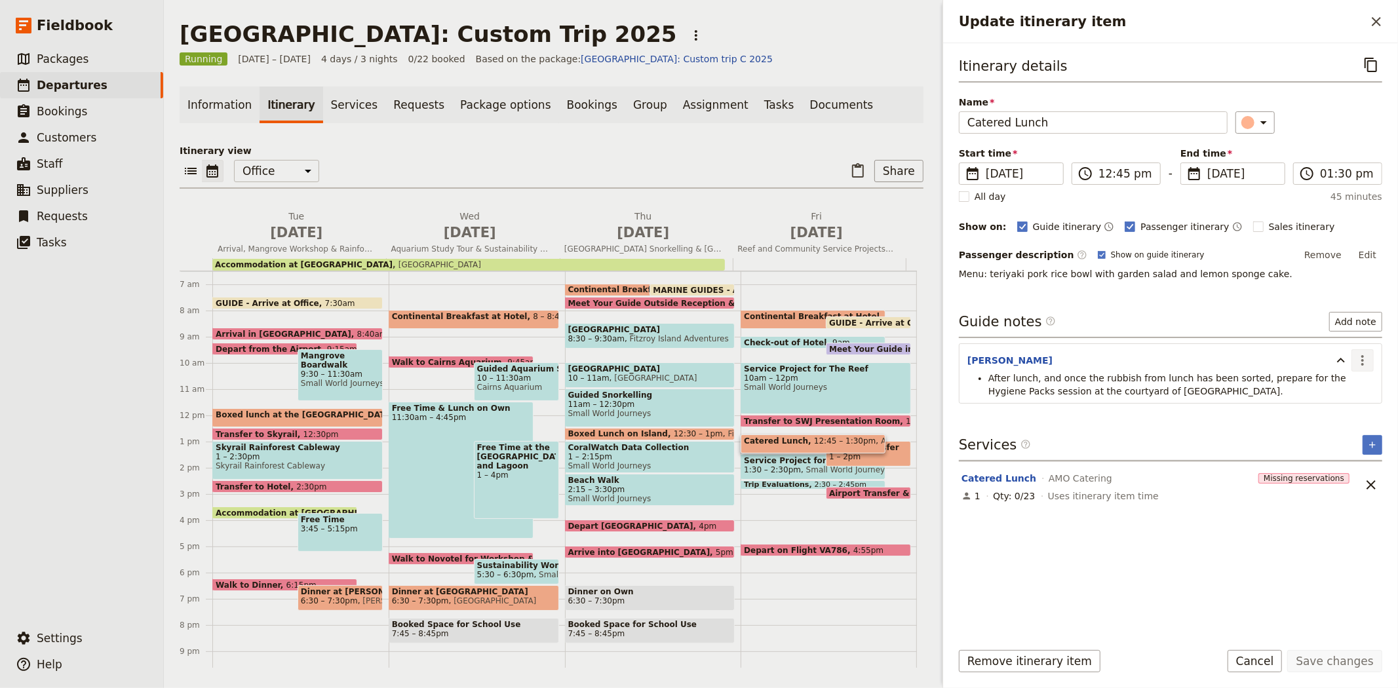
click at [1364, 362] on icon "Actions" at bounding box center [1363, 361] width 16 height 16
click at [1346, 405] on span "Remove note" at bounding box center [1334, 407] width 61 height 13
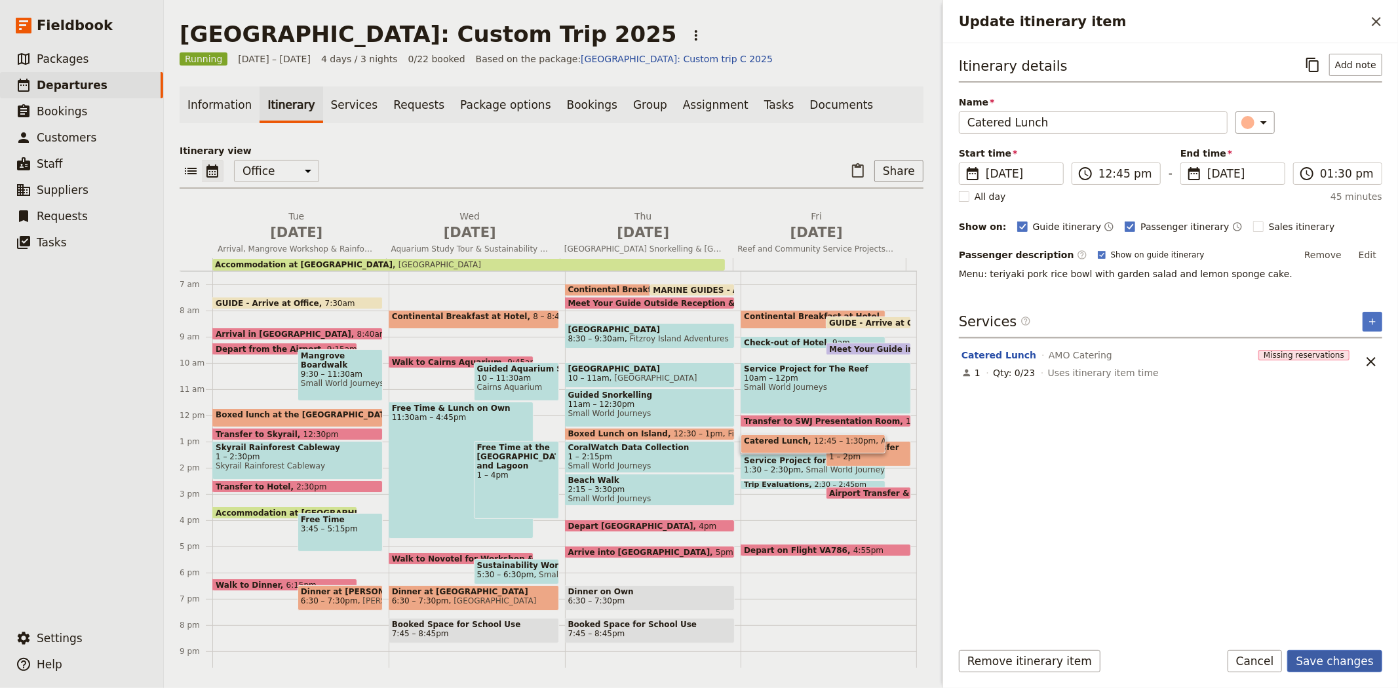
click at [1324, 653] on button "Save changes" at bounding box center [1334, 661] width 95 height 22
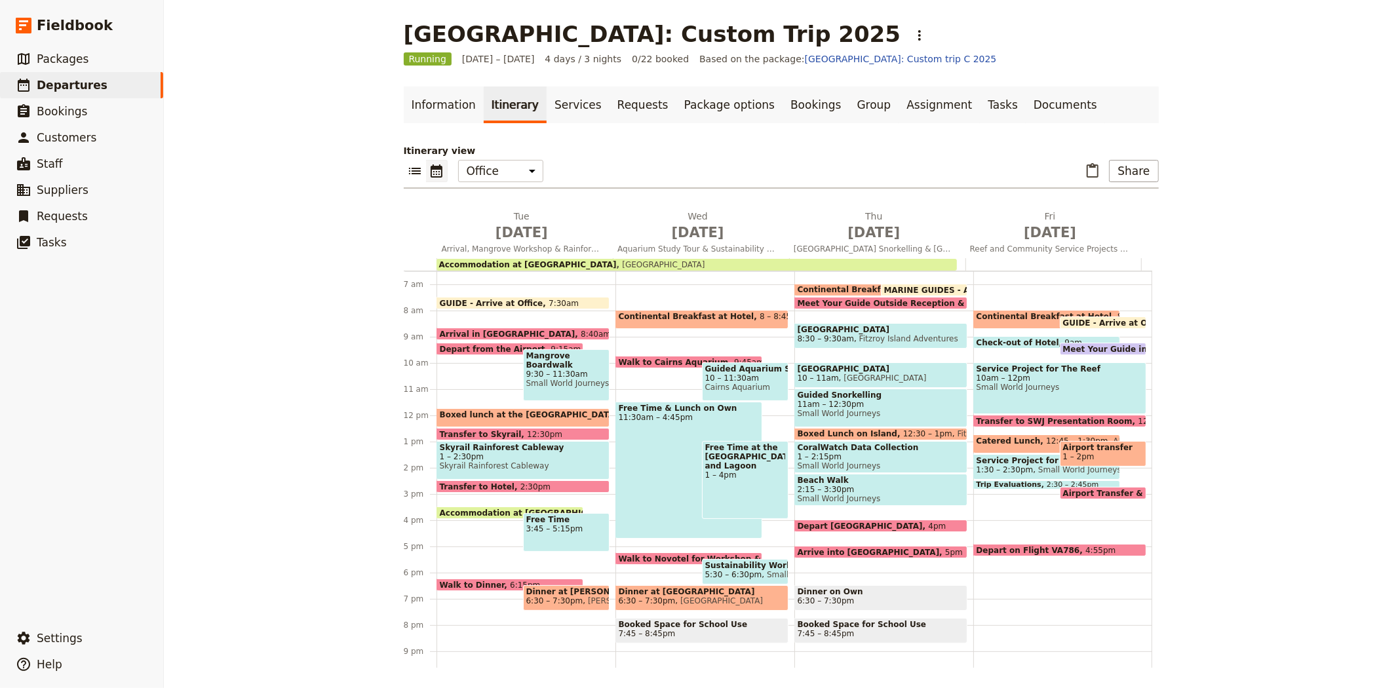
click at [1066, 448] on span "Airport transfer" at bounding box center [1103, 447] width 80 height 9
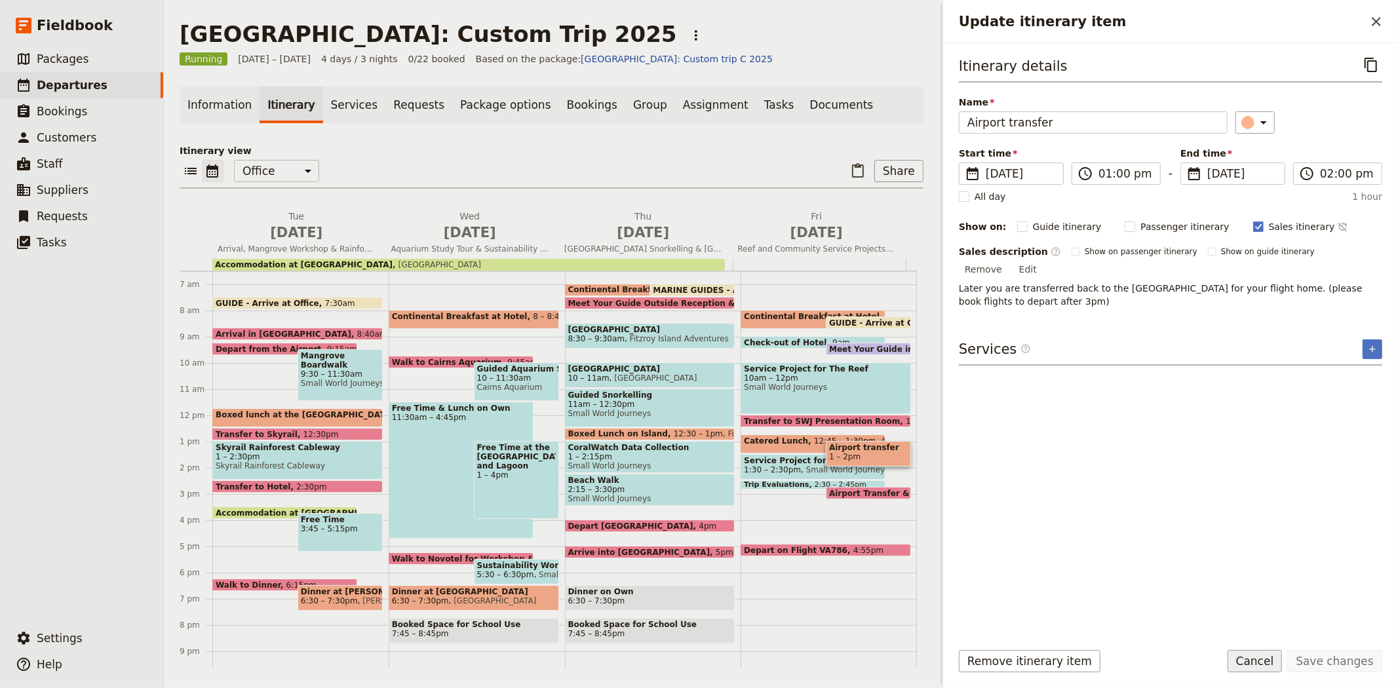
click at [1264, 657] on button "Cancel" at bounding box center [1255, 661] width 55 height 22
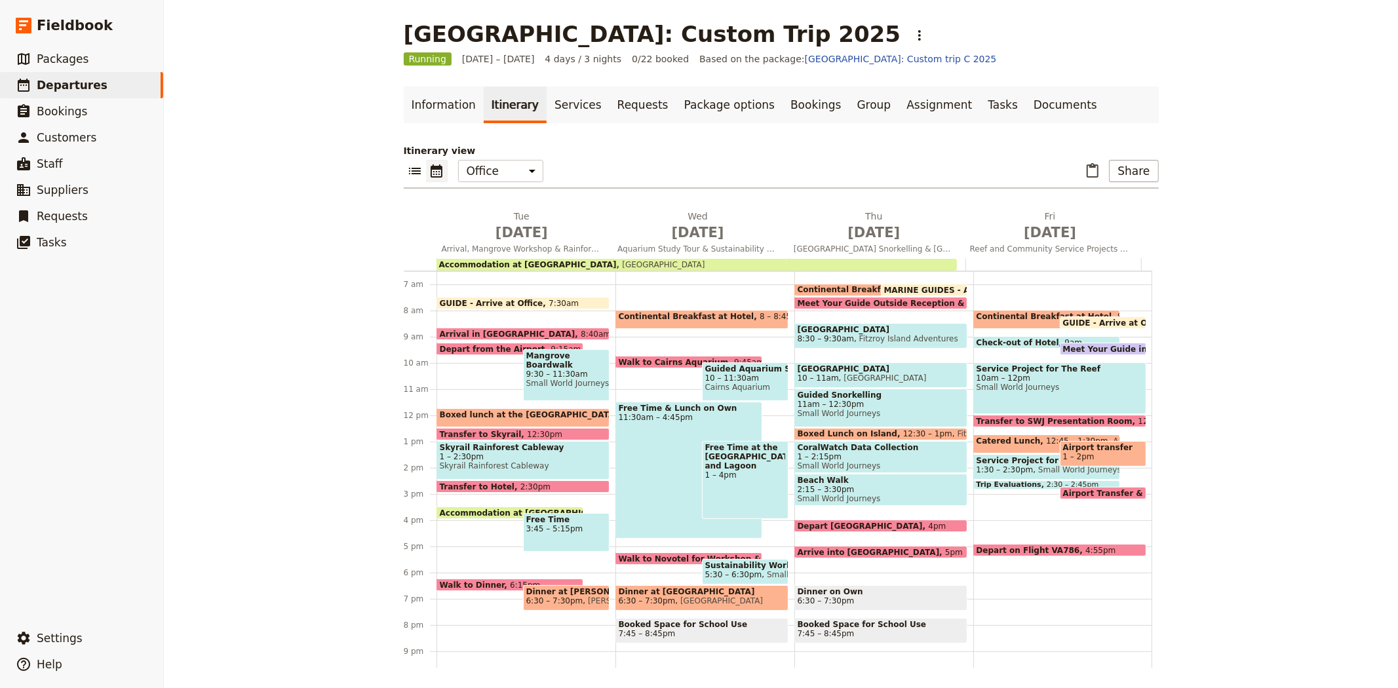
click at [997, 467] on span "1:30 – 2:30pm" at bounding box center [1005, 469] width 57 height 9
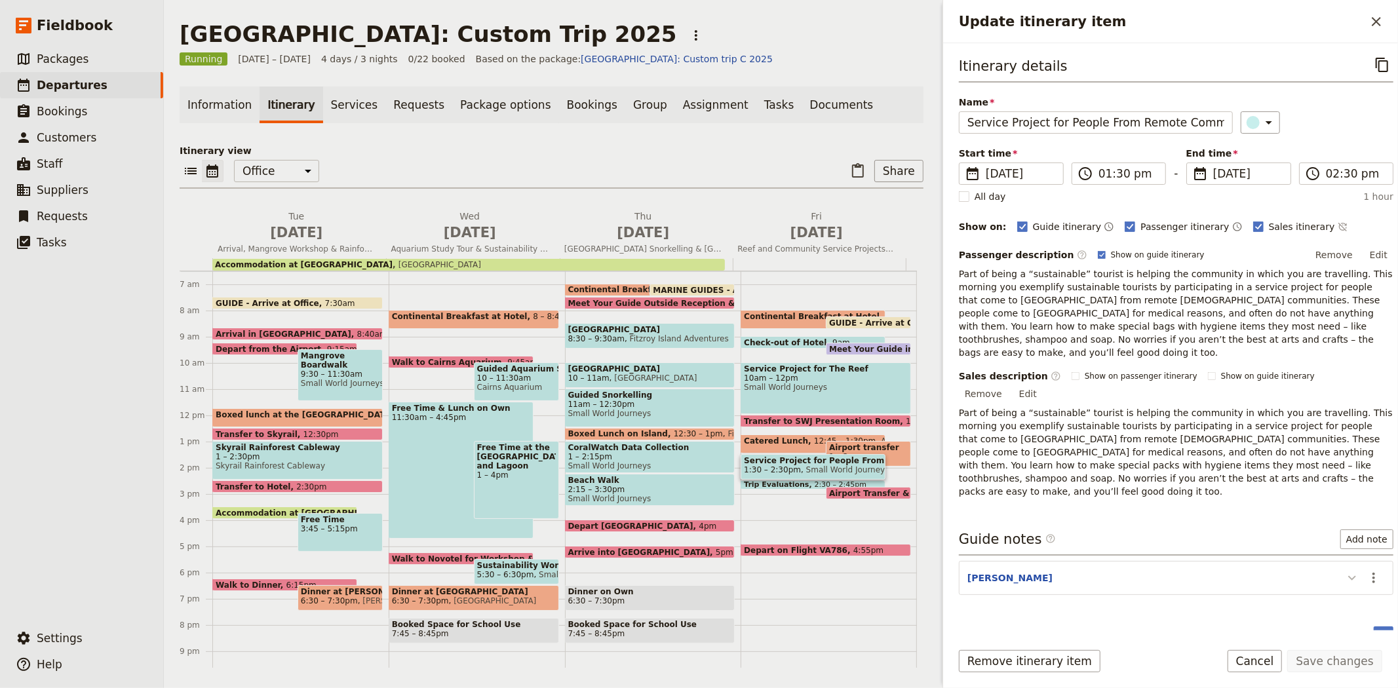
click at [1342, 567] on button "Update itinerary item" at bounding box center [1352, 578] width 21 height 22
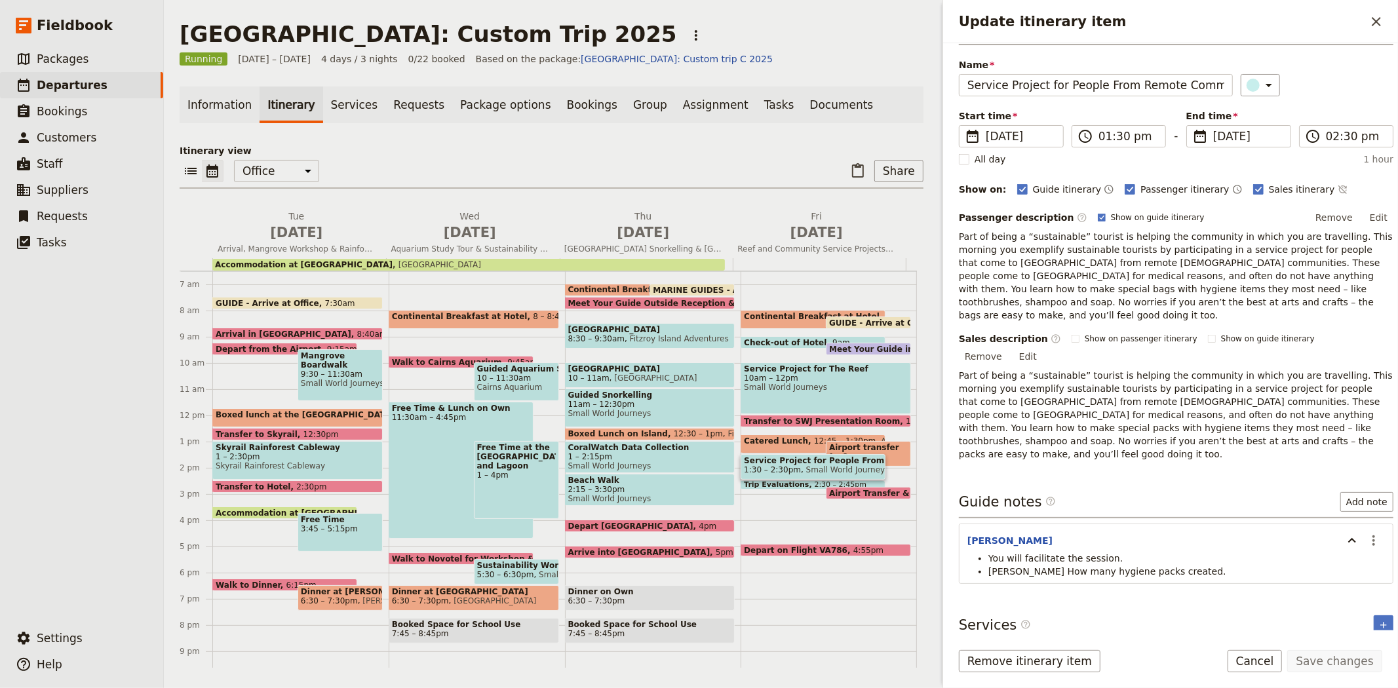
scroll to position [54, 0]
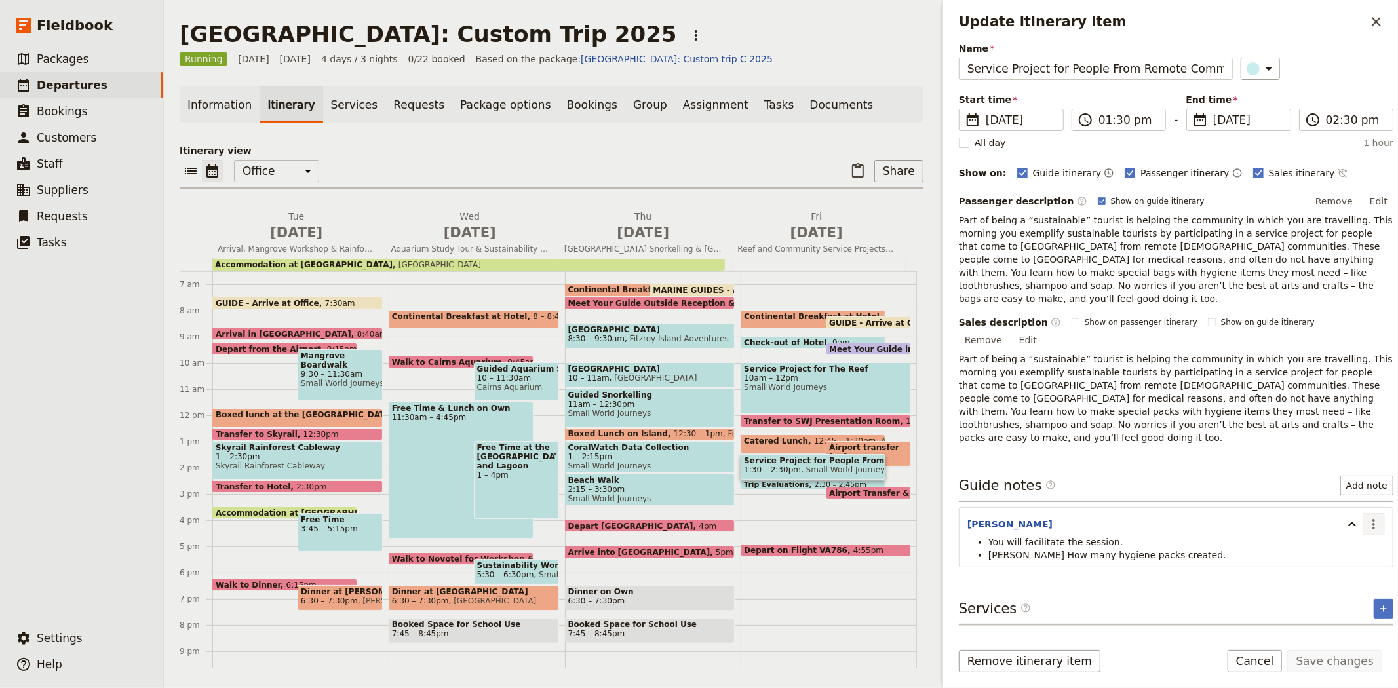
click at [1366, 516] on icon "Actions" at bounding box center [1374, 524] width 16 height 16
click at [1358, 510] on span "Edit note" at bounding box center [1335, 512] width 61 height 13
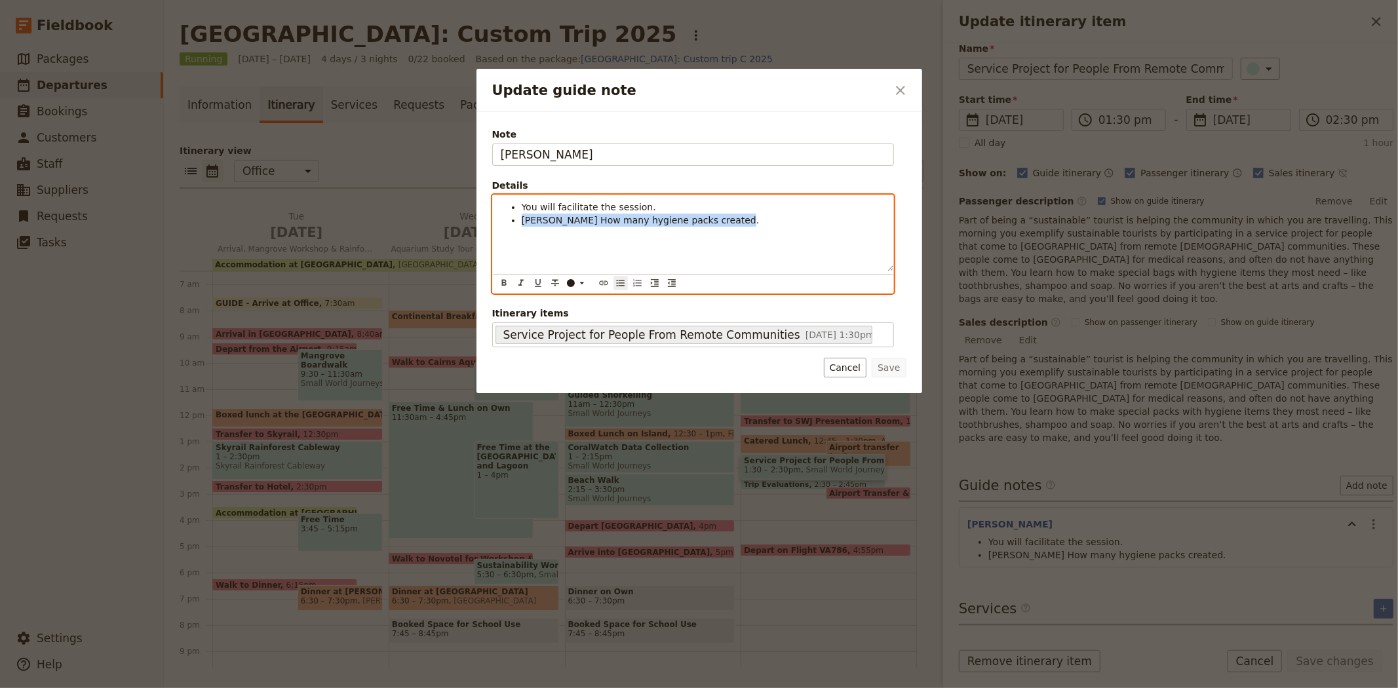
drag, startPoint x: 741, startPoint y: 219, endPoint x: 486, endPoint y: 225, distance: 254.4
click at [486, 225] on div "Note [PERSON_NAME] Details You will facilitate the session. [PERSON_NAME] How m…" at bounding box center [699, 252] width 446 height 281
click at [651, 204] on li "You will facilitate the session." at bounding box center [704, 207] width 364 height 13
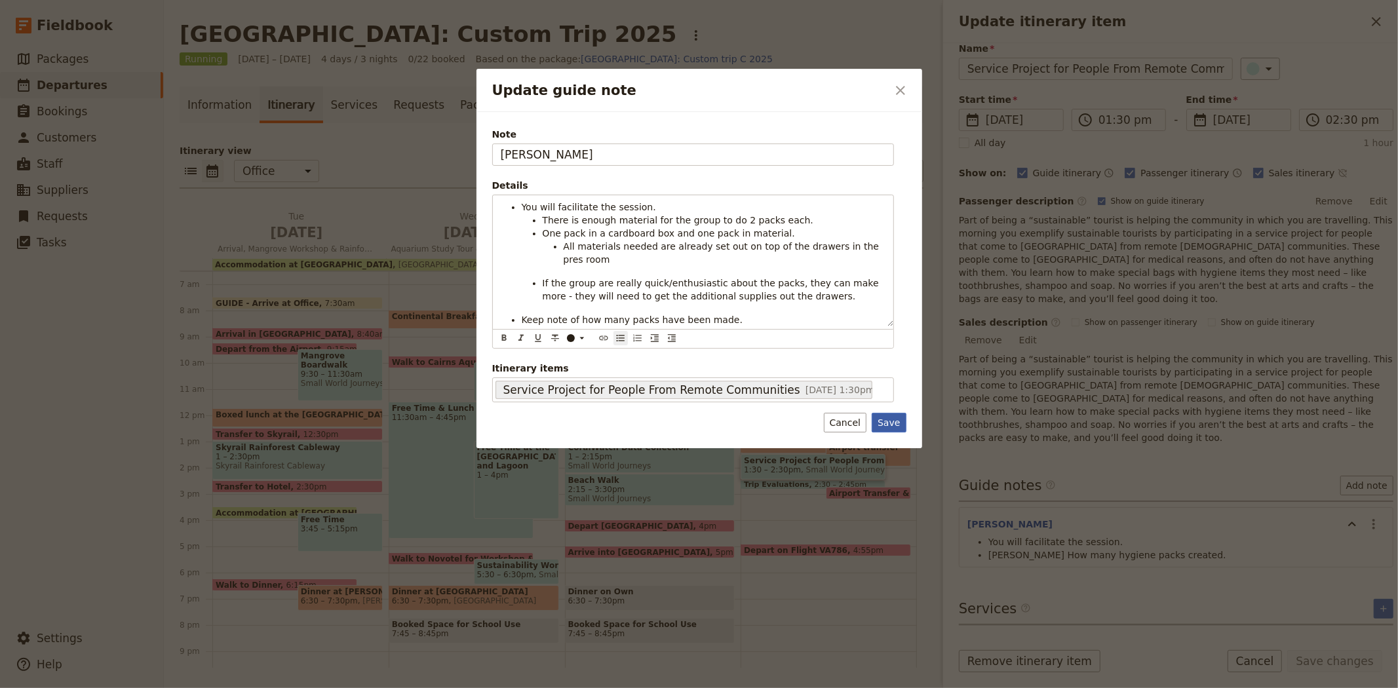
click at [893, 413] on button "Save" at bounding box center [889, 423] width 34 height 20
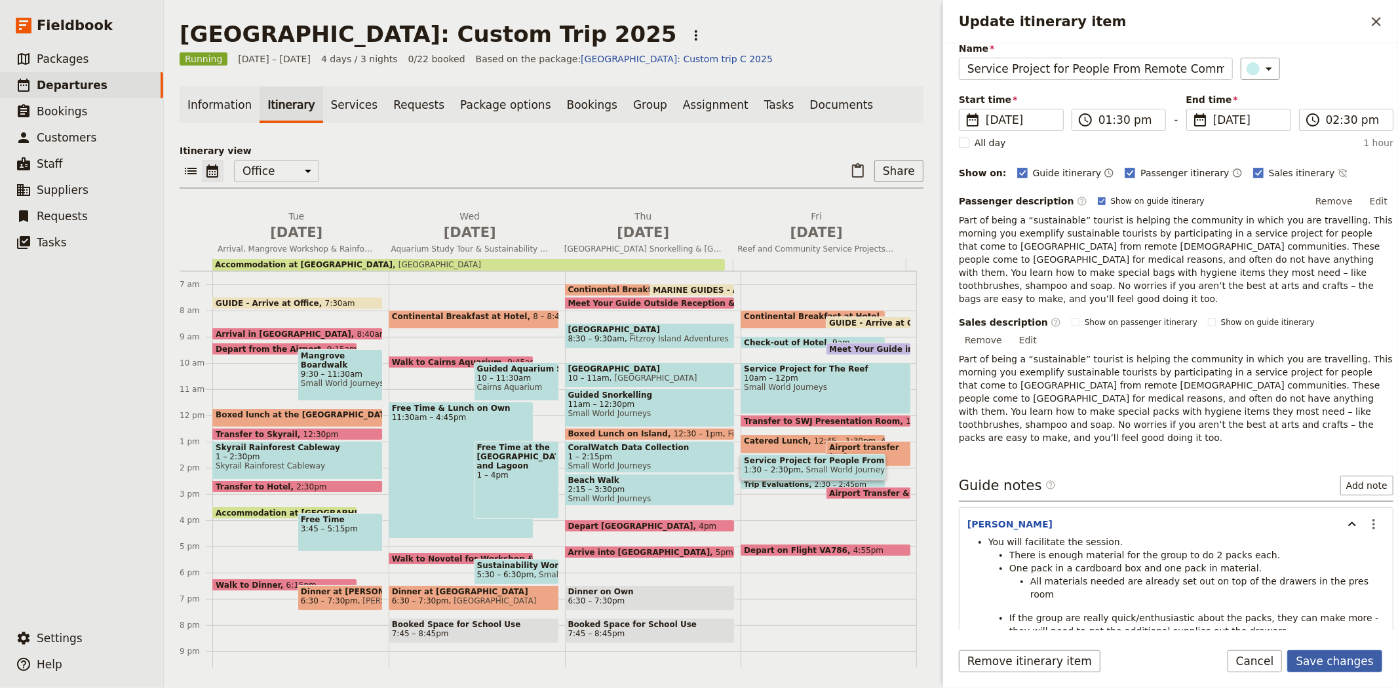
click at [1316, 655] on button "Save changes" at bounding box center [1334, 661] width 95 height 22
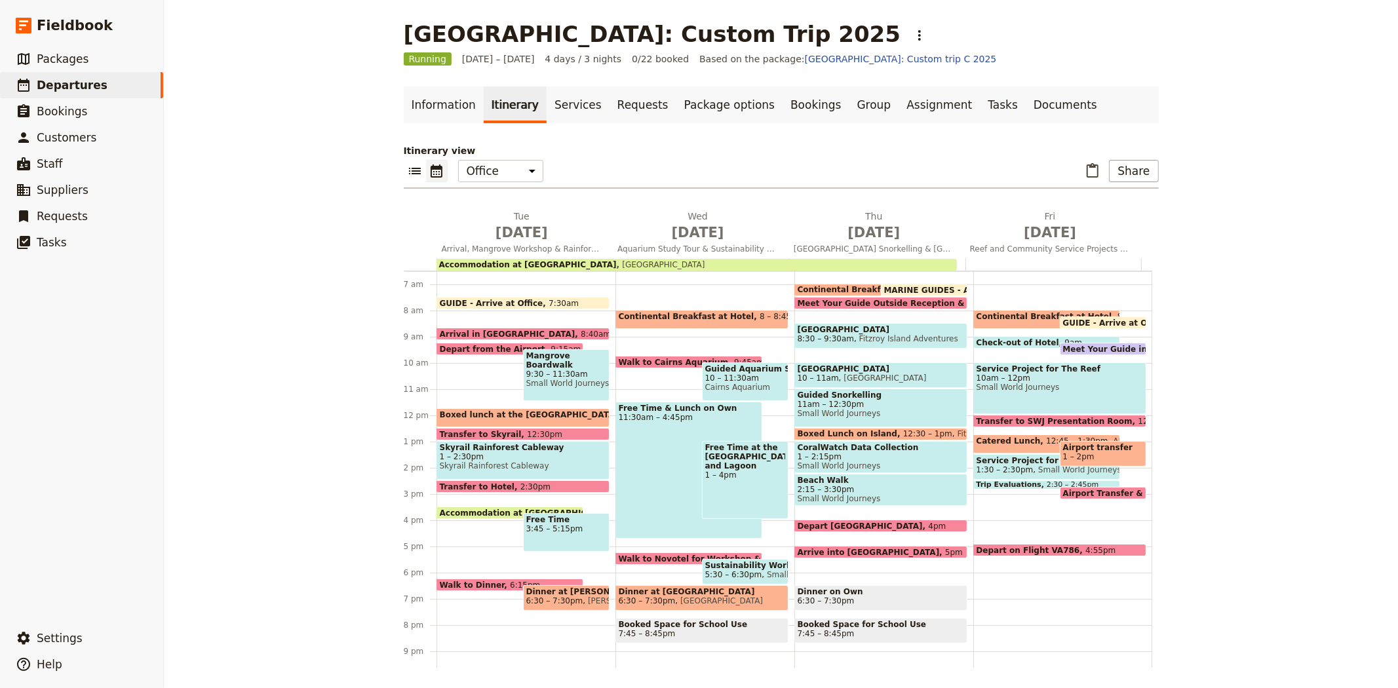
click at [1075, 492] on span "Airport Transfer & Depart" at bounding box center [1122, 493] width 119 height 9
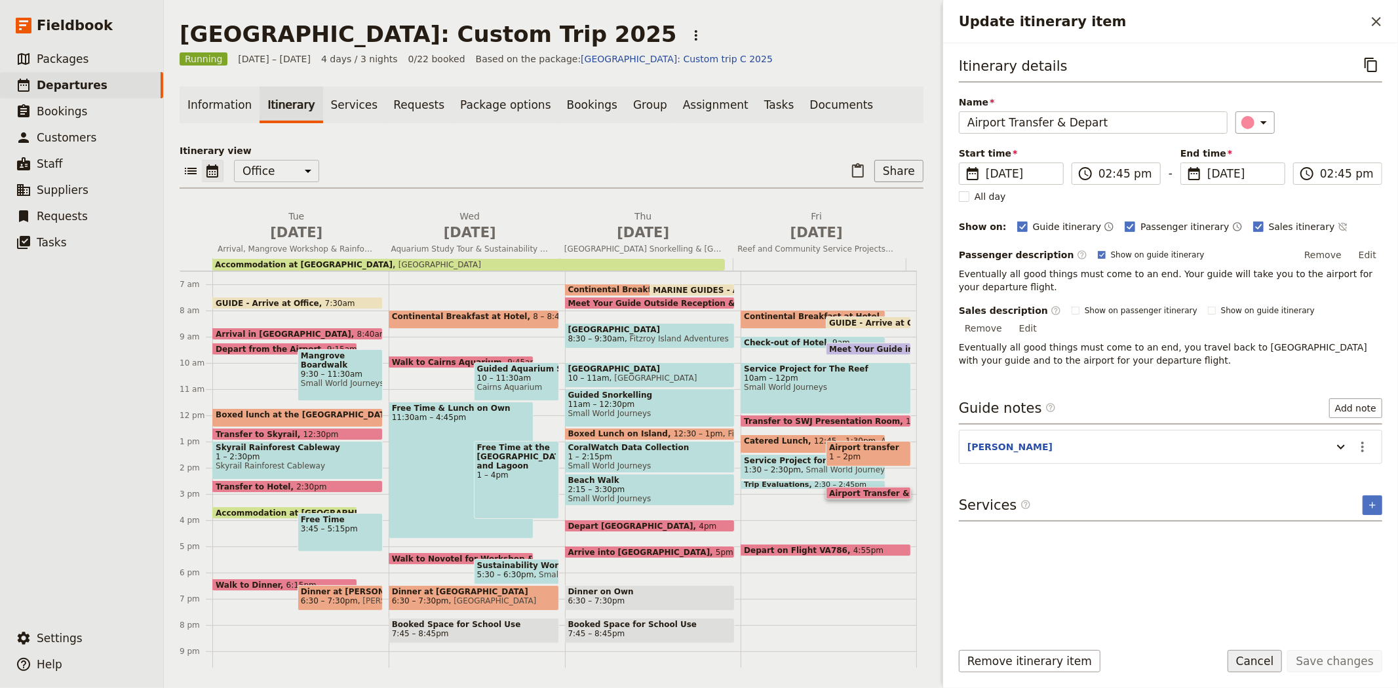
click at [1260, 662] on button "Cancel" at bounding box center [1255, 661] width 55 height 22
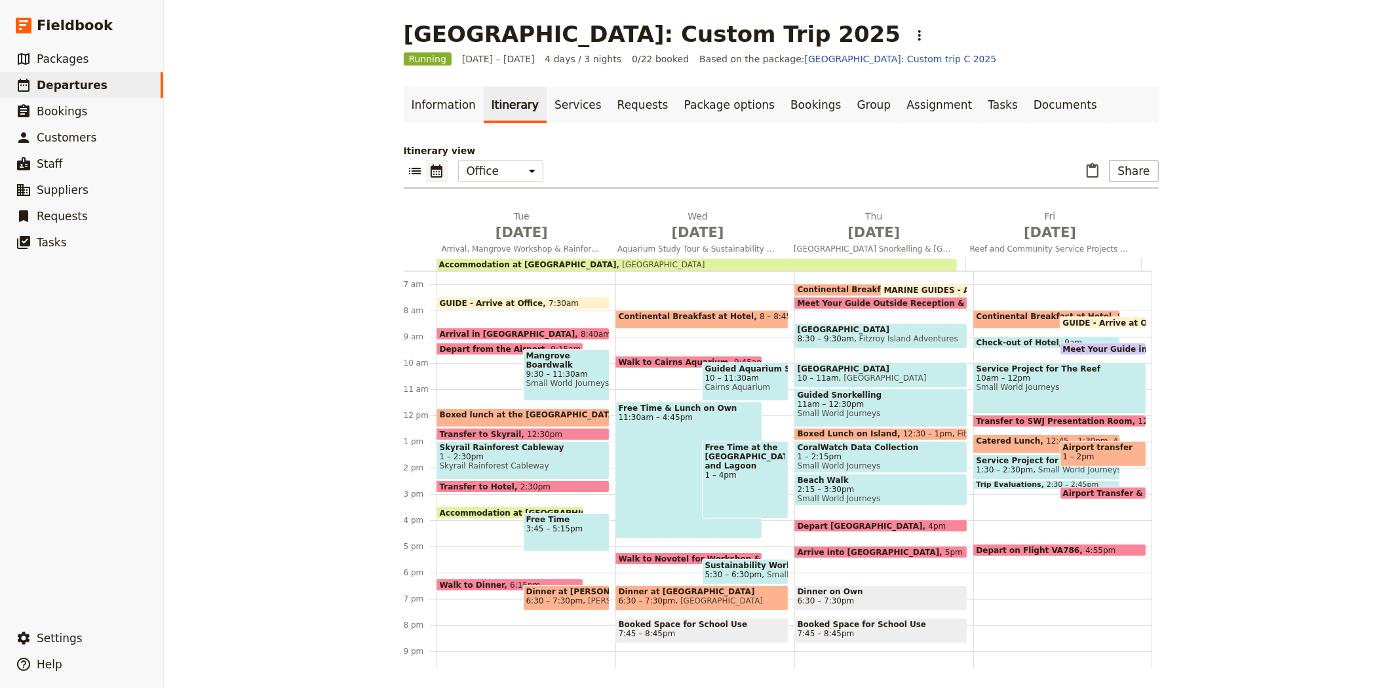
click at [982, 470] on span "1:30 – 2:30pm" at bounding box center [1005, 469] width 57 height 9
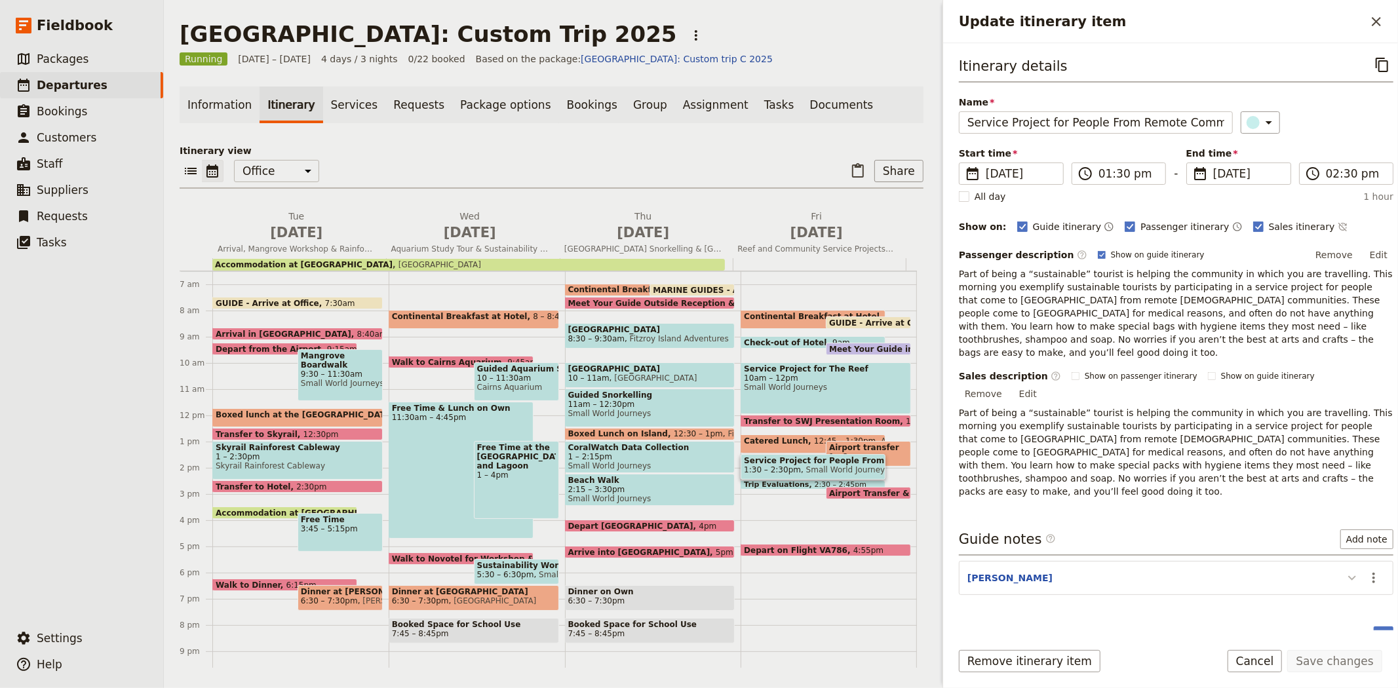
click at [1348, 576] on icon "Update itinerary item" at bounding box center [1352, 578] width 8 height 5
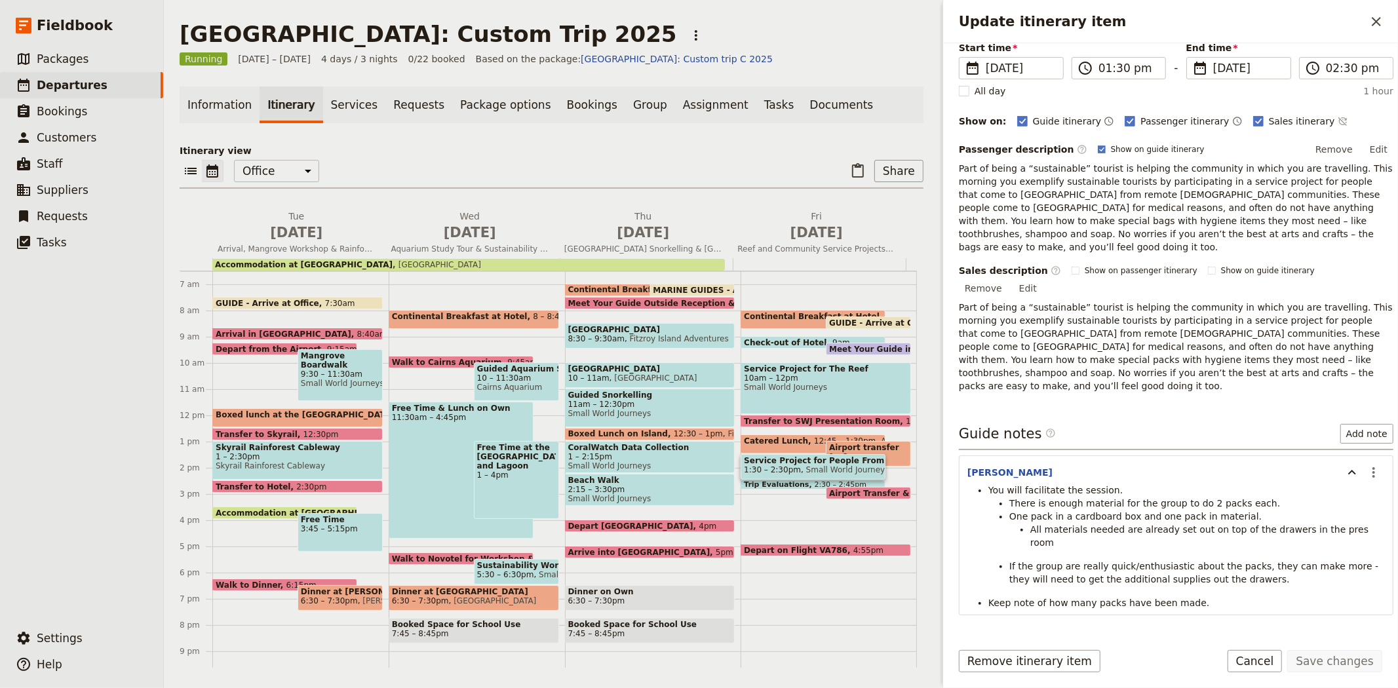
scroll to position [140, 0]
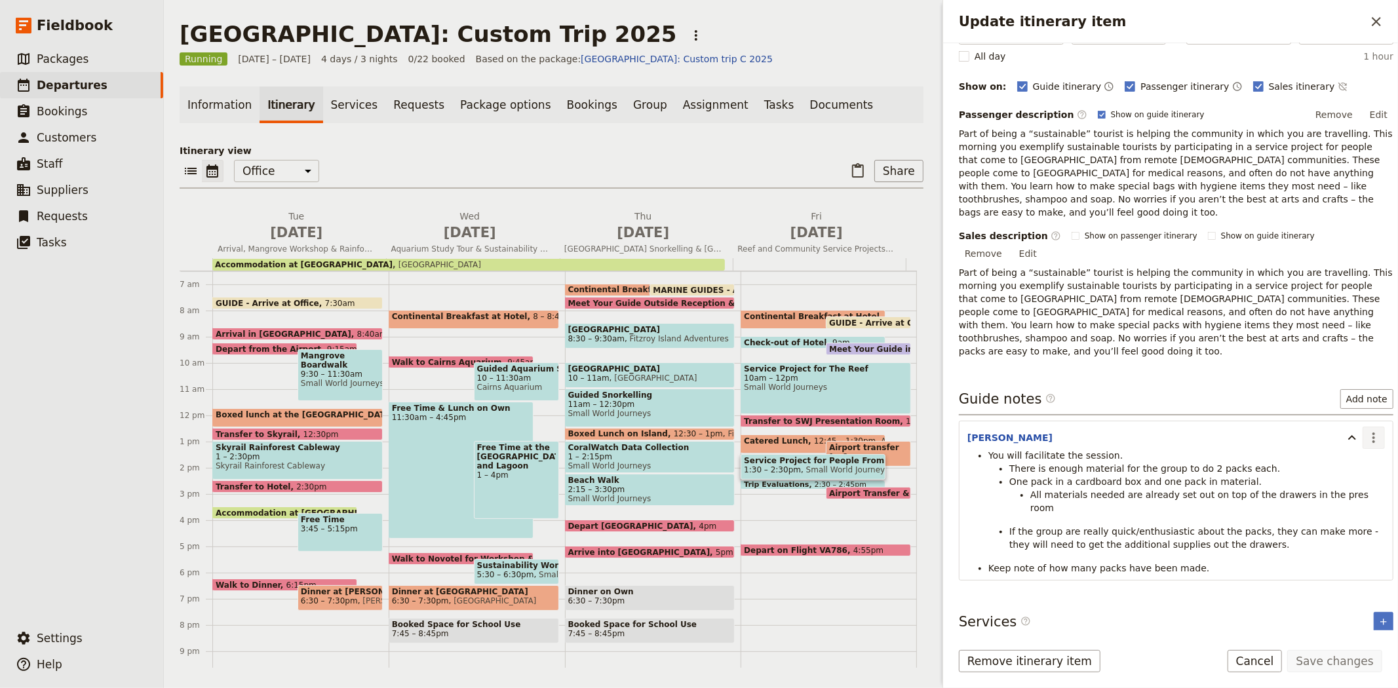
click at [1366, 430] on icon "Actions" at bounding box center [1374, 438] width 16 height 16
click at [1351, 426] on span "Edit note" at bounding box center [1335, 425] width 61 height 13
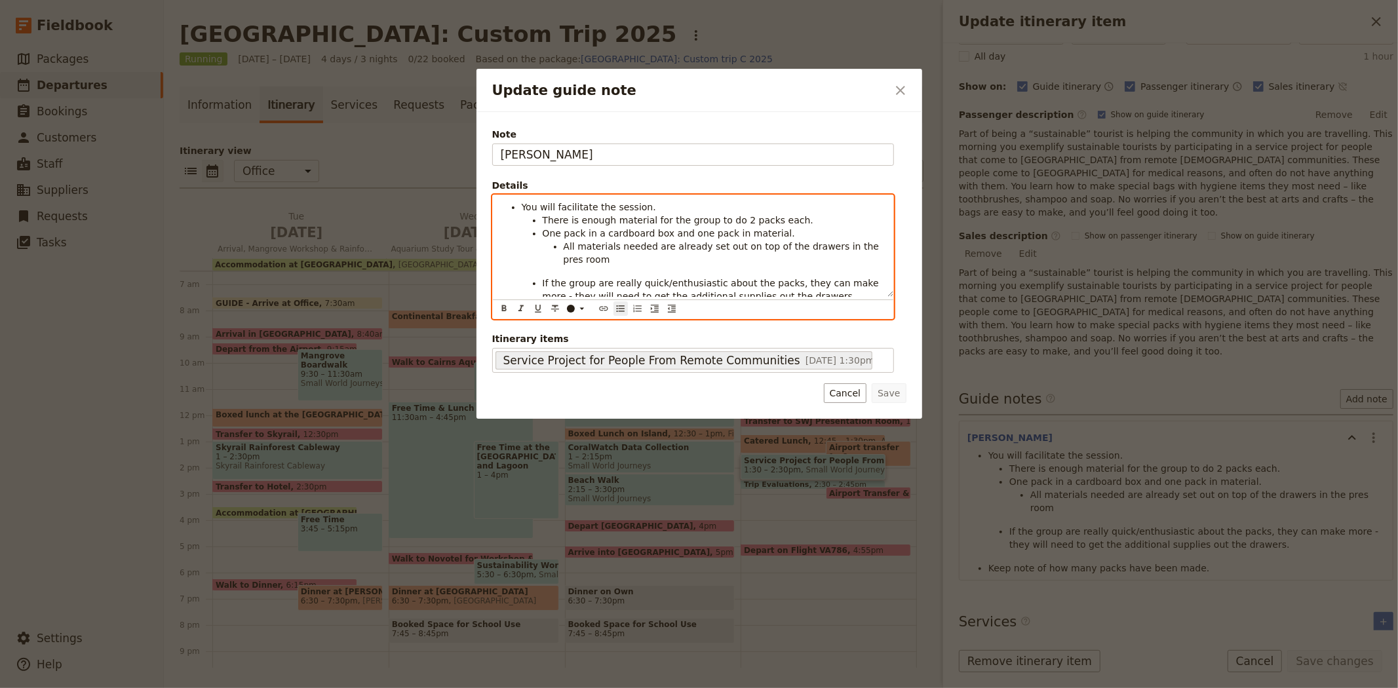
click at [783, 303] on div "You will facilitate the session. There is enough material for the group to do 2…" at bounding box center [693, 257] width 402 height 125
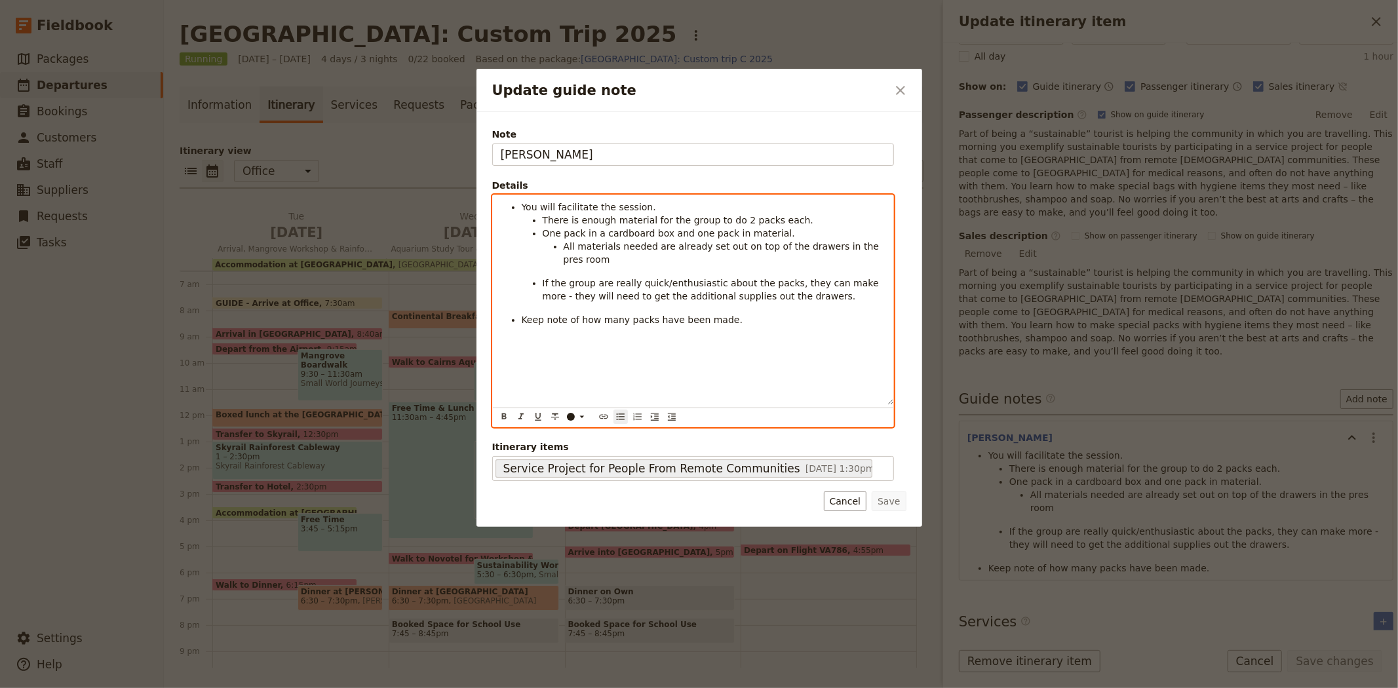
drag, startPoint x: 889, startPoint y: 290, endPoint x: 883, endPoint y: 423, distance: 133.1
click at [885, 405] on div "You will facilitate the session. There is enough material for the group to do 2…" at bounding box center [693, 300] width 400 height 210
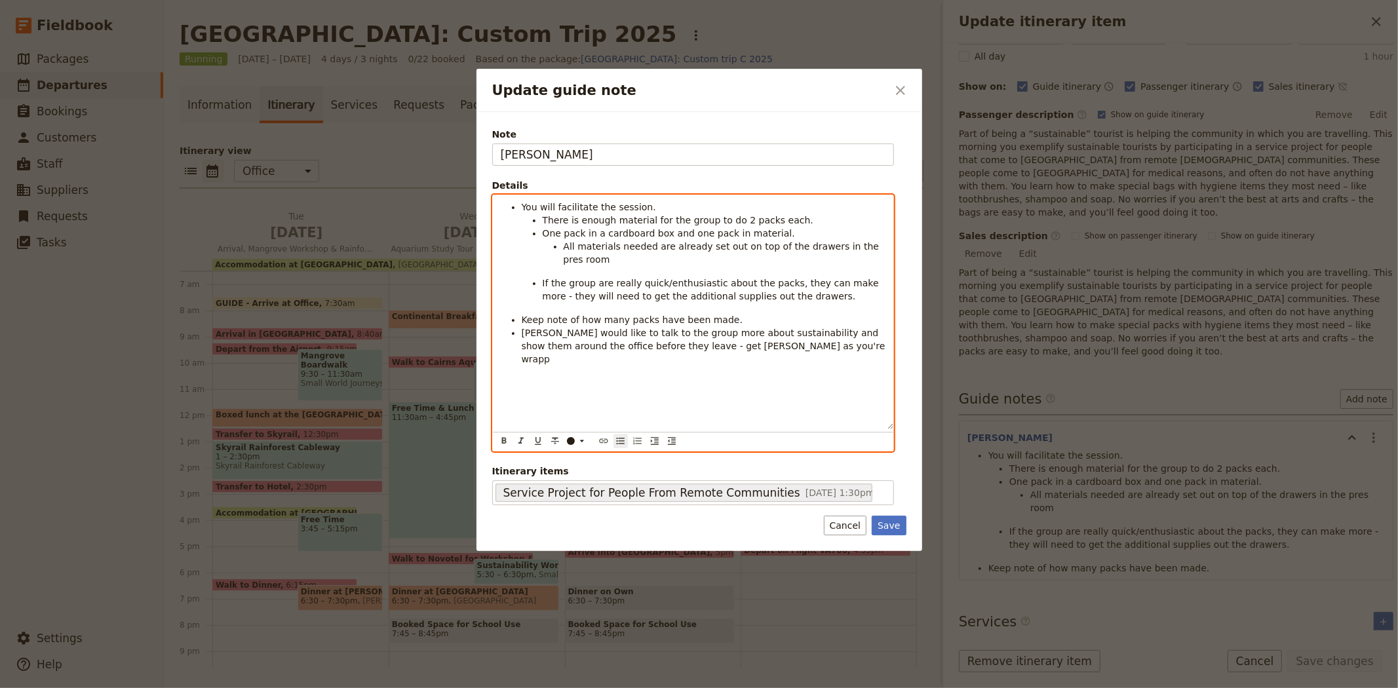
click at [522, 328] on span "[PERSON_NAME] would like to talk to the group more about sustainability and sho…" at bounding box center [705, 346] width 366 height 37
click at [714, 328] on span "As your wrapping up hygiene packs, get [PERSON_NAME] would like to talk to the …" at bounding box center [702, 346] width 360 height 37
drag, startPoint x: 592, startPoint y: 352, endPoint x: 644, endPoint y: 333, distance: 55.8
click at [644, 333] on li "As your wrapping up hygiene packs, get [PERSON_NAME] as she would like to talk …" at bounding box center [704, 345] width 364 height 39
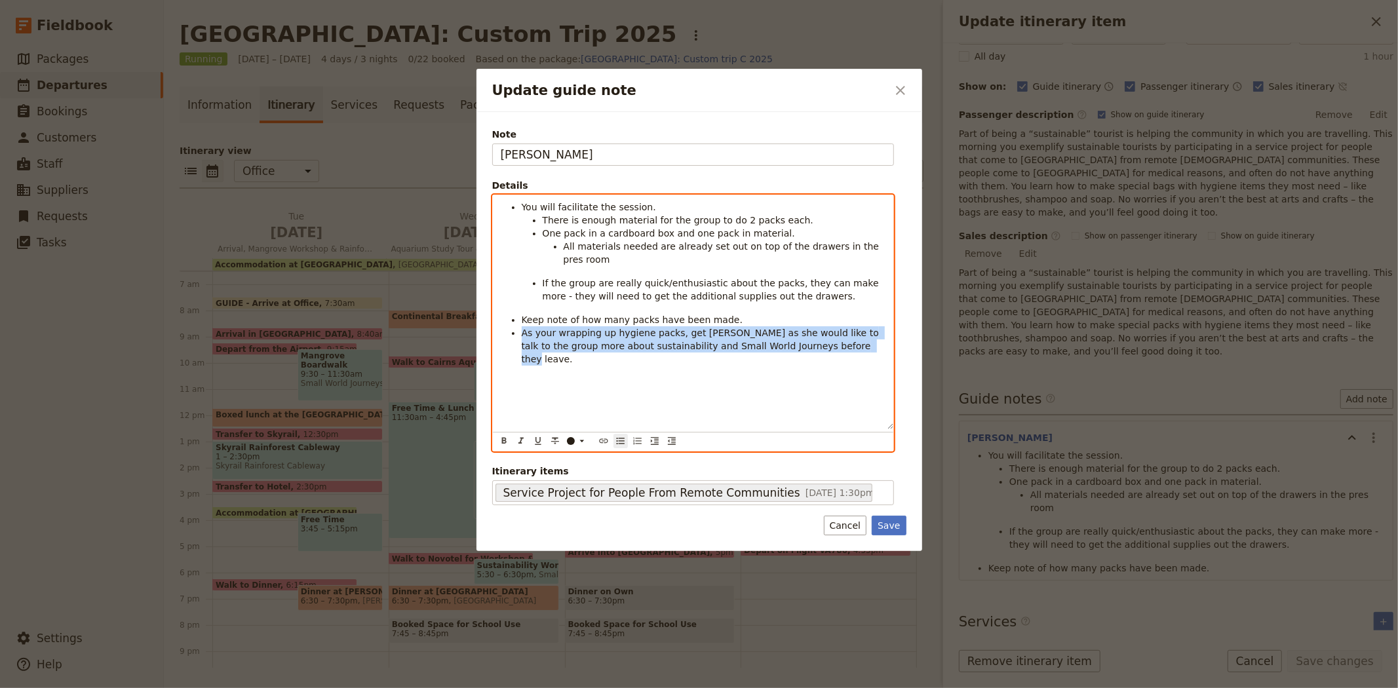
drag, startPoint x: 806, startPoint y: 335, endPoint x: 520, endPoint y: 322, distance: 286.0
click at [520, 322] on ul "You will facilitate the session. There is enough material for the group to do 2…" at bounding box center [693, 283] width 385 height 165
click at [575, 442] on div "​" at bounding box center [579, 441] width 26 height 10
click at [568, 477] on div "button" at bounding box center [572, 473] width 8 height 8
click at [643, 343] on div "You will facilitate the session. There is enough material for the group to do 2…" at bounding box center [693, 312] width 400 height 234
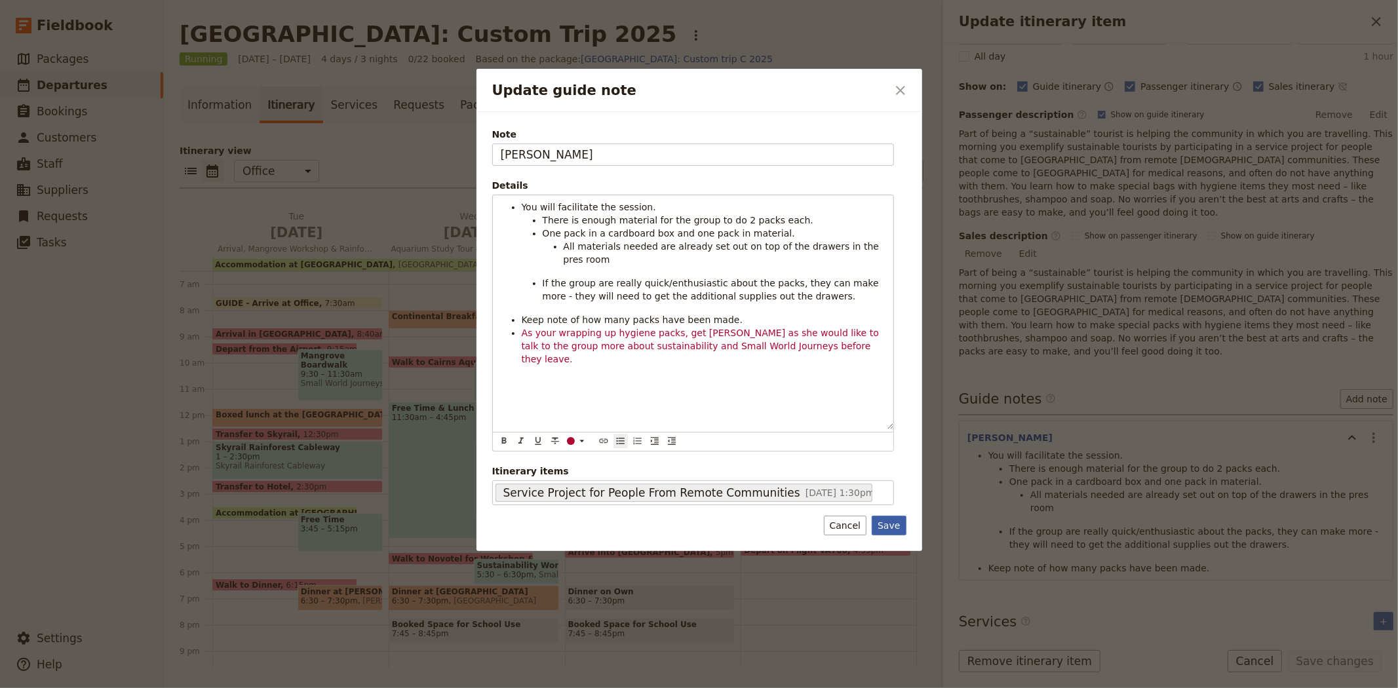
click at [883, 524] on button "Save" at bounding box center [889, 526] width 34 height 20
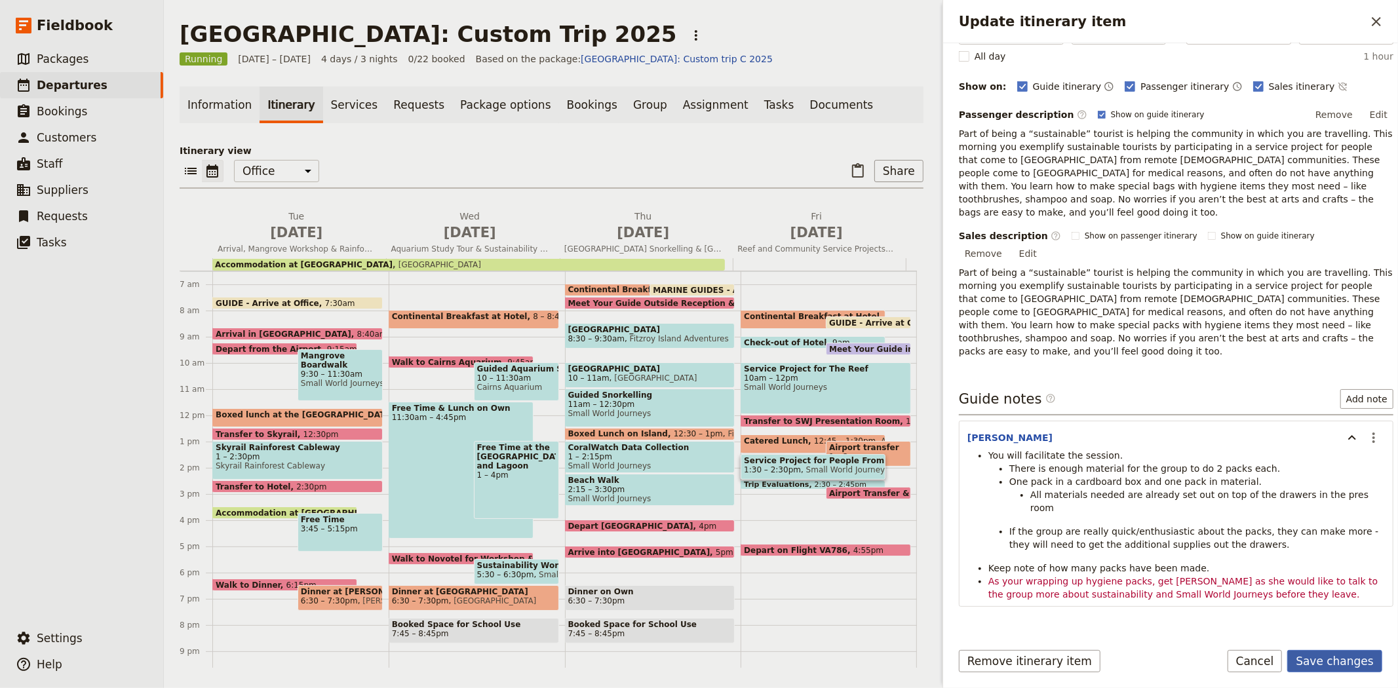
click at [1335, 661] on button "Save changes" at bounding box center [1334, 661] width 95 height 22
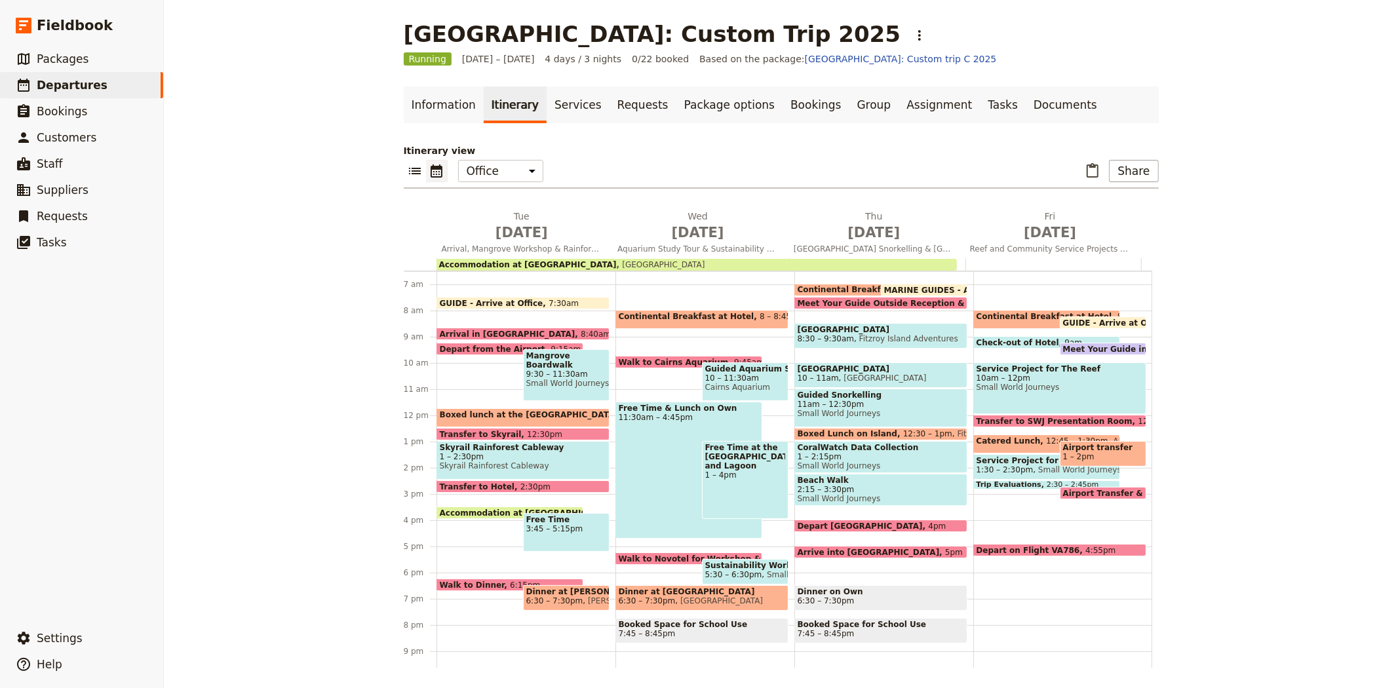
click at [1063, 490] on span "Airport Transfer & Depart" at bounding box center [1122, 493] width 119 height 9
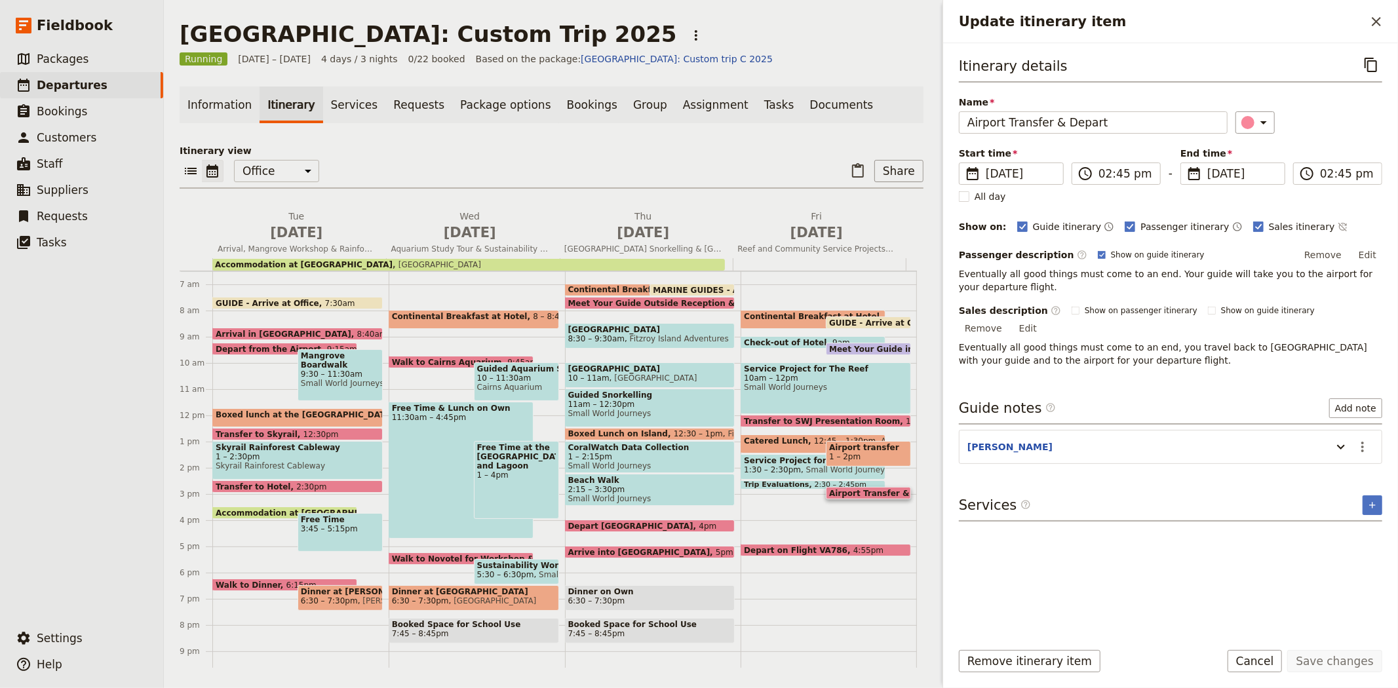
click at [777, 484] on span at bounding box center [813, 486] width 144 height 5
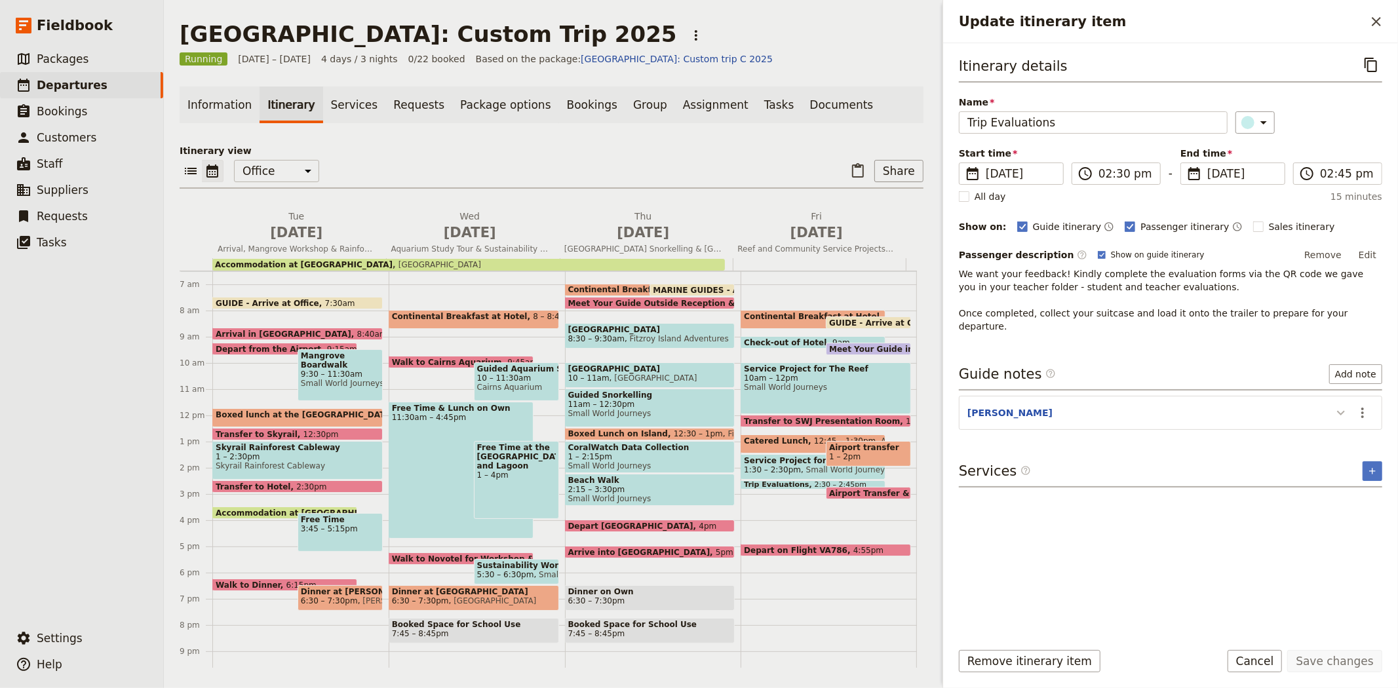
click at [1333, 405] on icon "Update itinerary item" at bounding box center [1341, 413] width 16 height 16
click at [1375, 24] on icon "Close drawer" at bounding box center [1376, 22] width 16 height 16
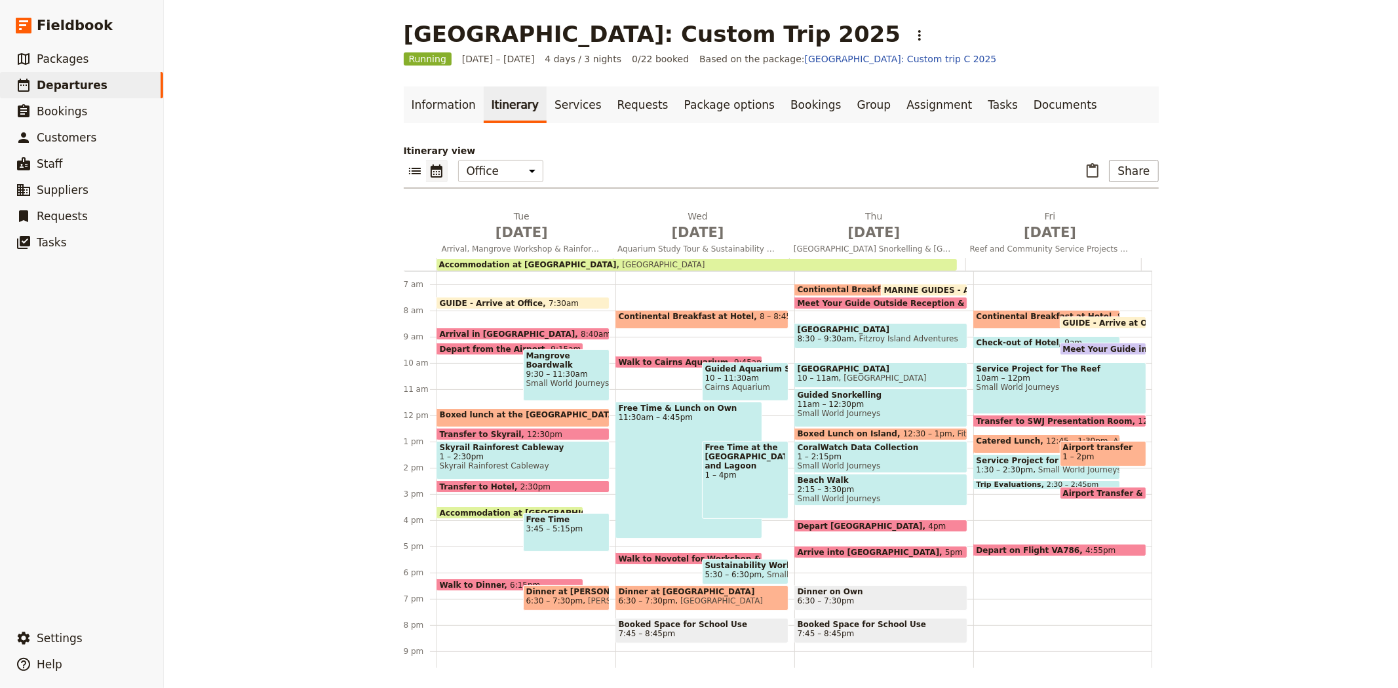
click at [1084, 489] on span "Airport Transfer & Depart" at bounding box center [1122, 493] width 119 height 9
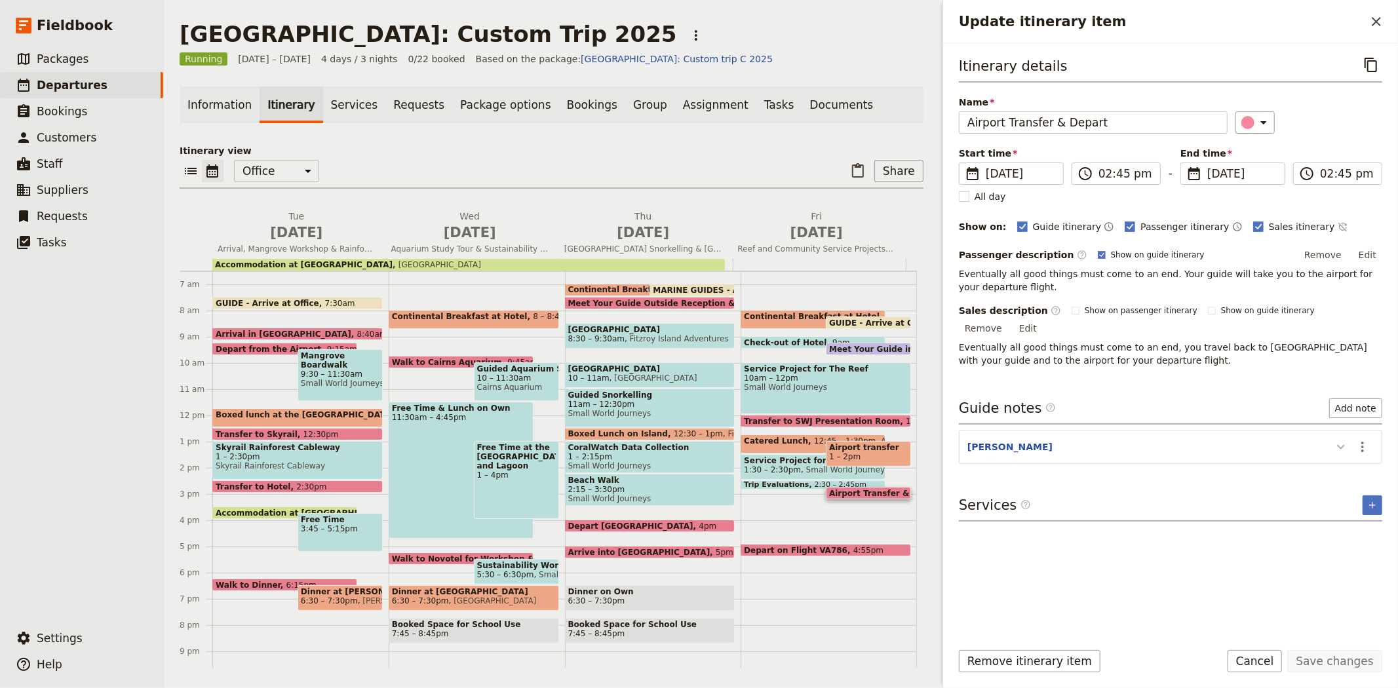
click at [1347, 441] on button "Update itinerary item" at bounding box center [1340, 447] width 21 height 22
click at [1379, 21] on icon "Close drawer" at bounding box center [1376, 22] width 16 height 16
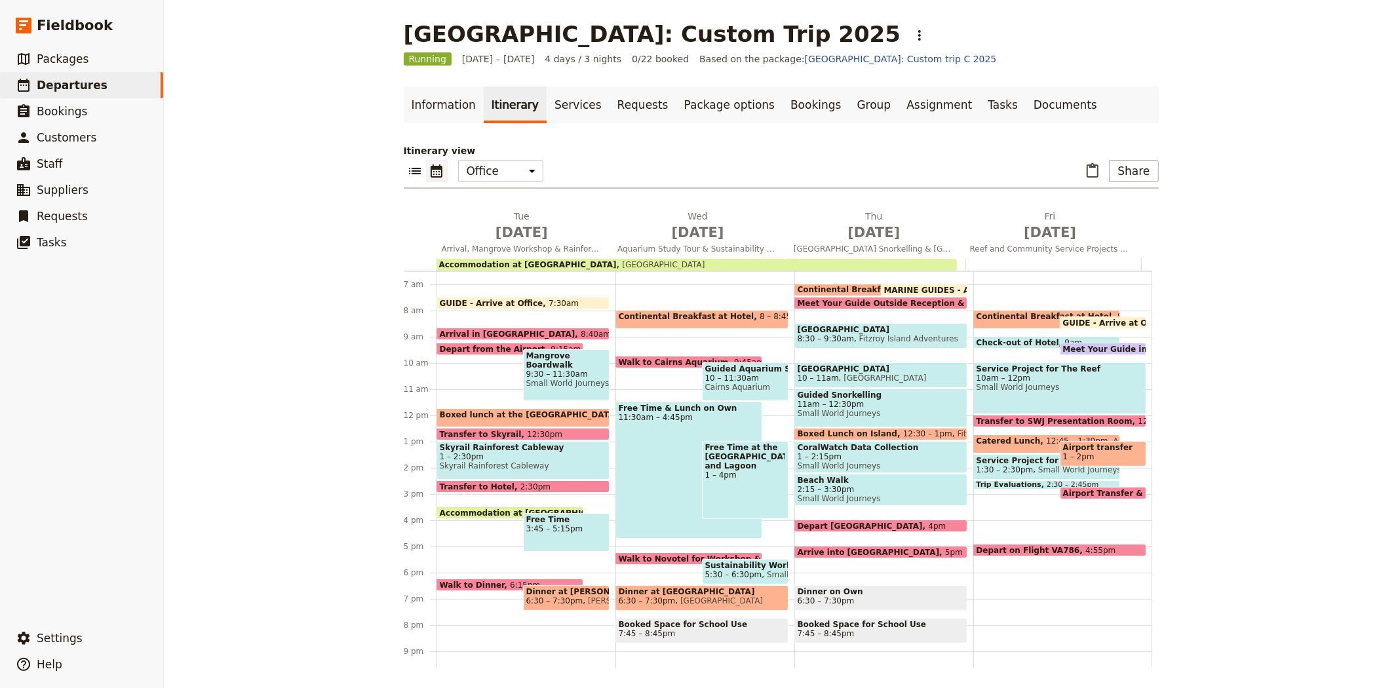
click at [982, 474] on span at bounding box center [1046, 476] width 145 height 5
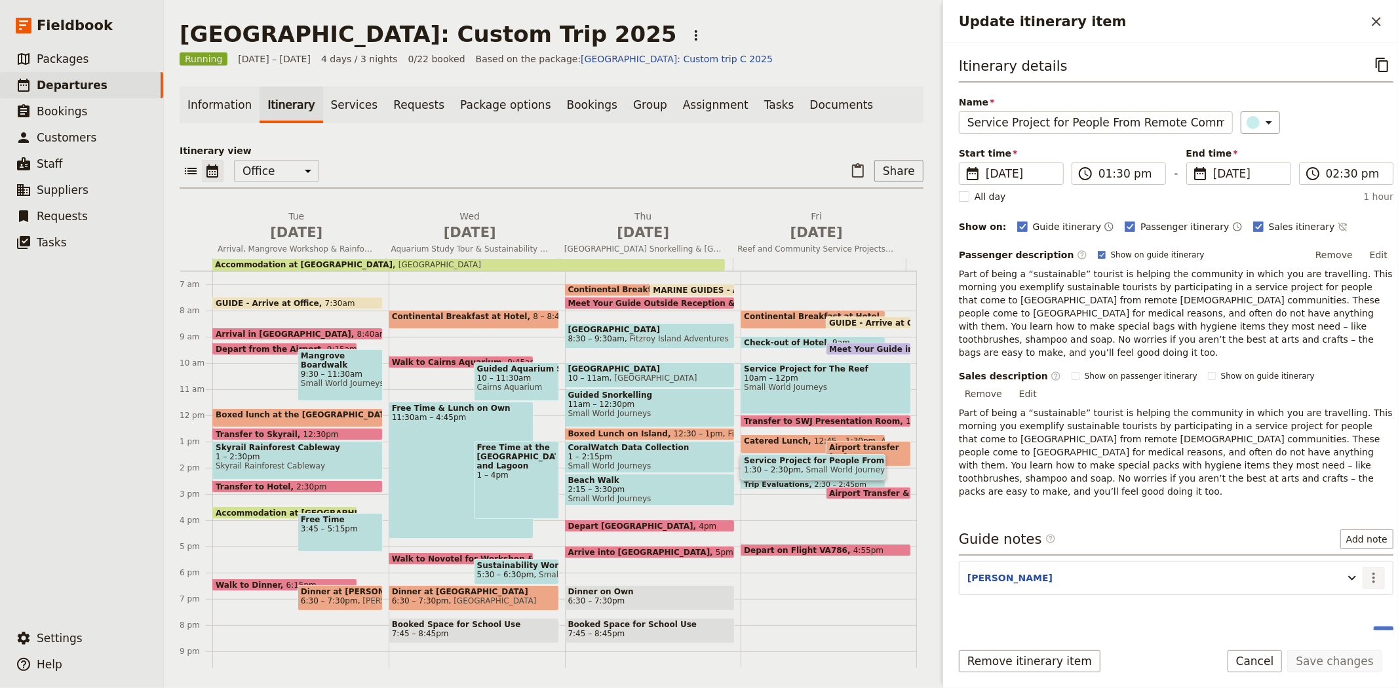
click at [1366, 570] on icon "Actions" at bounding box center [1374, 578] width 16 height 16
click at [1357, 560] on span "Edit note" at bounding box center [1335, 566] width 61 height 13
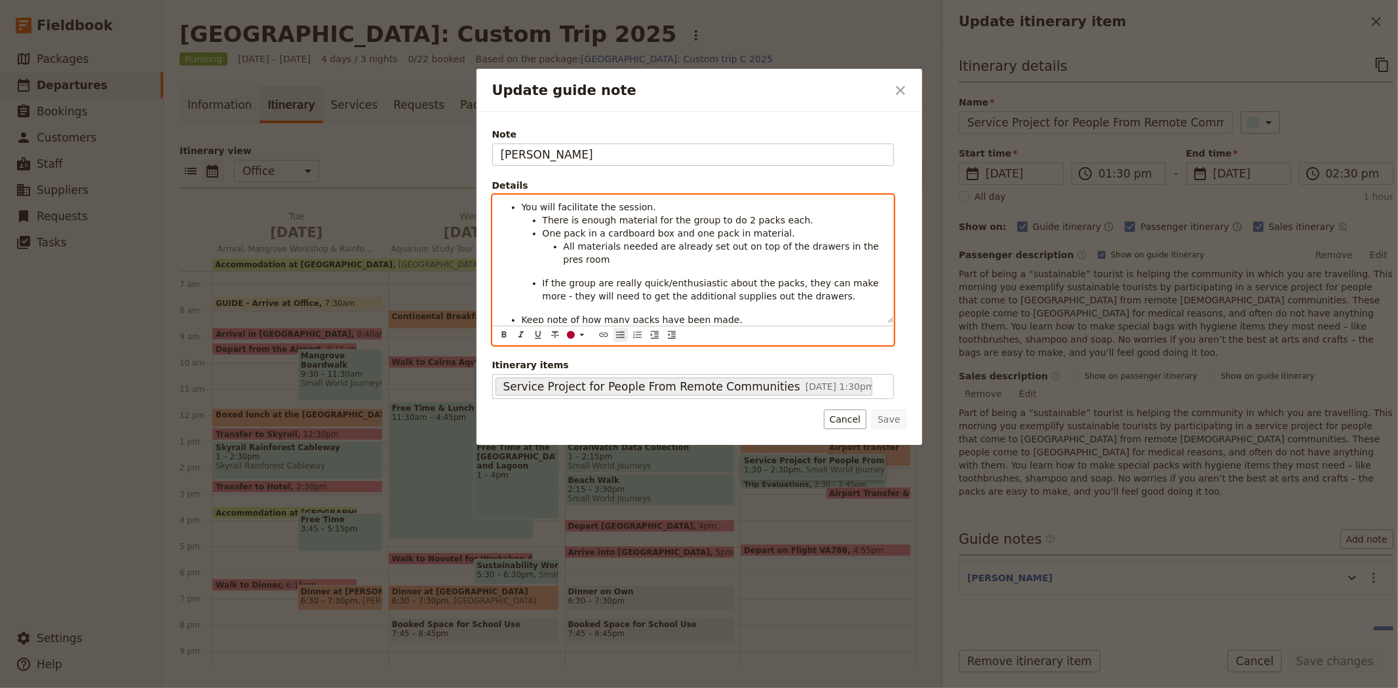
click at [830, 336] on div "You will facilitate the session. There is enough material for the group to do 2…" at bounding box center [693, 270] width 402 height 151
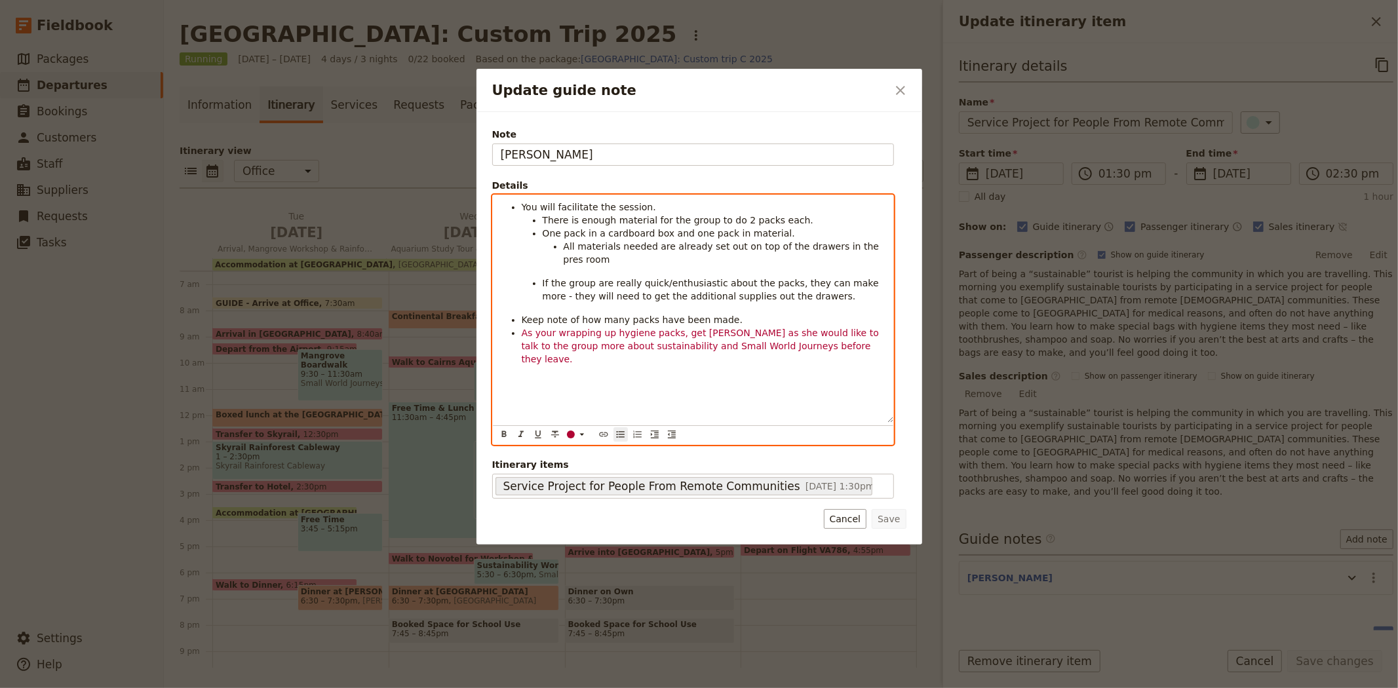
drag, startPoint x: 885, startPoint y: 320, endPoint x: 885, endPoint y: 420, distance: 100.3
click at [885, 420] on div "You will facilitate the session. There is enough material for the group to do 2…" at bounding box center [693, 308] width 400 height 227
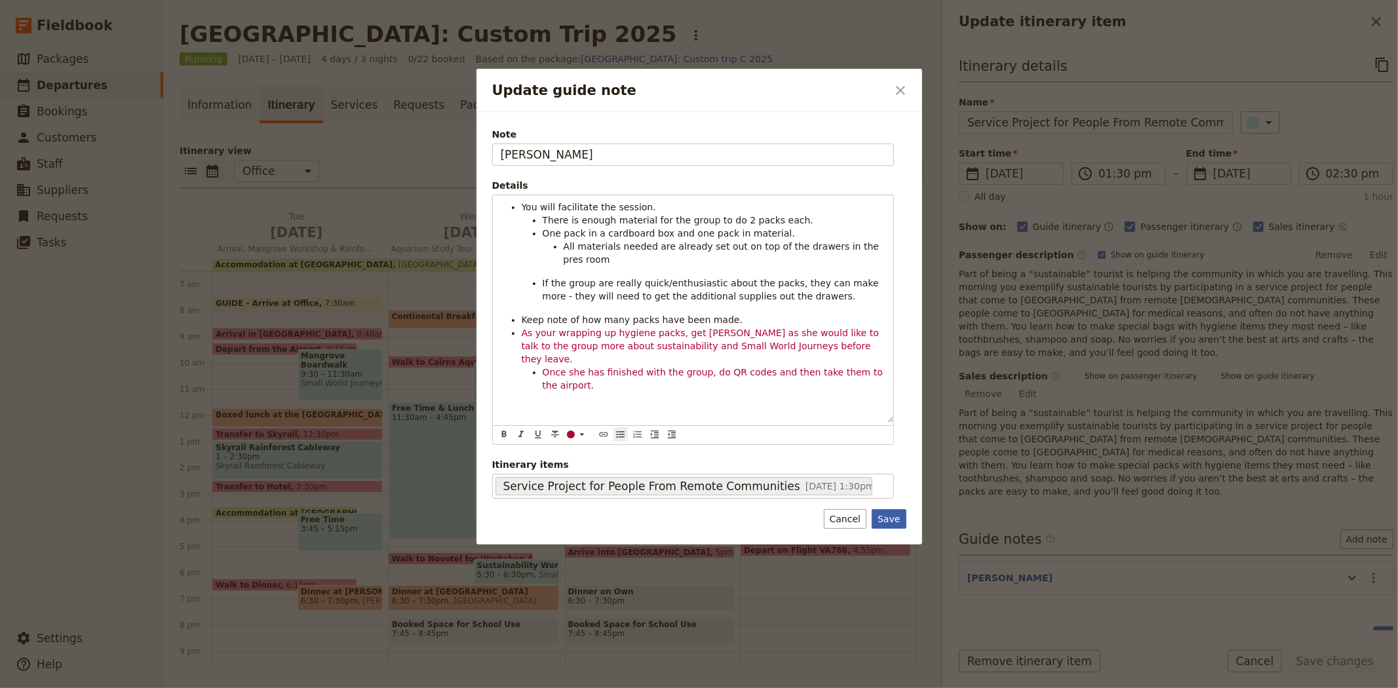
click at [901, 521] on button "Save" at bounding box center [889, 519] width 34 height 20
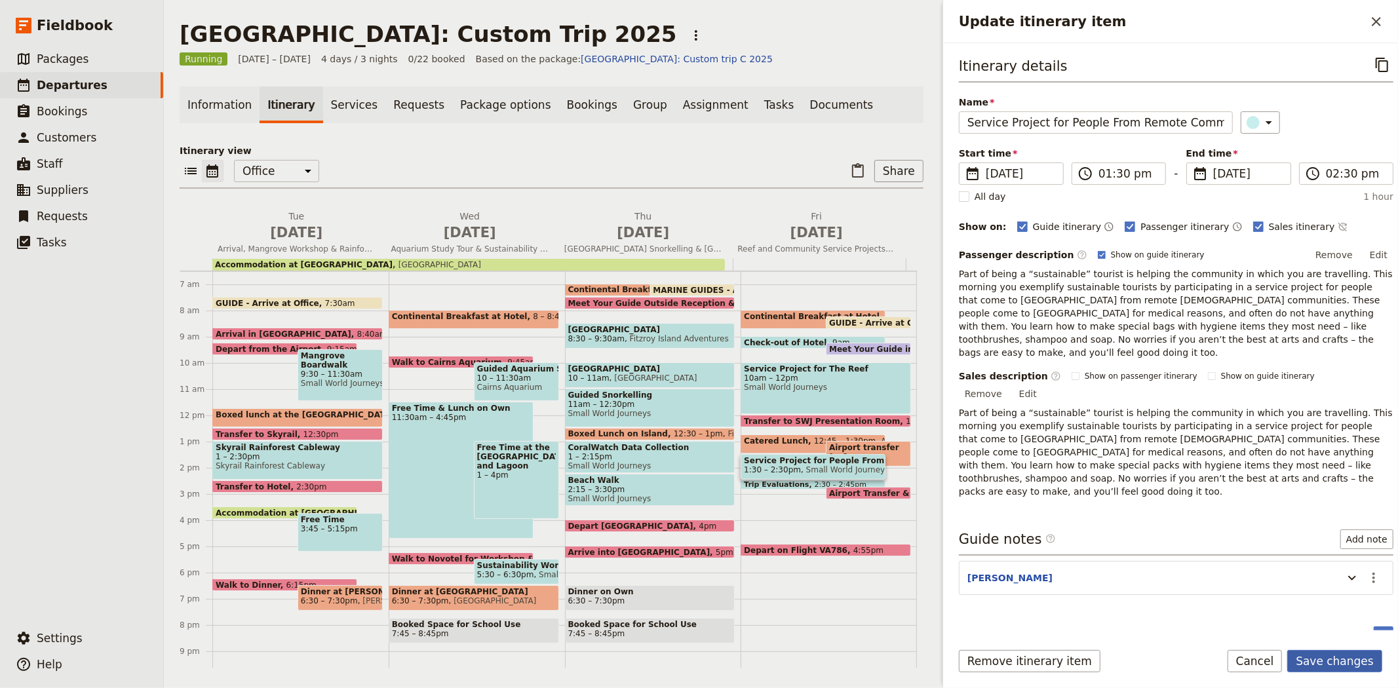
click at [1345, 665] on button "Save changes" at bounding box center [1334, 661] width 95 height 22
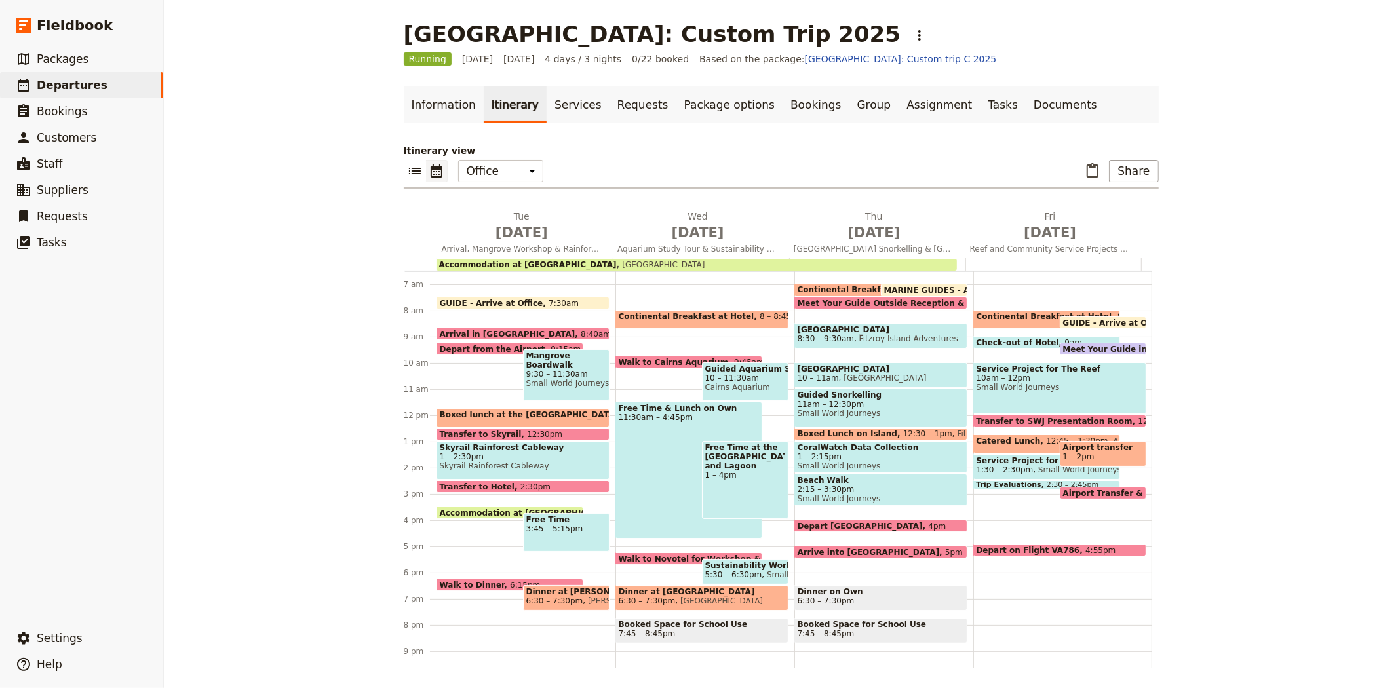
click at [1075, 489] on span "Airport Transfer & Depart" at bounding box center [1122, 493] width 119 height 9
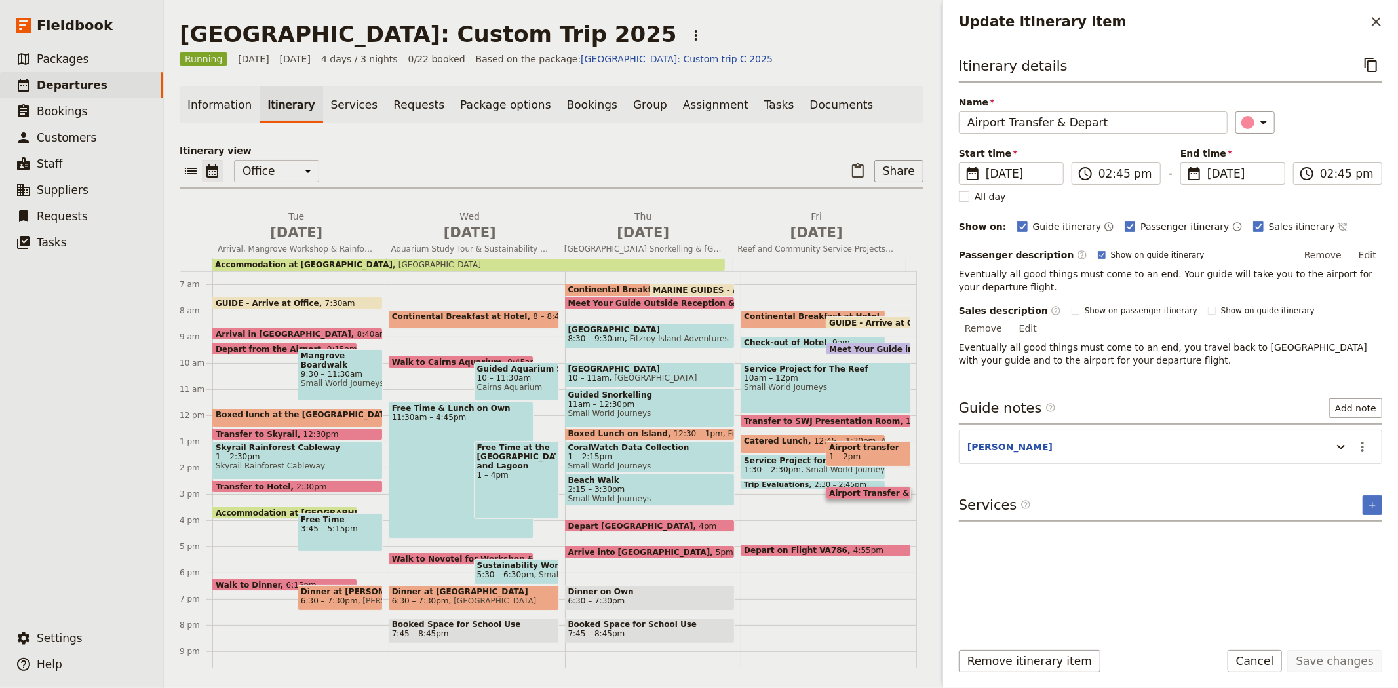
click at [1328, 436] on div "Update itinerary item" at bounding box center [1338, 447] width 26 height 22
click at [1332, 436] on button "Update itinerary item" at bounding box center [1340, 447] width 21 height 22
click at [1385, 17] on button "​" at bounding box center [1376, 21] width 22 height 22
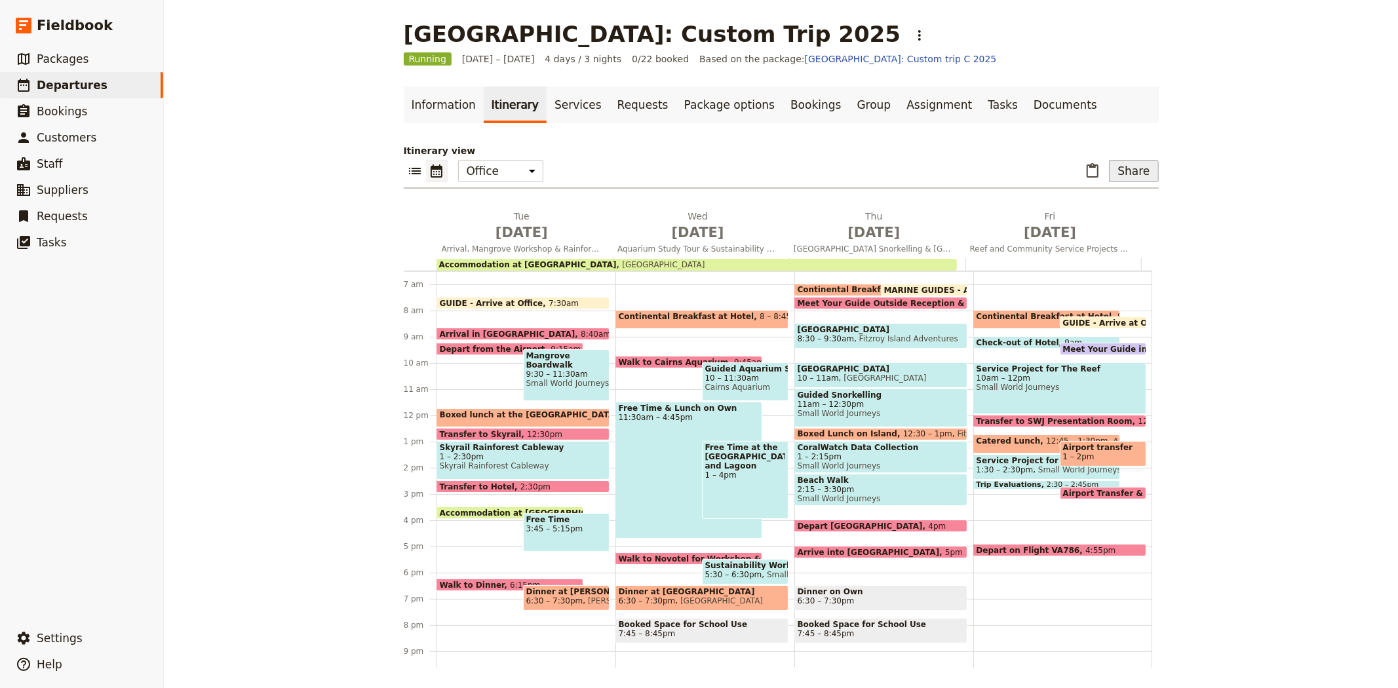
click at [1109, 169] on button "Share" at bounding box center [1133, 171] width 49 height 22
click at [1026, 112] on link "Documents" at bounding box center [1065, 105] width 79 height 37
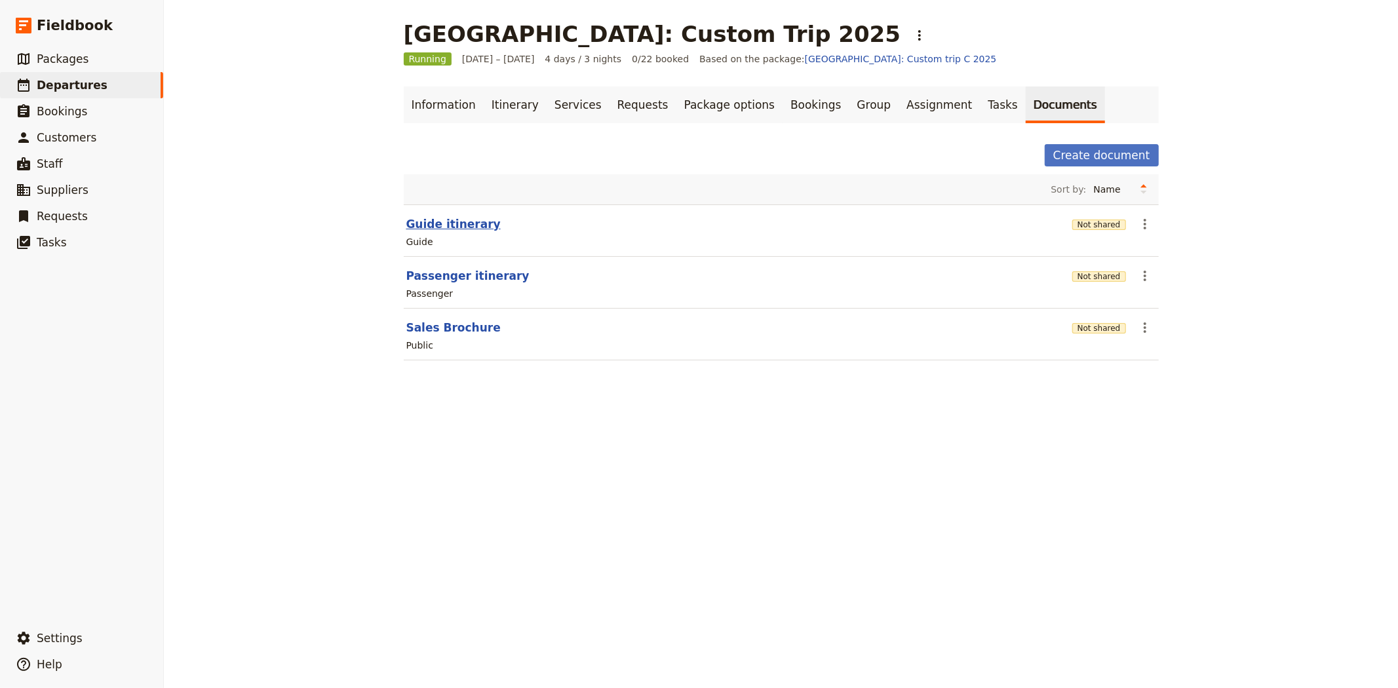
click at [433, 223] on button "Guide itinerary" at bounding box center [453, 224] width 94 height 16
select select "STAFF"
select select "RUN_SHEET"
select select "DEFAULT"
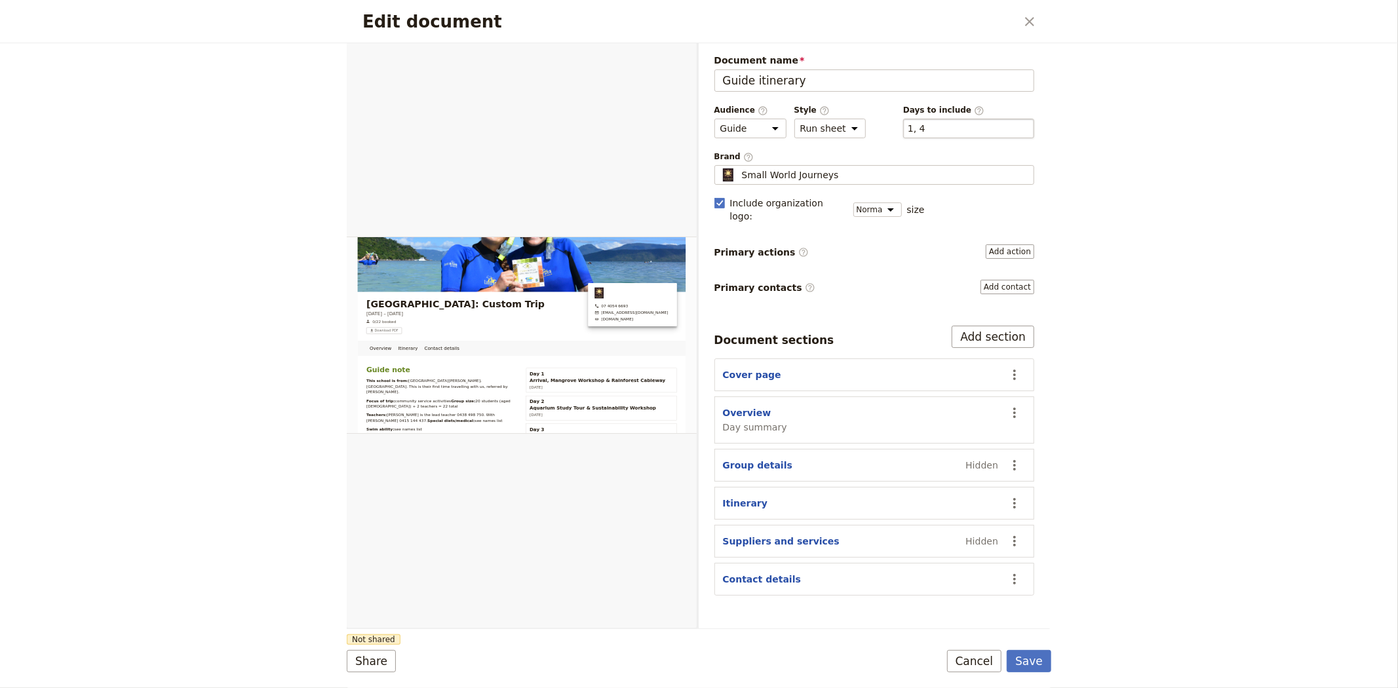
click at [929, 125] on div "​ 1, 4 1, 4" at bounding box center [968, 129] width 131 height 20
click at [925, 125] on button "​ 1, 4" at bounding box center [917, 128] width 18 height 13
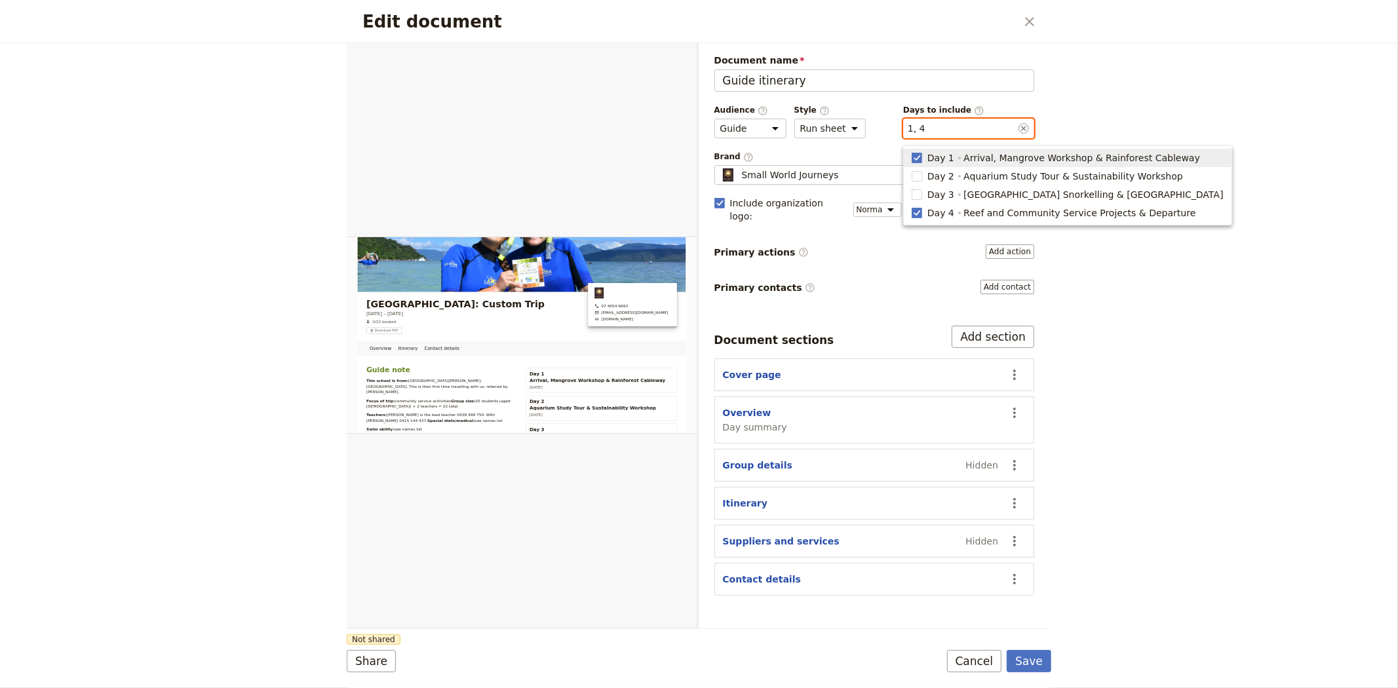
click at [963, 159] on span "Arrival, Mangrove Workshop & Rainforest Cableway" at bounding box center [1081, 157] width 237 height 13
type input "4"
checkbox input "false"
click at [1145, 457] on div "Edit document ​ Overview Itinerary Contact details Web PDF ​ Document name Guid…" at bounding box center [699, 344] width 1398 height 688
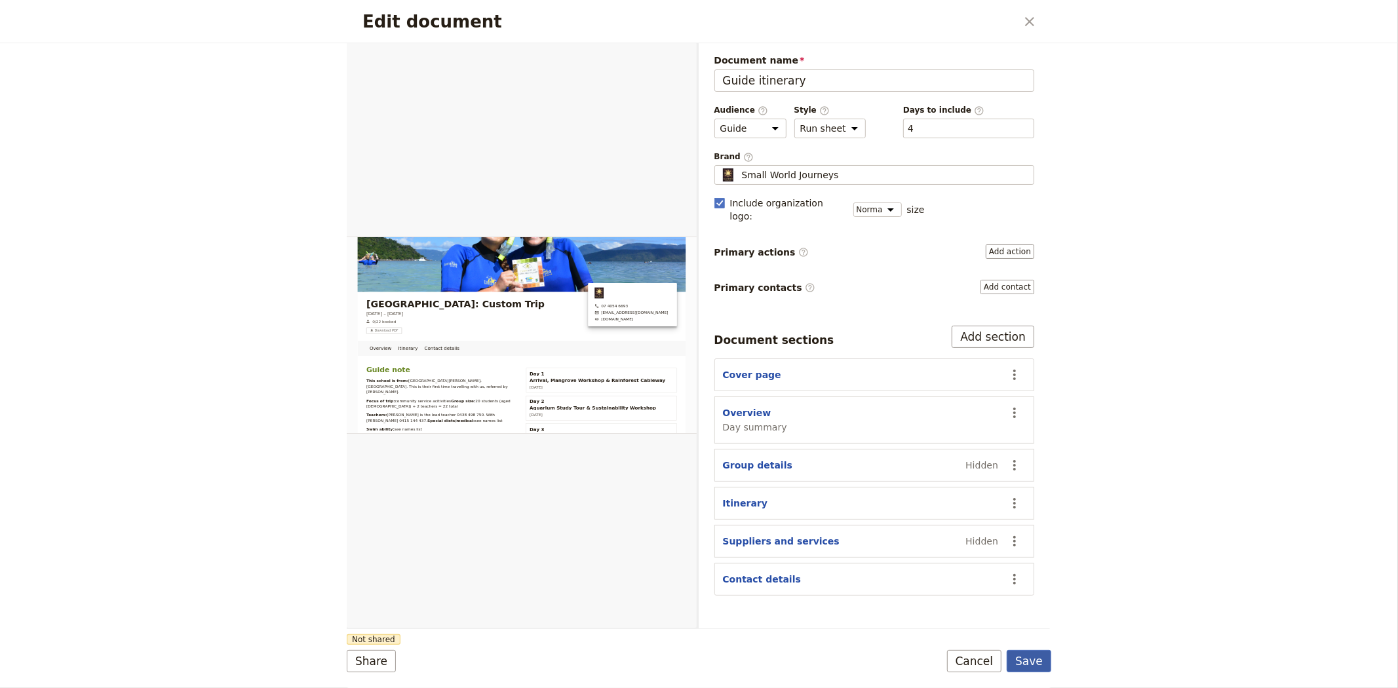
click at [1045, 657] on button "Save" at bounding box center [1029, 661] width 45 height 22
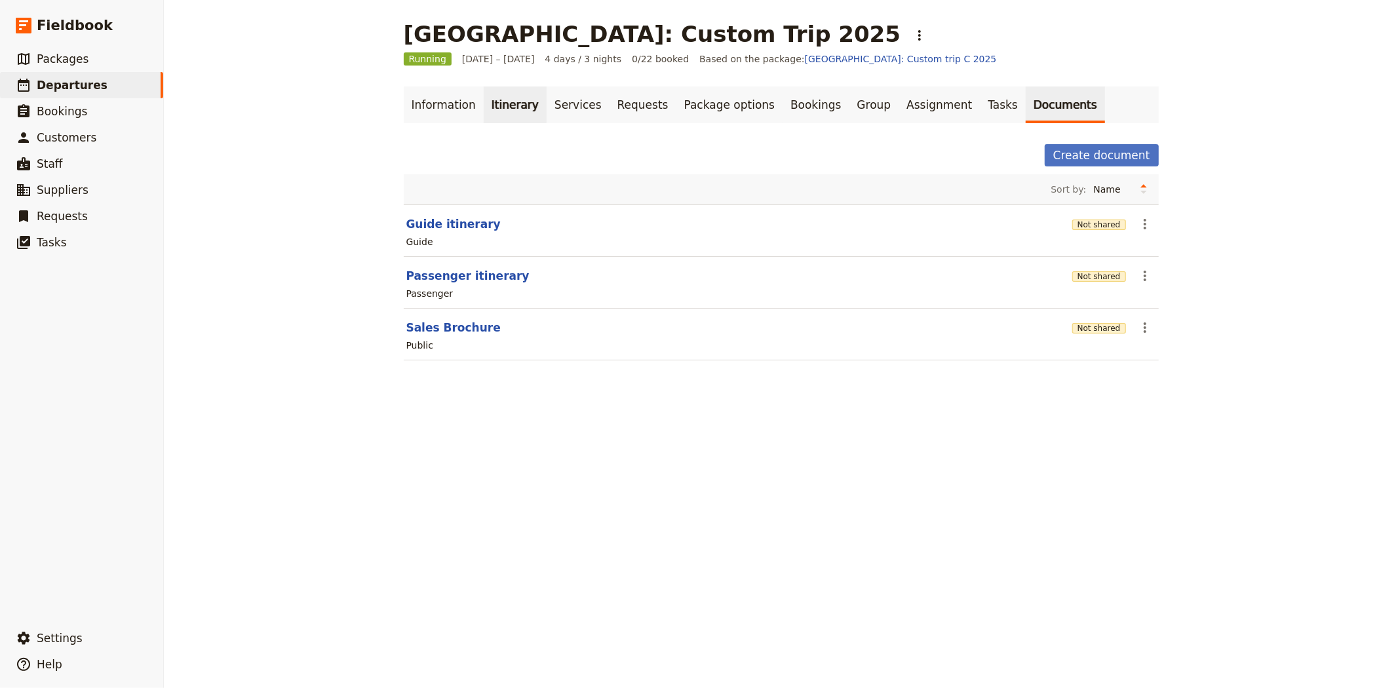
click at [505, 102] on link "Itinerary" at bounding box center [515, 105] width 63 height 37
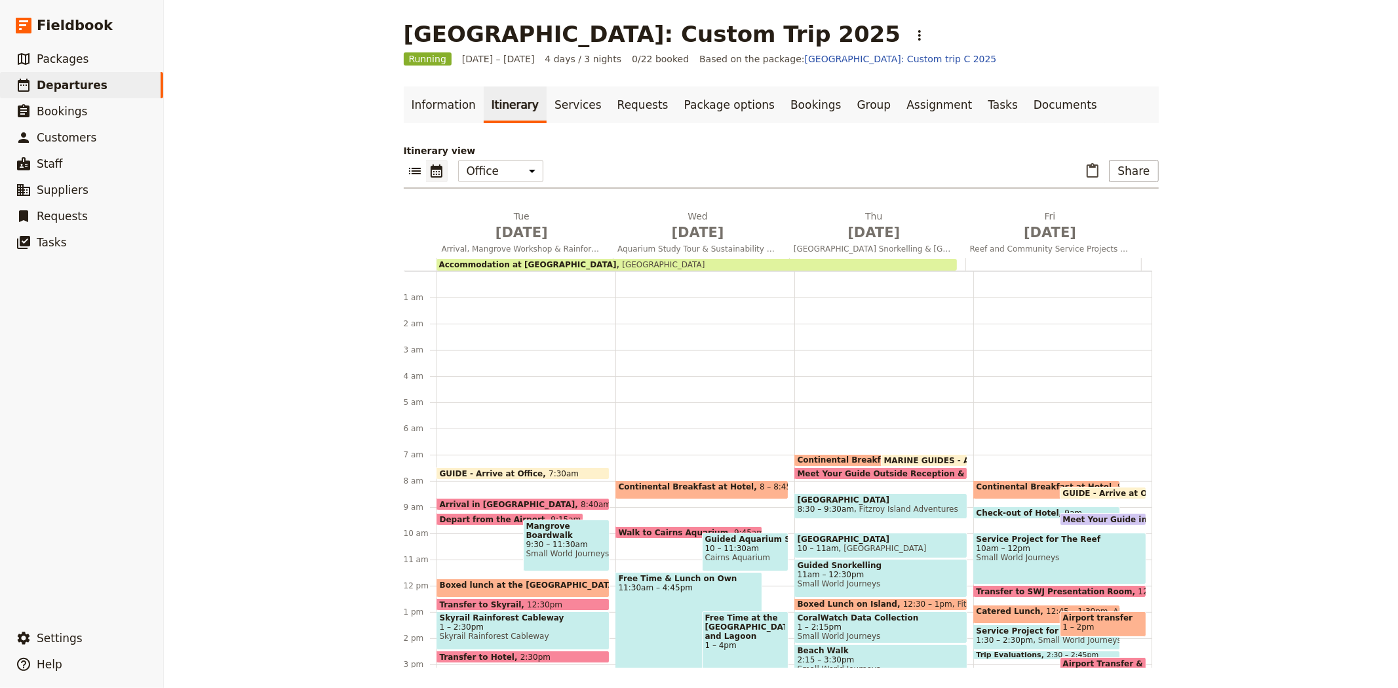
scroll to position [170, 0]
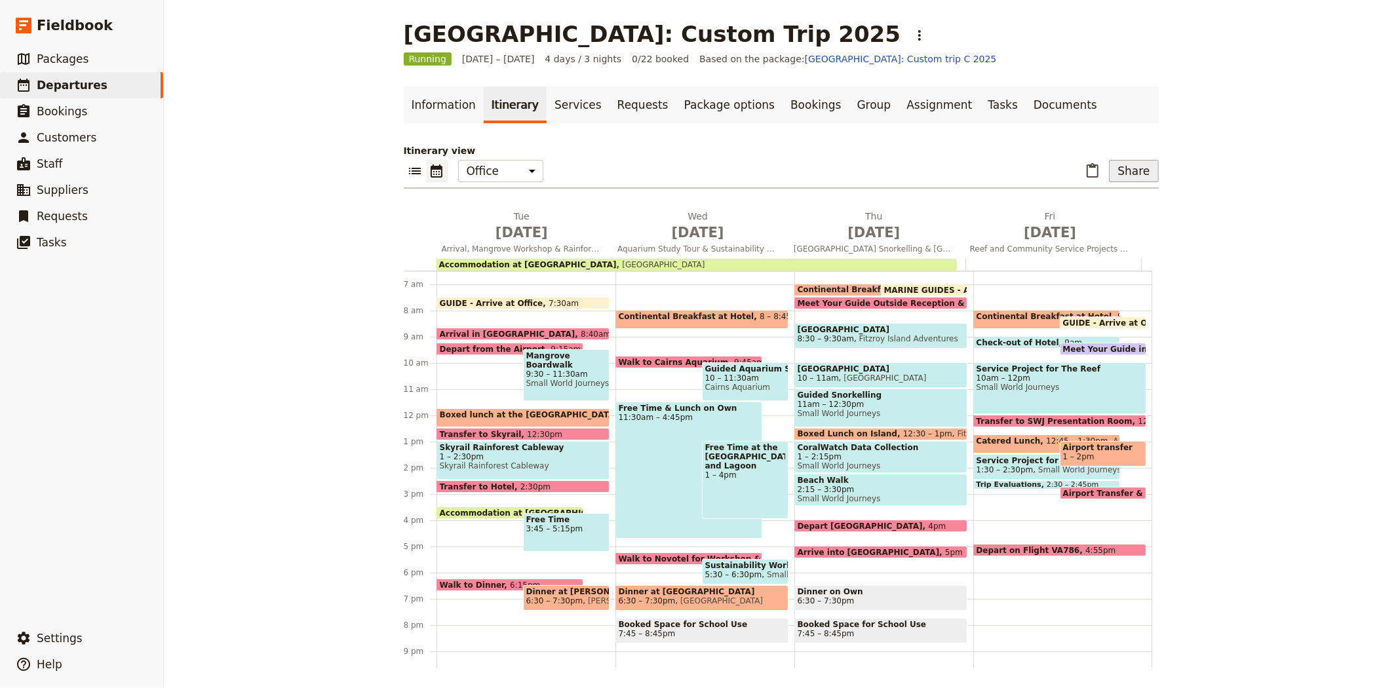
click at [1131, 170] on button "Share" at bounding box center [1133, 171] width 49 height 22
click at [1082, 232] on span "Sales Brochure" at bounding box center [1090, 236] width 69 height 13
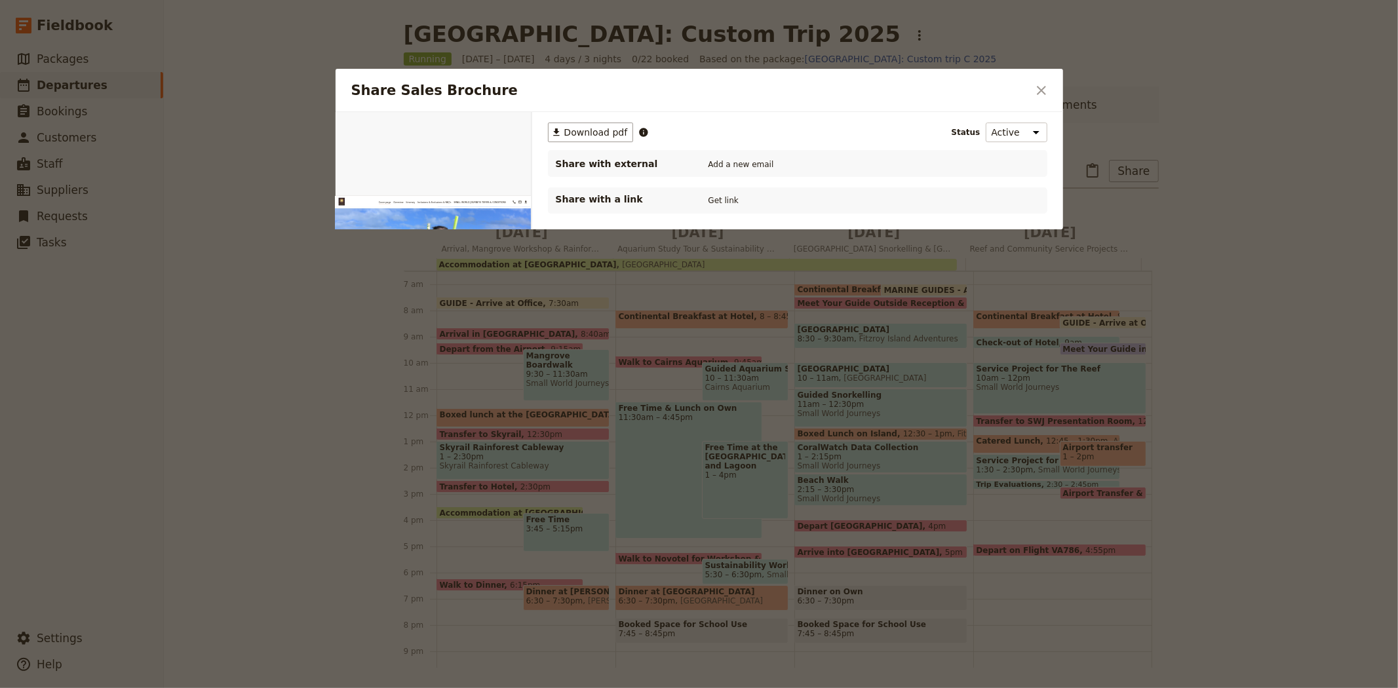
scroll to position [0, 0]
click at [1046, 90] on icon "Close dialog" at bounding box center [1042, 91] width 16 height 16
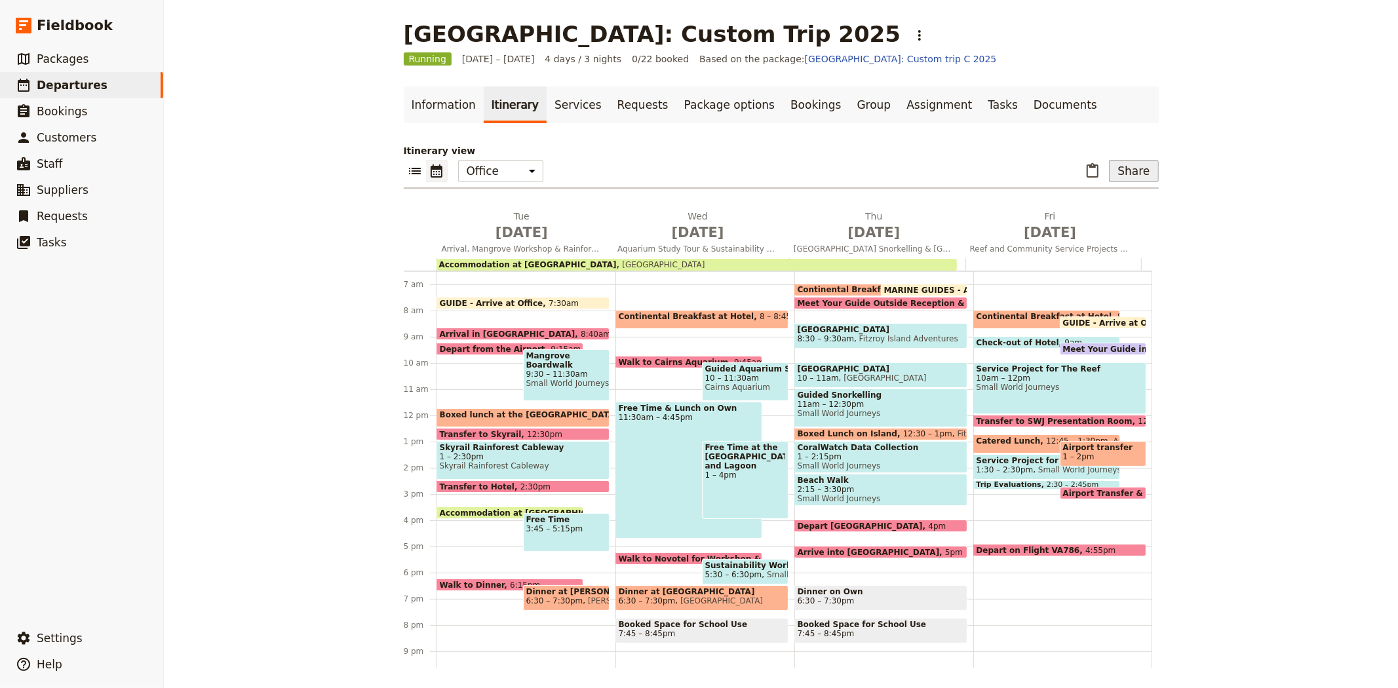
click at [1124, 168] on button "Share" at bounding box center [1133, 171] width 49 height 22
click at [1095, 201] on span "Guide itinerary" at bounding box center [1090, 199] width 69 height 13
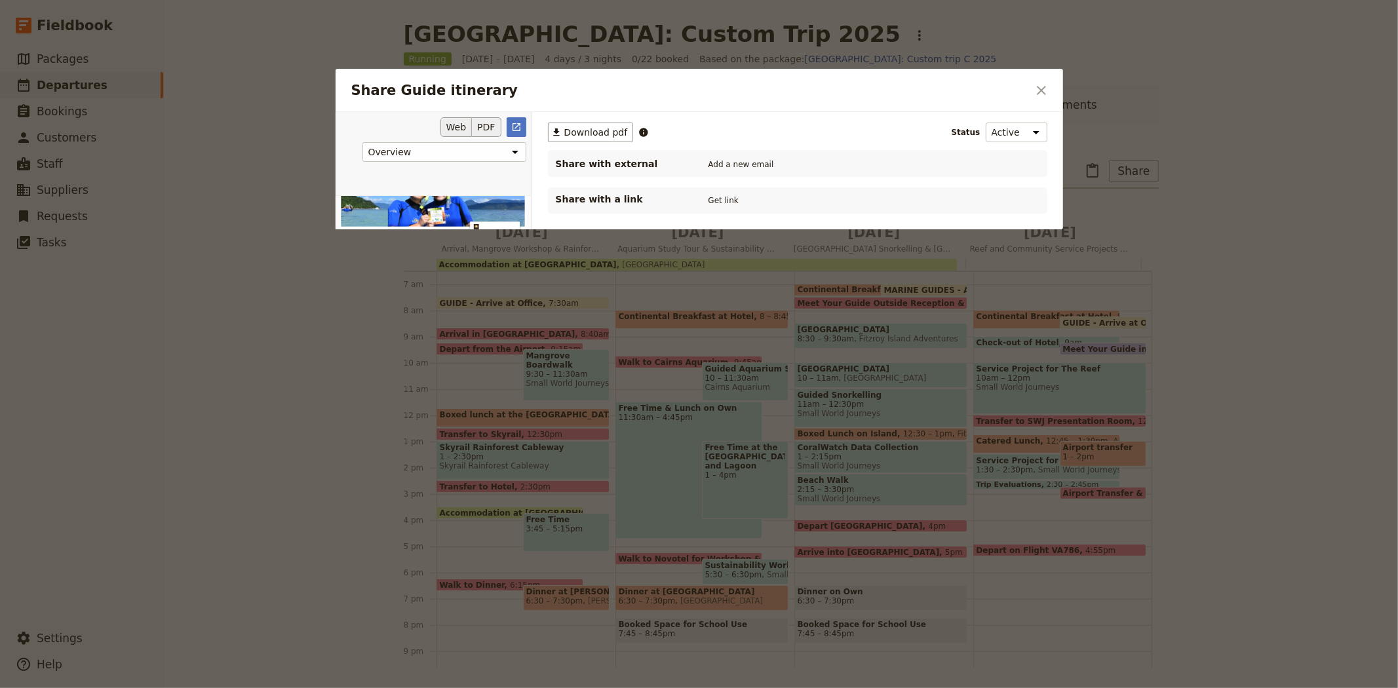
click at [486, 133] on button "PDF" at bounding box center [486, 127] width 29 height 20
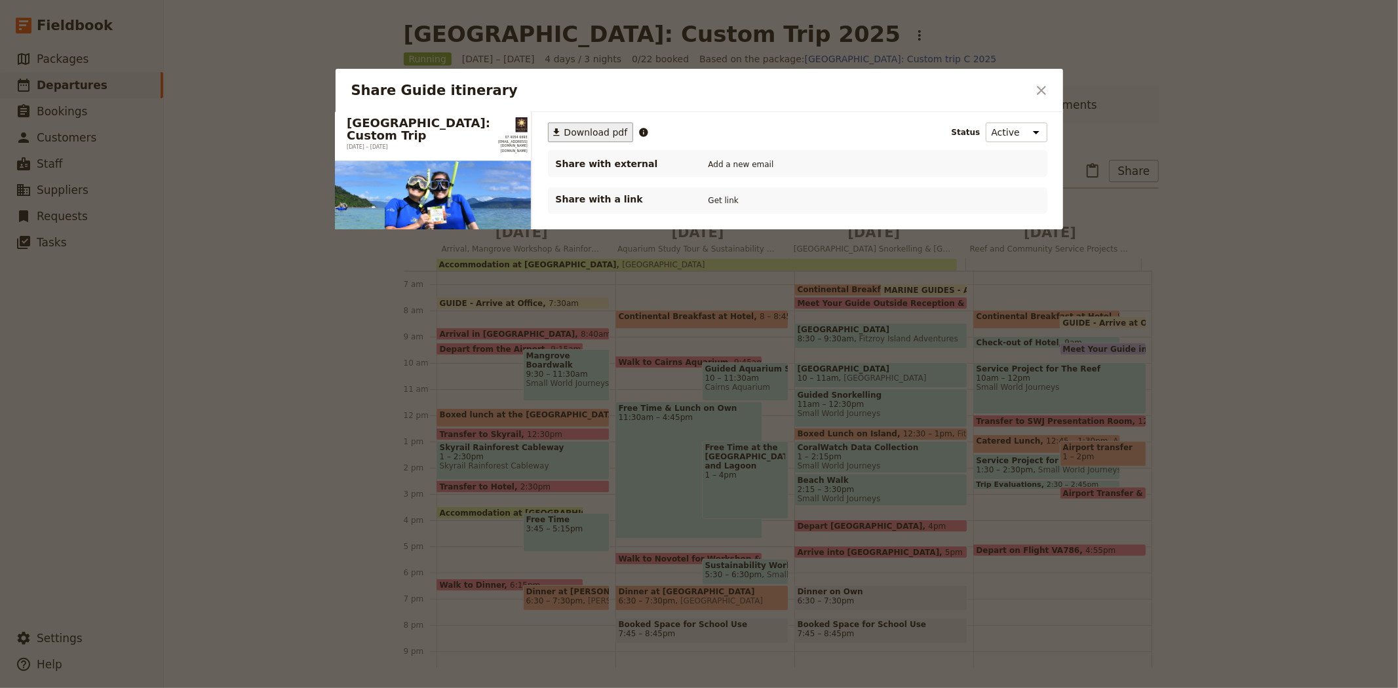
click at [602, 131] on span "Download pdf" at bounding box center [596, 132] width 64 height 13
click at [1039, 92] on icon "Close dialog" at bounding box center [1041, 90] width 9 height 9
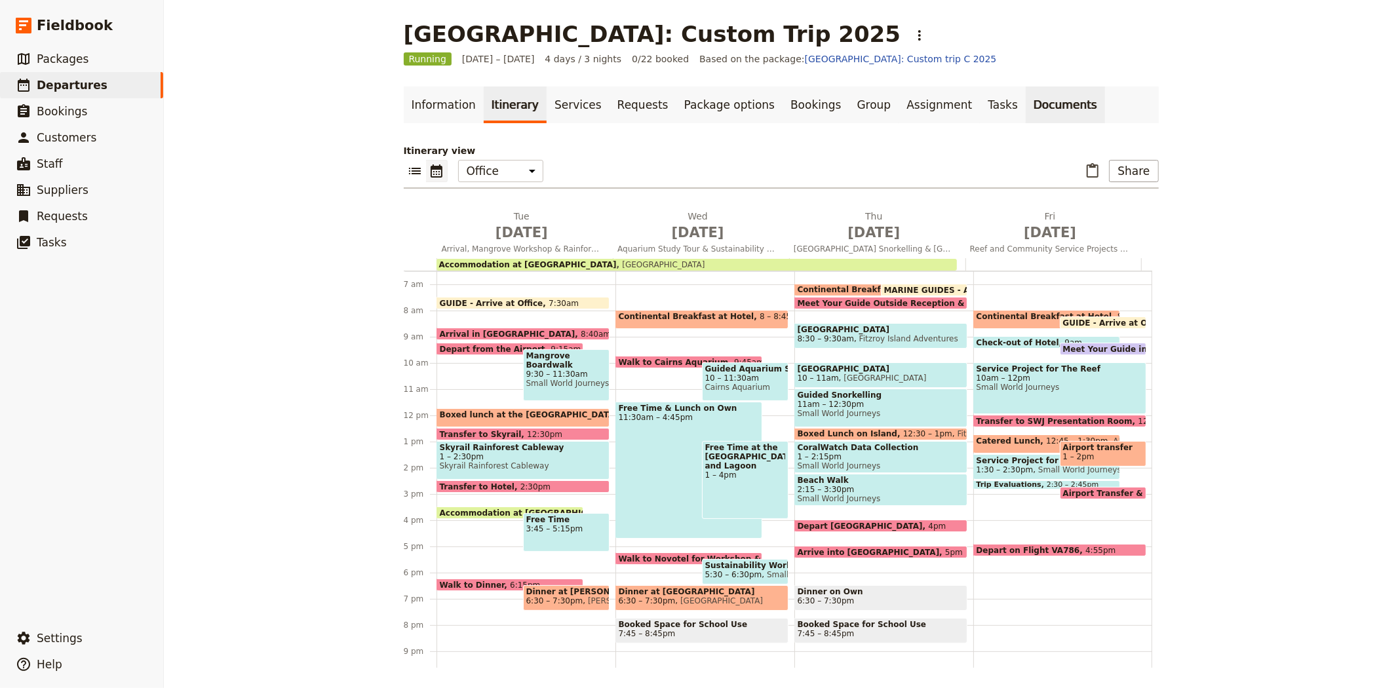
drag, startPoint x: 1003, startPoint y: 107, endPoint x: 994, endPoint y: 113, distance: 10.9
click at [1026, 107] on link "Documents" at bounding box center [1065, 105] width 79 height 37
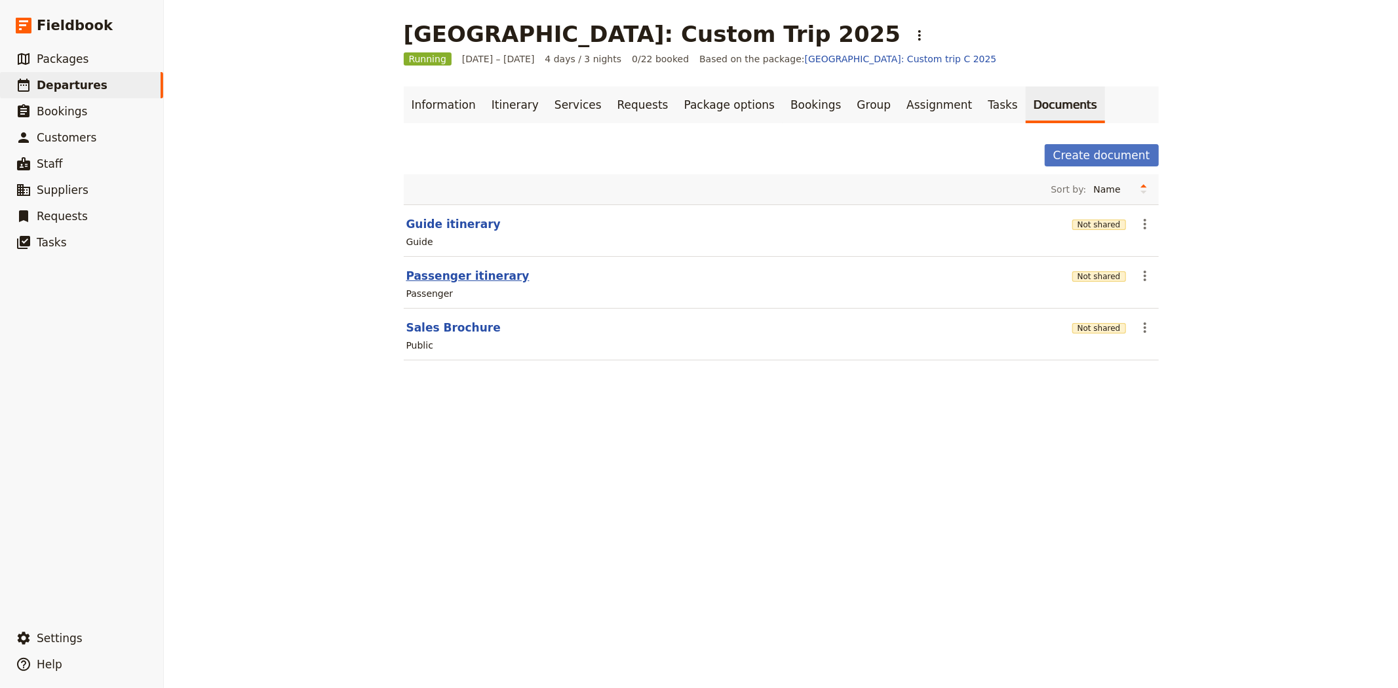
click at [427, 282] on button "Passenger itinerary" at bounding box center [467, 276] width 123 height 16
select select "PASSENGER"
select select "RUN_SHEET"
select select "DEFAULT"
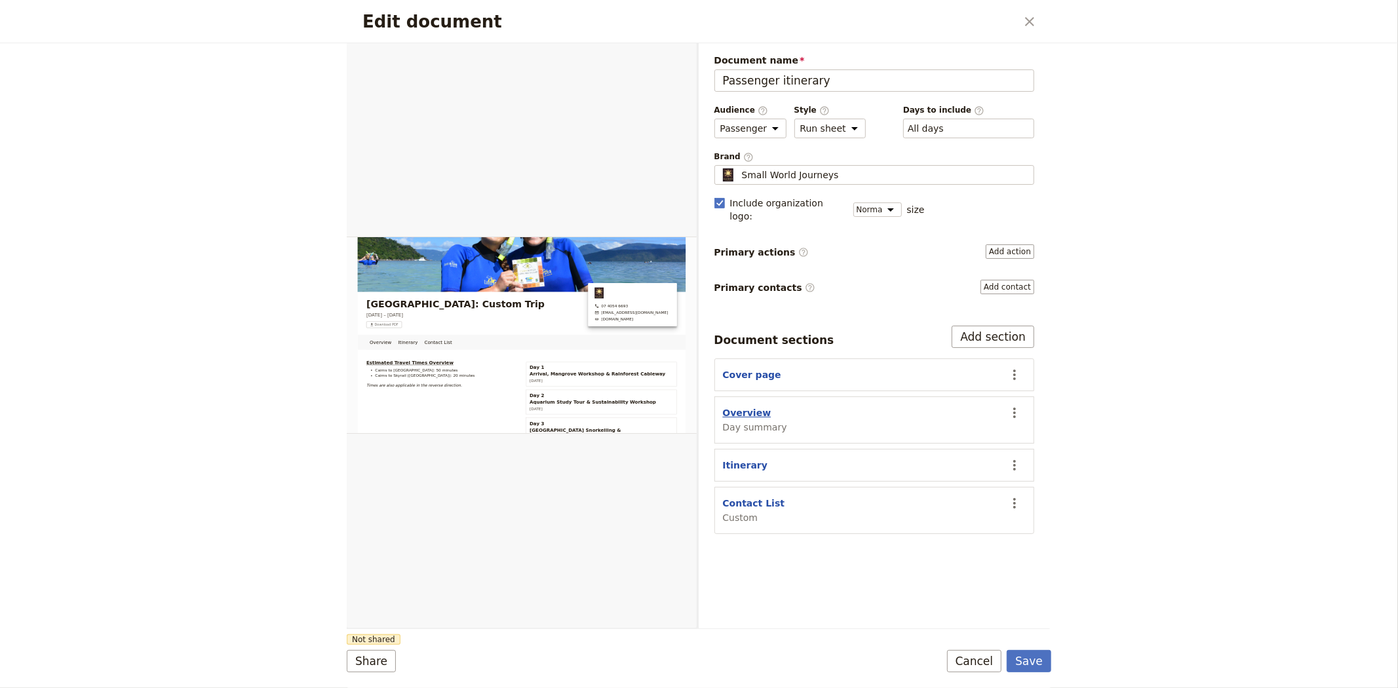
click at [741, 406] on button "Overview" at bounding box center [747, 412] width 48 height 13
select select "DAY_SUMMARY"
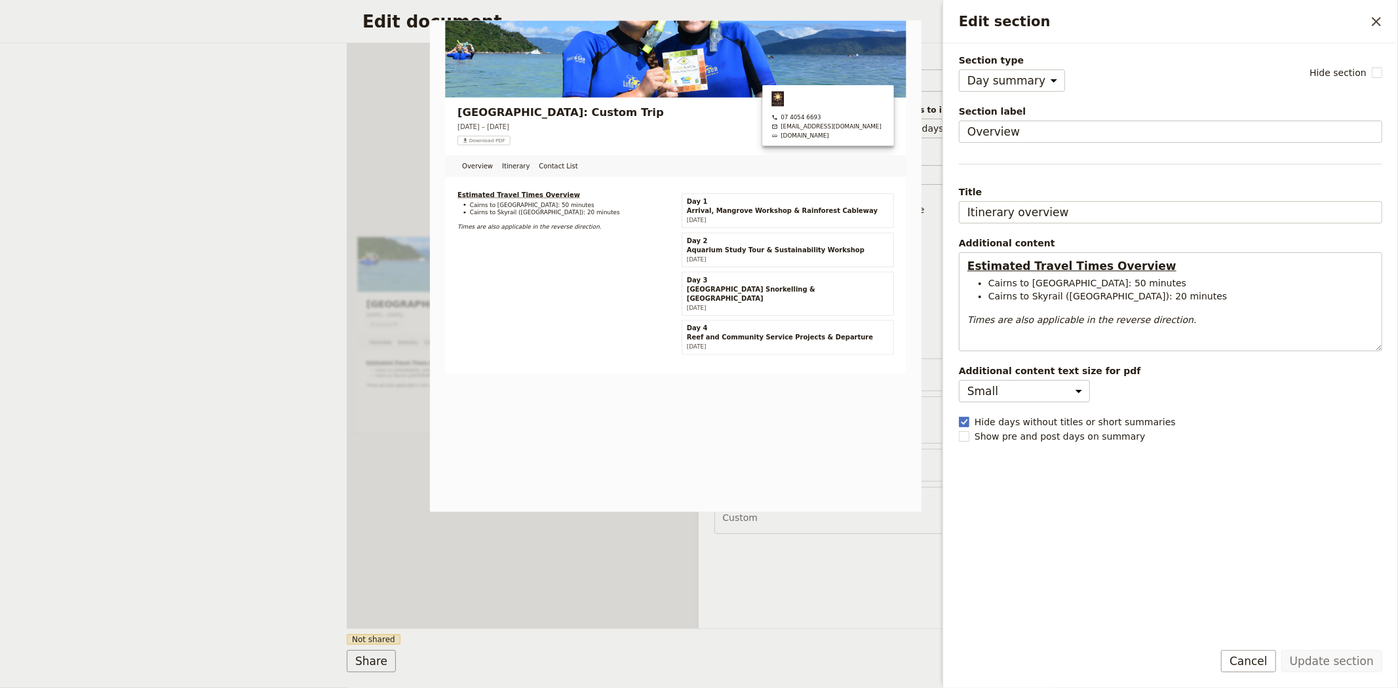
click at [848, 562] on div "Document name Passenger itinerary Preview Audience ​ Public Passenger Guide Sty…" at bounding box center [875, 335] width 352 height 585
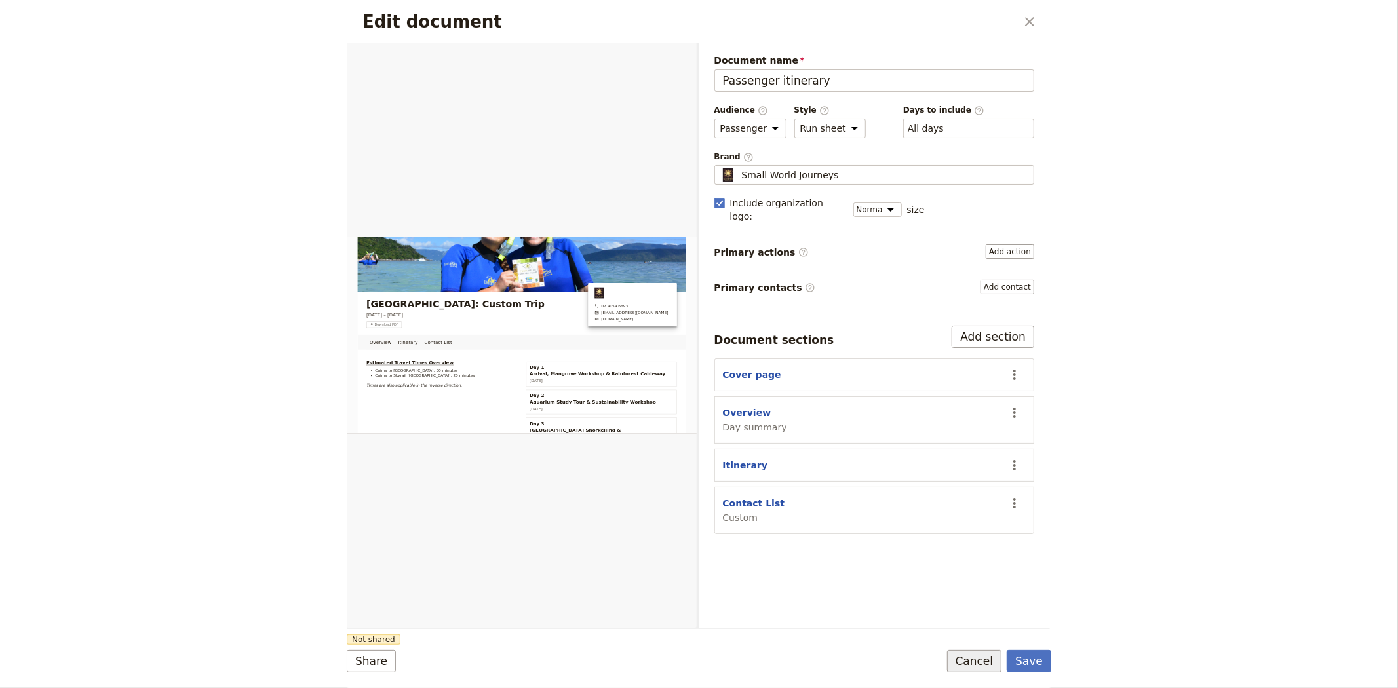
click at [980, 653] on button "Cancel" at bounding box center [974, 661] width 55 height 22
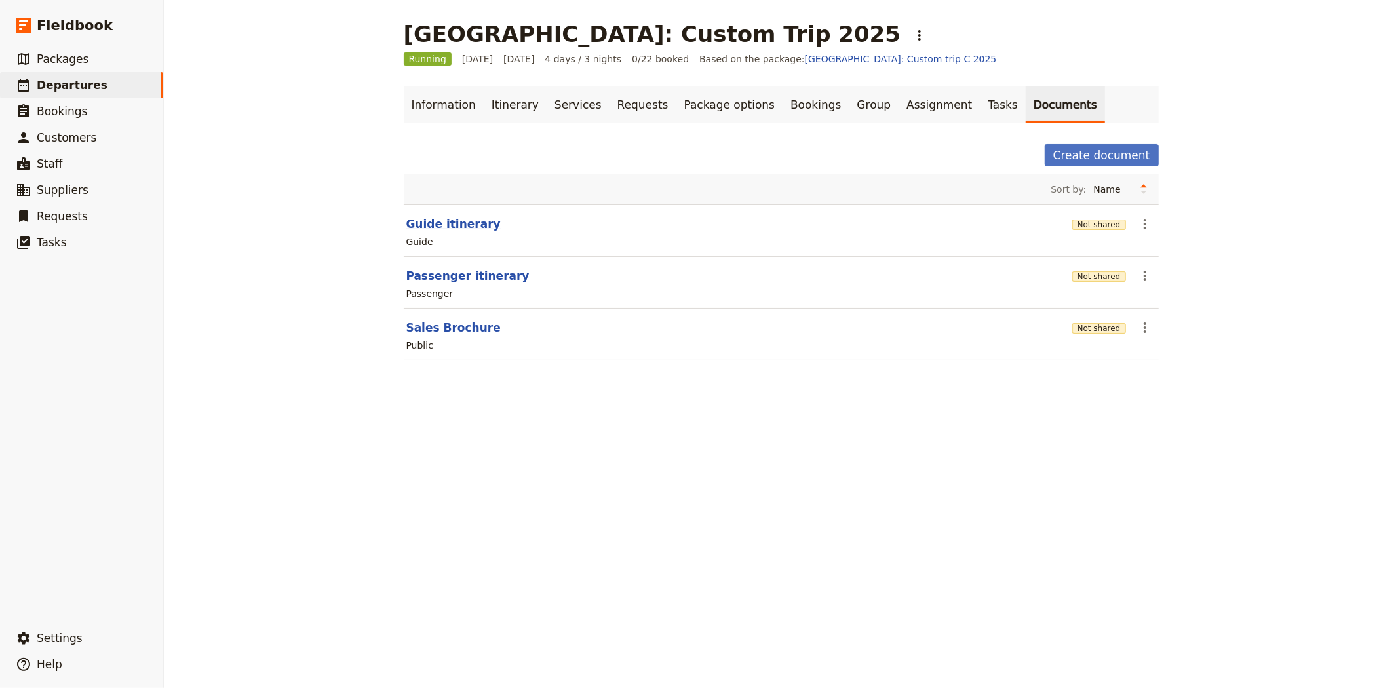
click at [451, 220] on button "Guide itinerary" at bounding box center [453, 224] width 94 height 16
select select "STAFF"
select select "RUN_SHEET"
select select "DEFAULT"
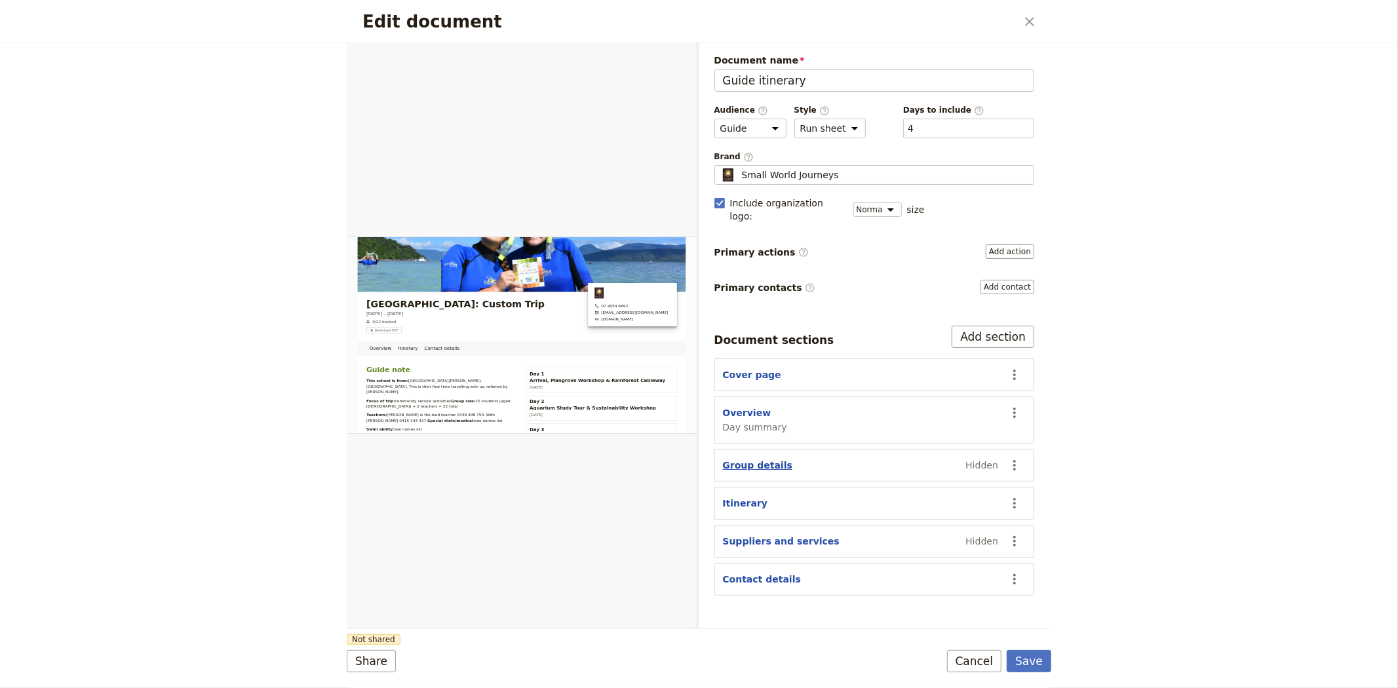
click at [747, 459] on button "Group details" at bounding box center [757, 465] width 69 height 13
select select "GROUP_DETAILS"
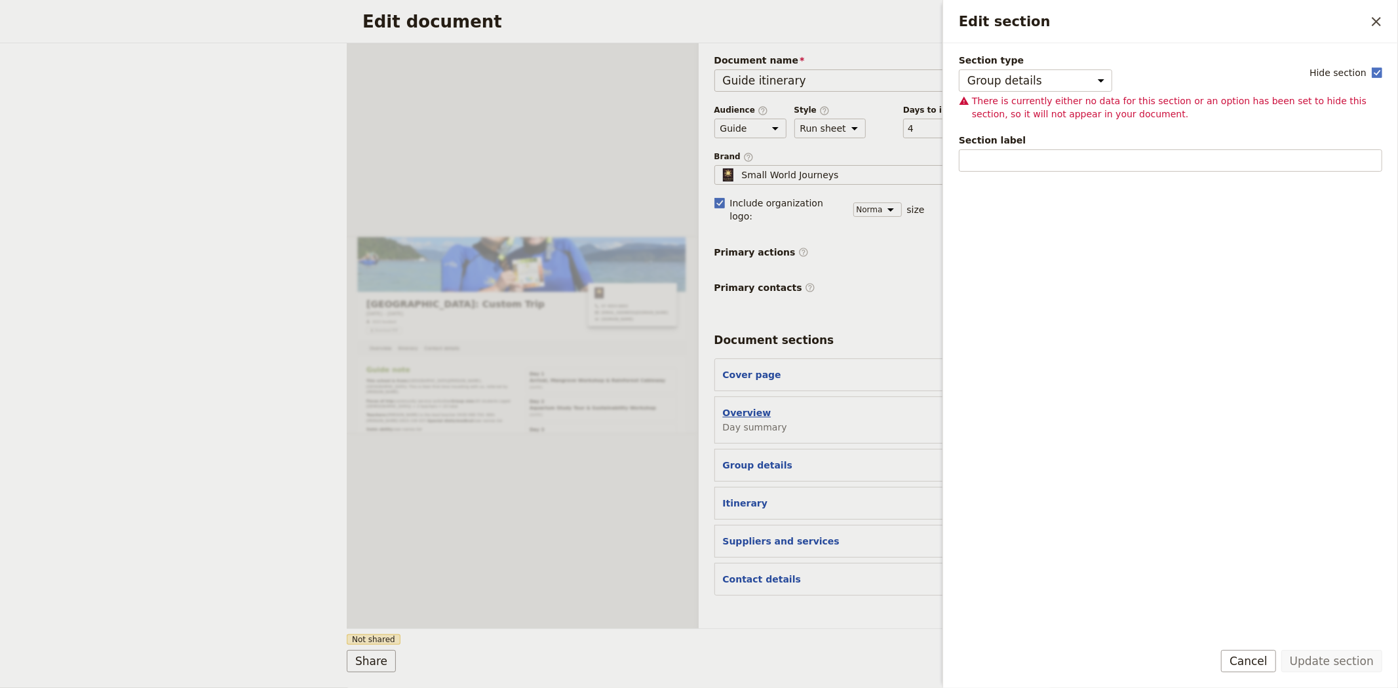
click at [739, 406] on button "Overview" at bounding box center [747, 412] width 48 height 13
select select "DAY_SUMMARY"
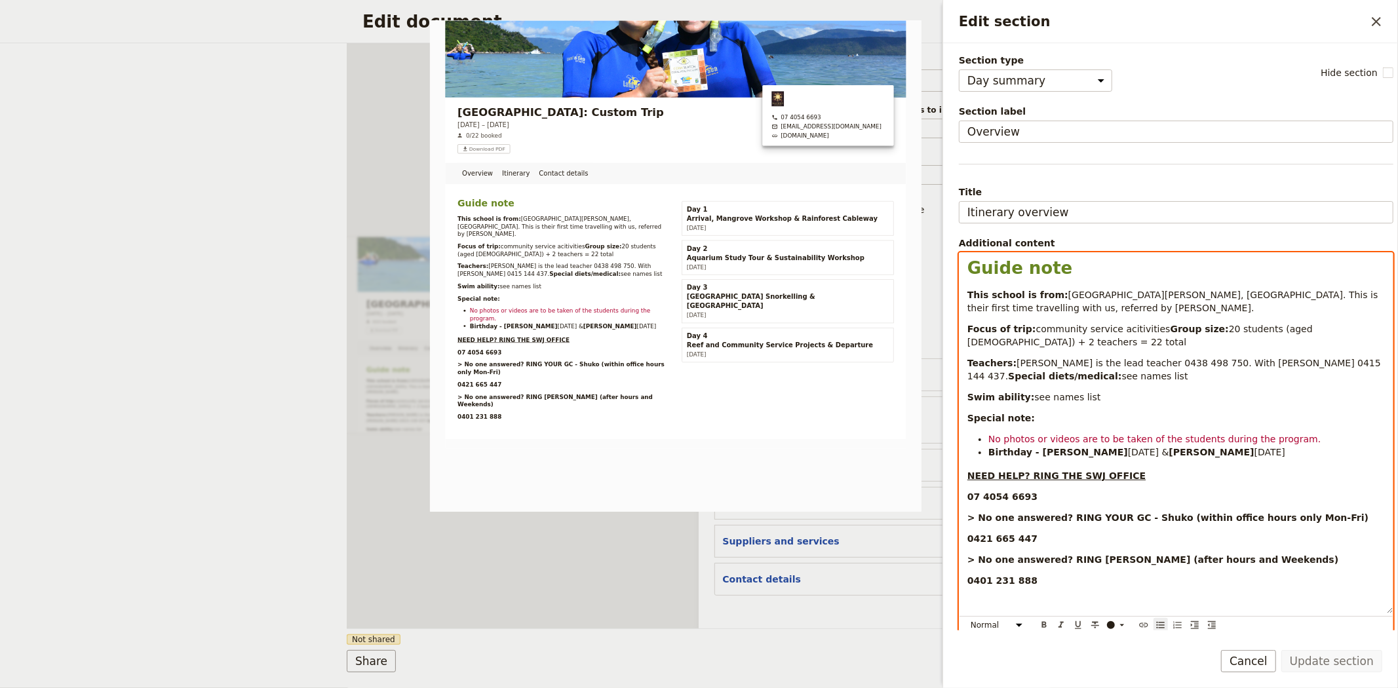
drag, startPoint x: 1151, startPoint y: 479, endPoint x: 1298, endPoint y: 473, distance: 147.6
click at [1298, 459] on li "Birthday - [PERSON_NAME] [DATE] & [PERSON_NAME] [DATE]" at bounding box center [1186, 452] width 397 height 13
drag, startPoint x: 1029, startPoint y: 478, endPoint x: 990, endPoint y: 478, distance: 38.7
click at [990, 457] on strong "Birthday - [PERSON_NAME]" at bounding box center [1058, 452] width 140 height 10
click at [1007, 457] on strong "Birthday - [PERSON_NAME]" at bounding box center [1058, 452] width 140 height 10
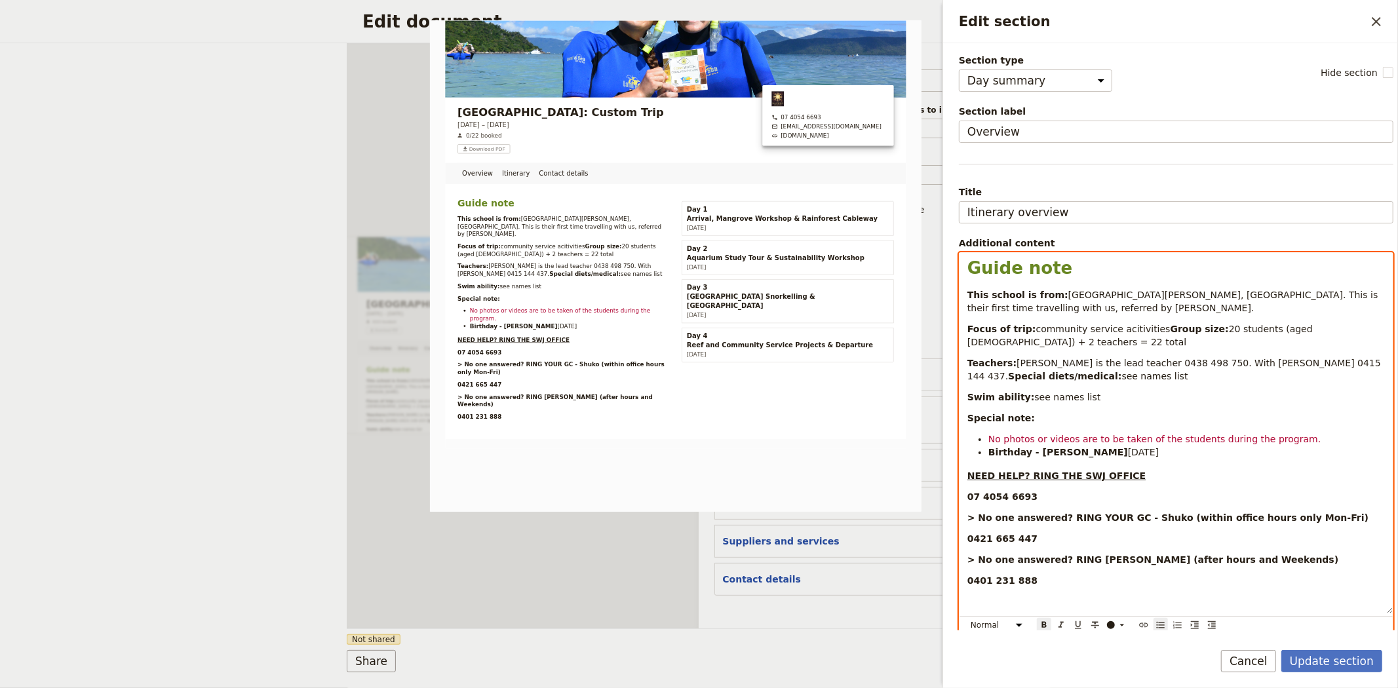
click at [1011, 457] on strong "Birthday - [PERSON_NAME]" at bounding box center [1058, 452] width 140 height 10
click at [1077, 444] on span "No photos or videos are to be taken of the students during the program." at bounding box center [1154, 439] width 332 height 10
drag, startPoint x: 1091, startPoint y: 481, endPoint x: 1032, endPoint y: 477, distance: 59.1
click at [1032, 457] on strong "- [PERSON_NAME]" at bounding box center [1073, 452] width 92 height 10
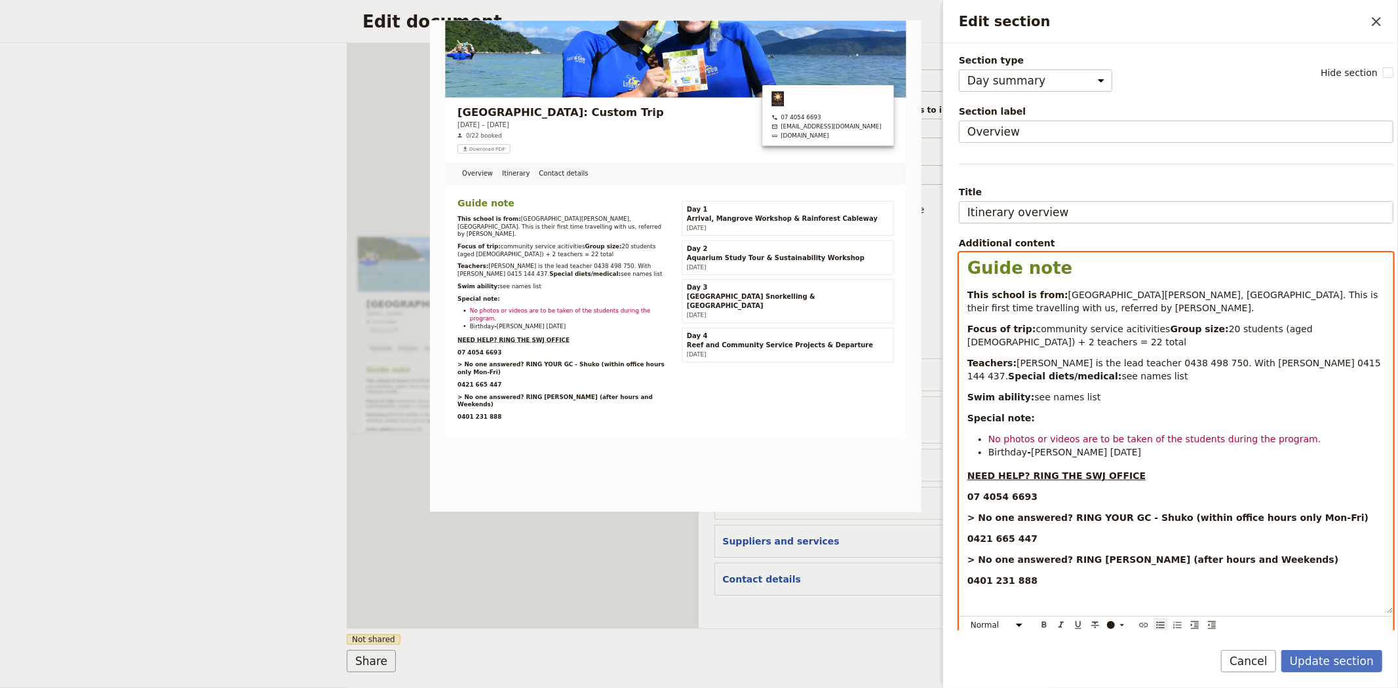
click at [1201, 453] on div "Guide note This school is from: [GEOGRAPHIC_DATA][PERSON_NAME], [GEOGRAPHIC_DAT…" at bounding box center [1175, 433] width 433 height 360
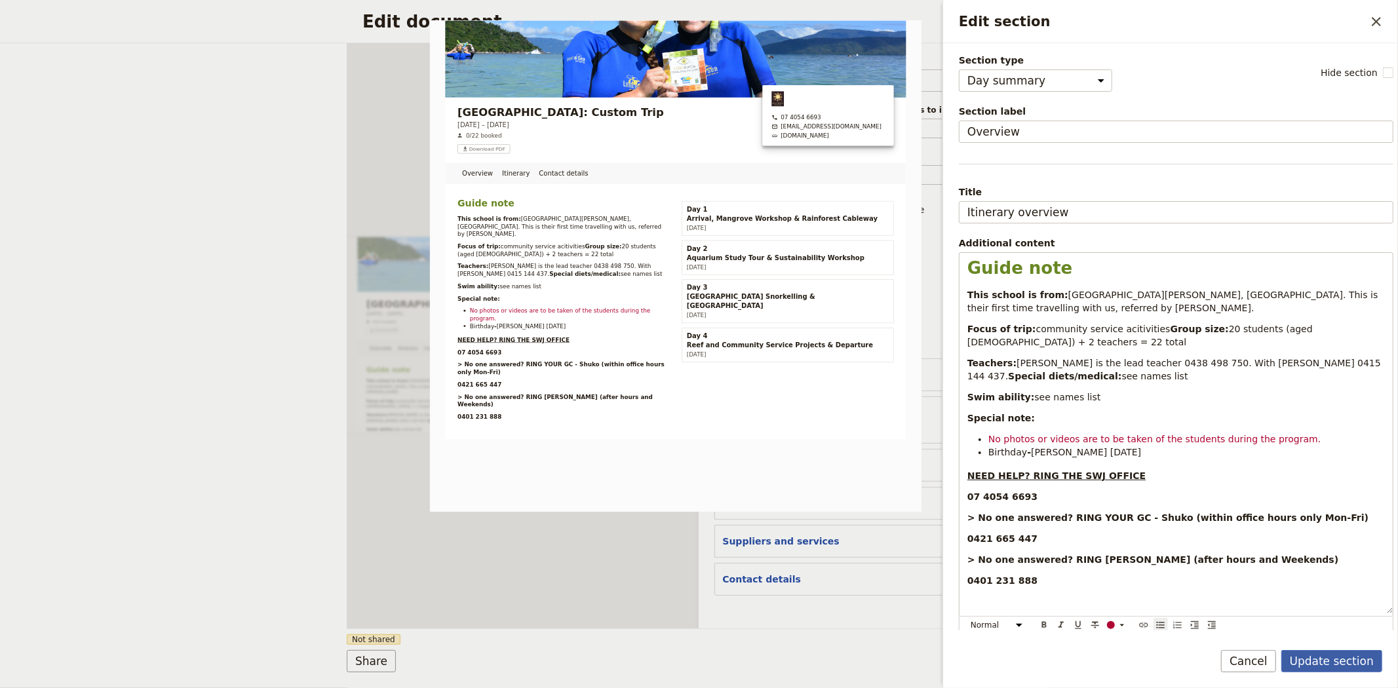
click at [1334, 654] on button "Update section" at bounding box center [1331, 661] width 101 height 22
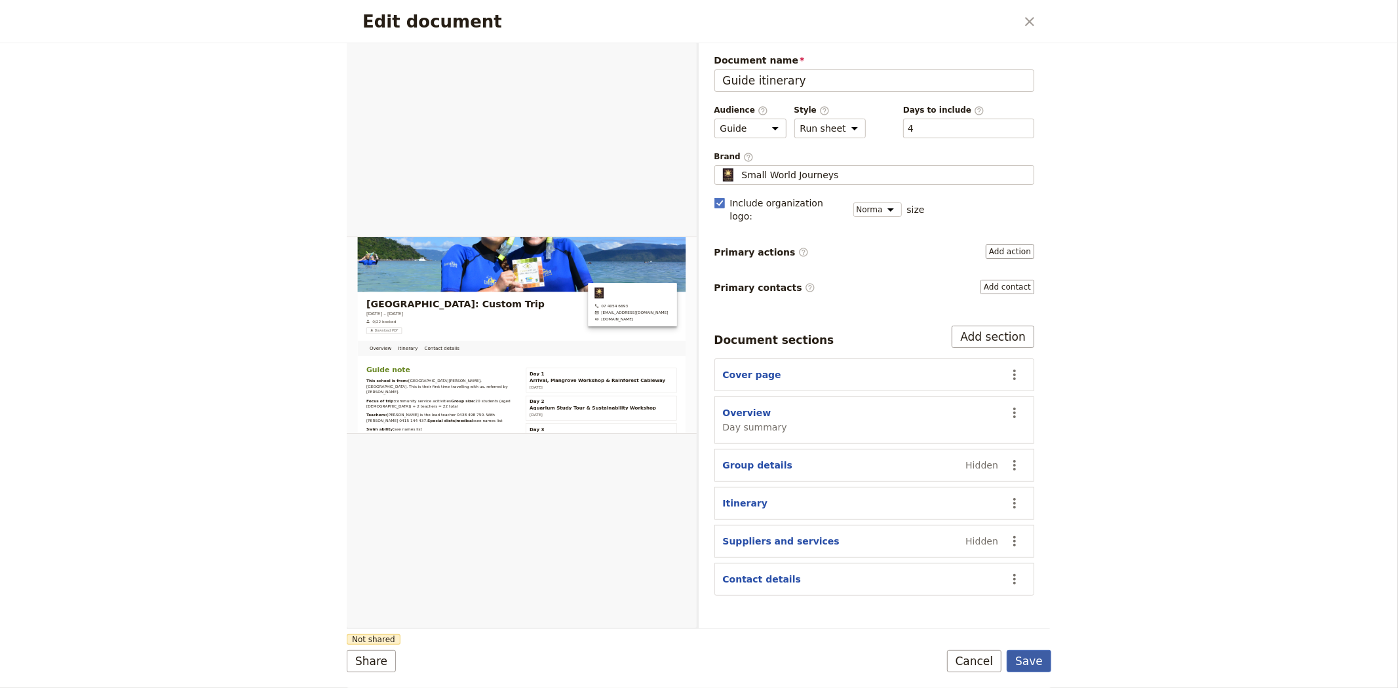
click at [1027, 665] on button "Save" at bounding box center [1029, 661] width 45 height 22
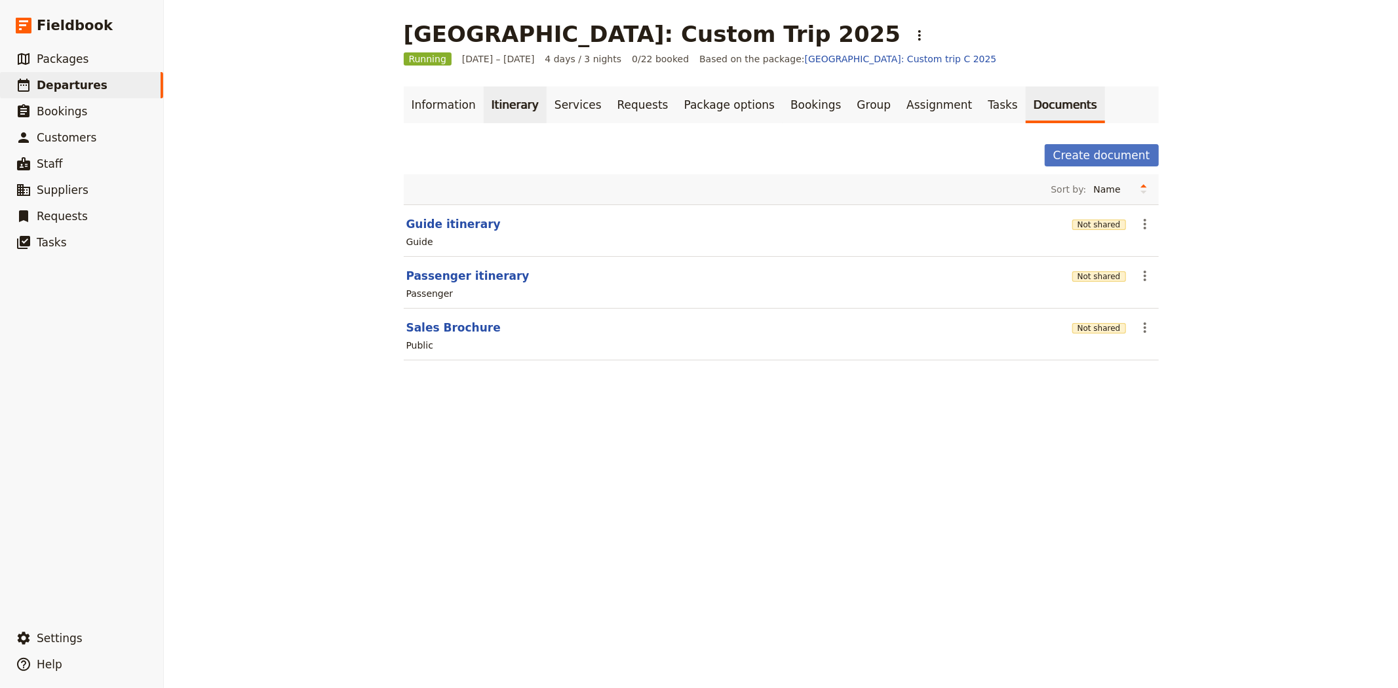
click at [507, 109] on link "Itinerary" at bounding box center [515, 105] width 63 height 37
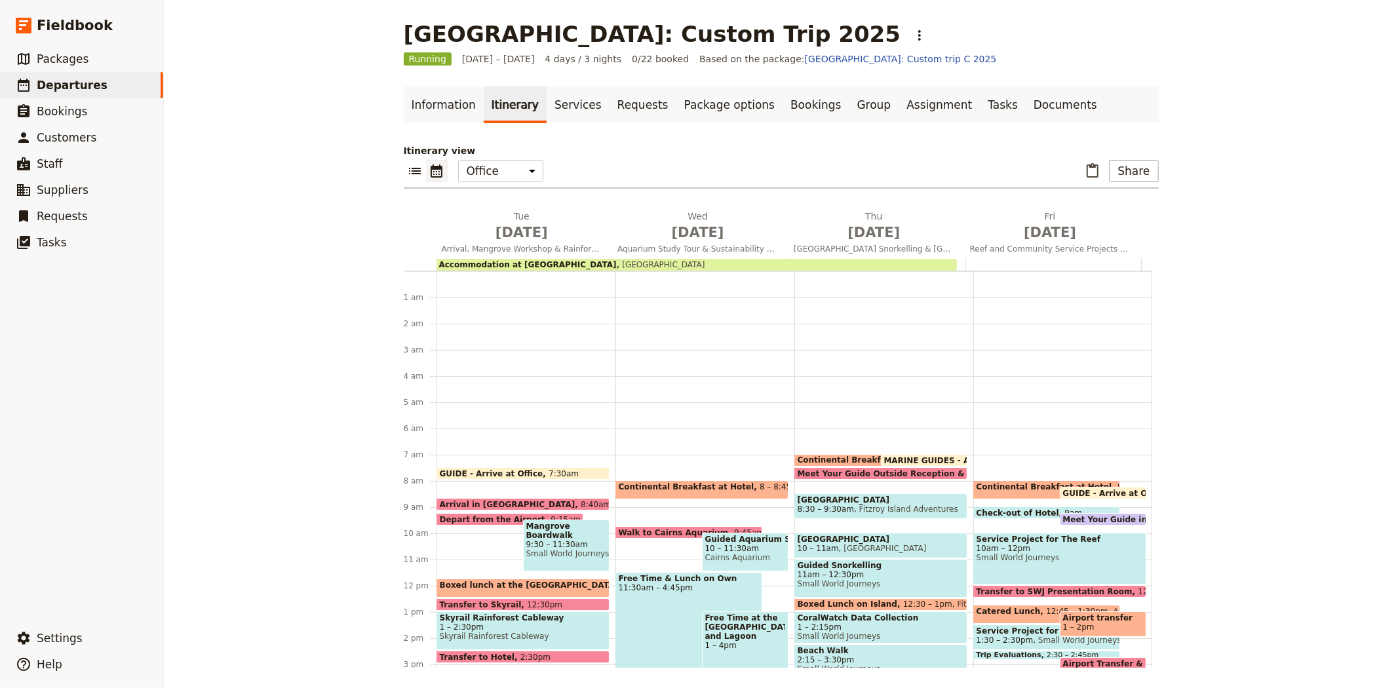
scroll to position [170, 0]
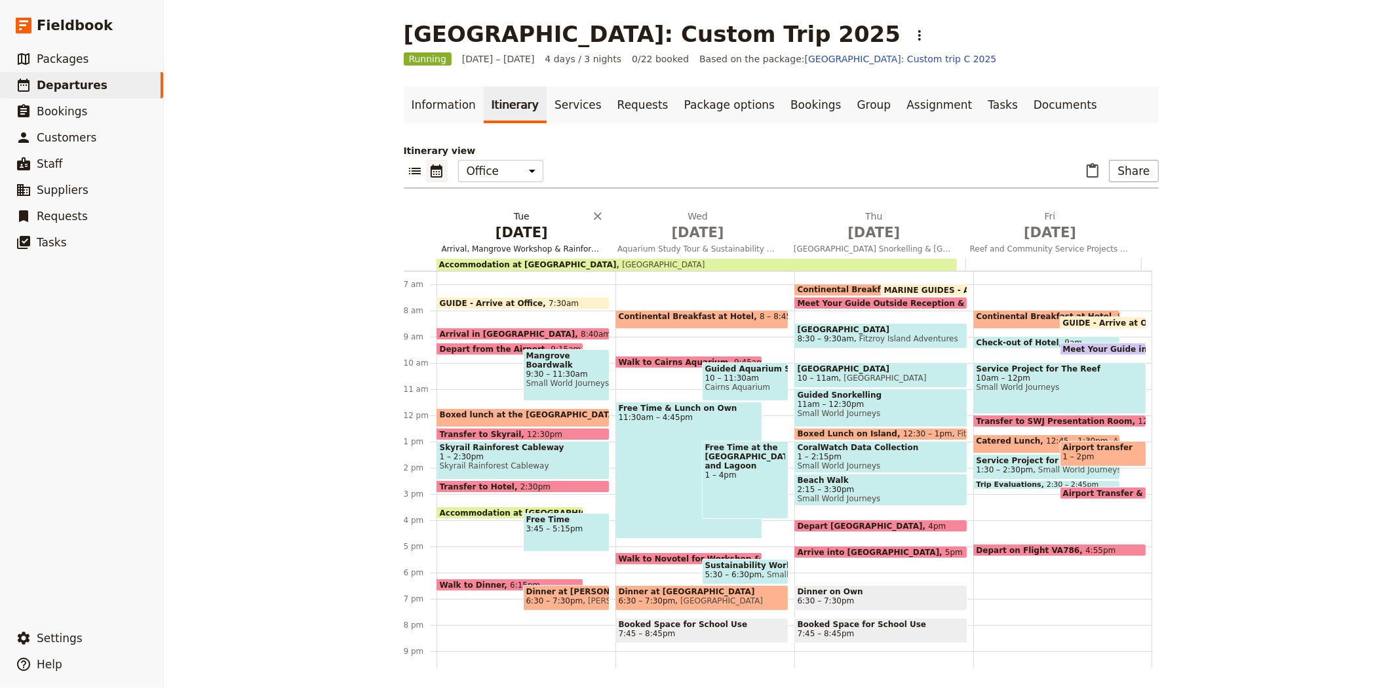
click at [500, 240] on span "[DATE]" at bounding box center [522, 233] width 161 height 20
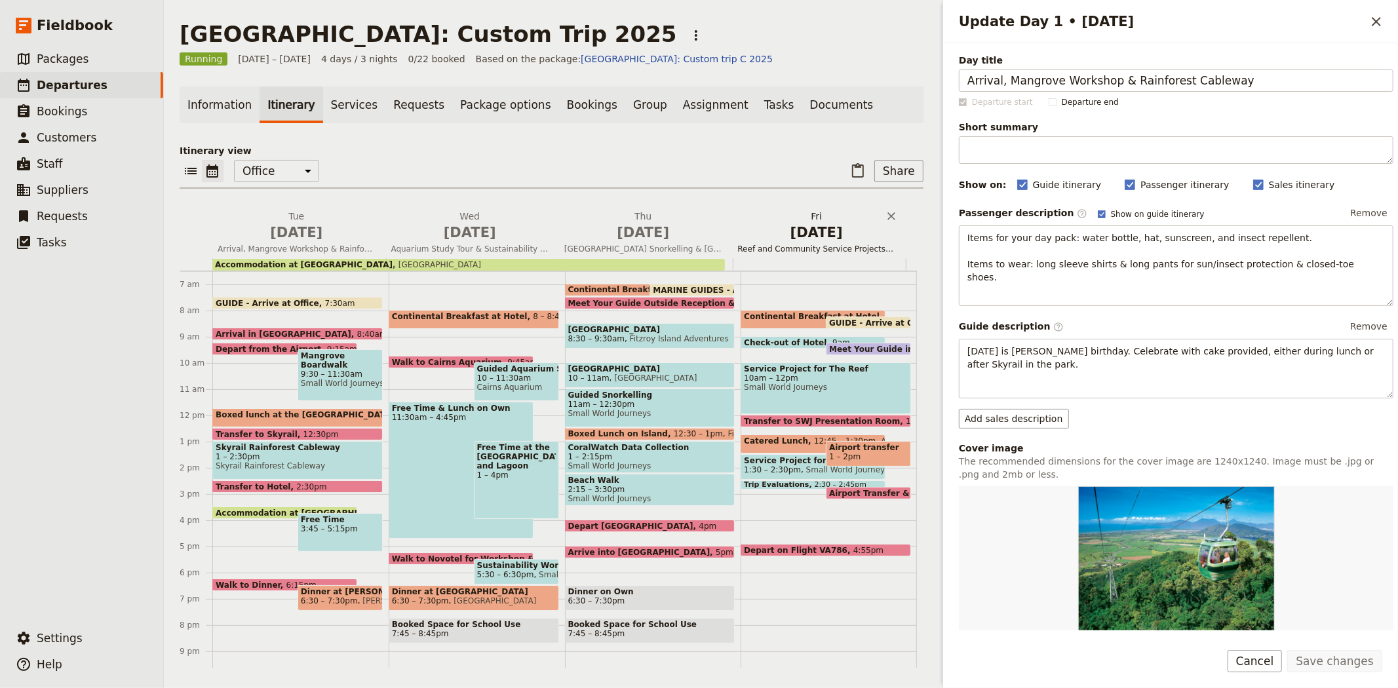
click at [796, 241] on span "[DATE]" at bounding box center [817, 233] width 158 height 20
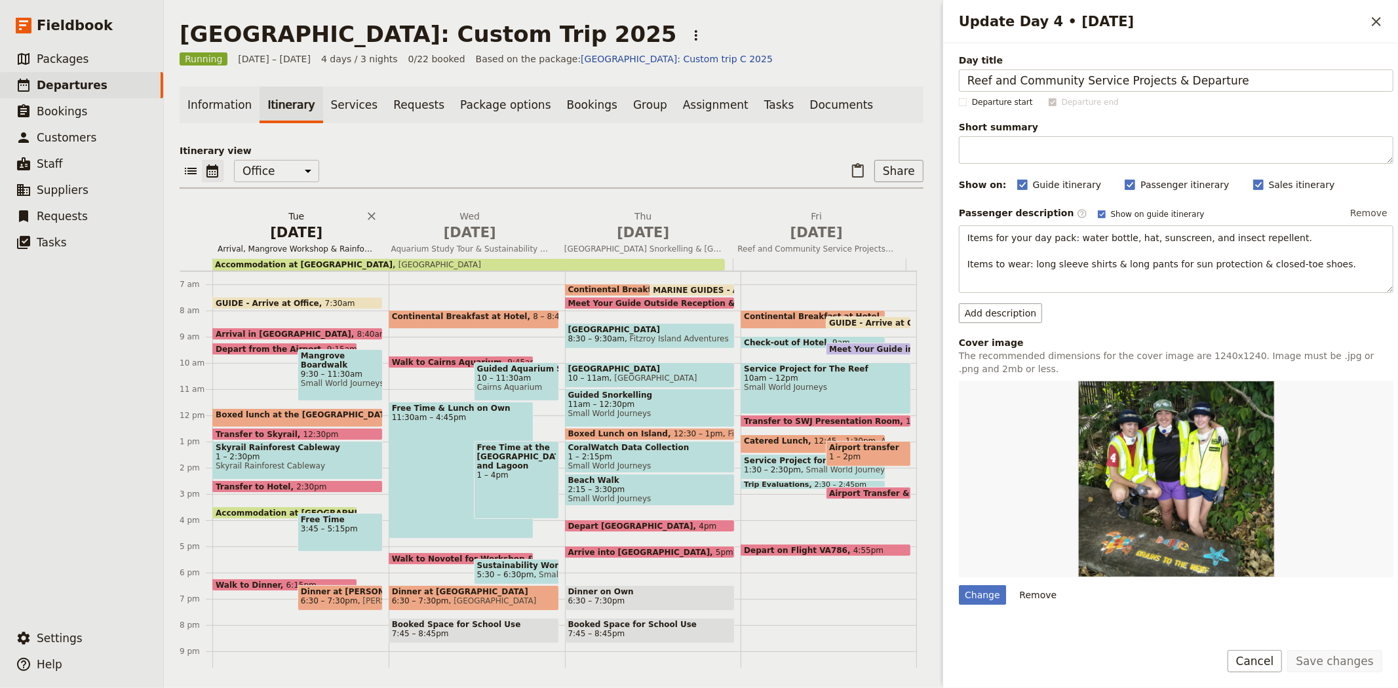
click at [313, 244] on span "Arrival, Mangrove Workshop & Rainforest Cableway" at bounding box center [296, 249] width 168 height 10
